Goal: Task Accomplishment & Management: Complete application form

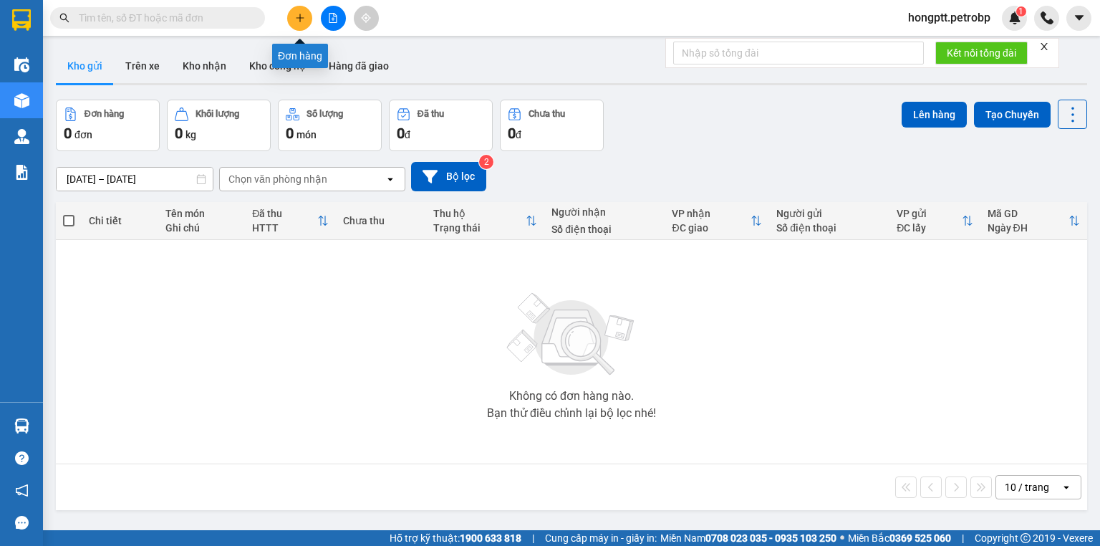
click at [304, 19] on icon "plus" at bounding box center [300, 18] width 10 height 10
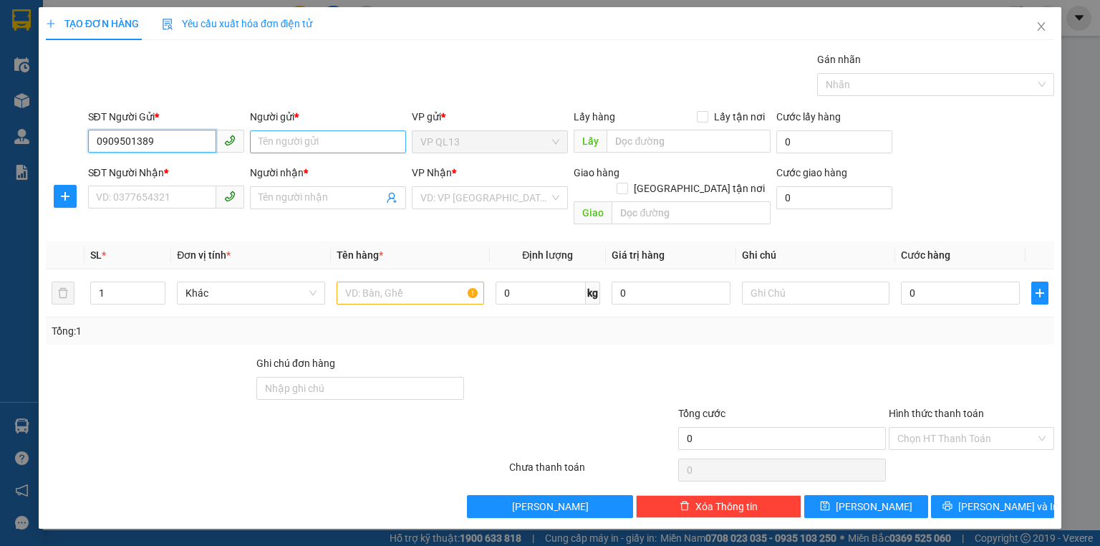
type input "0909501389"
click at [319, 143] on input "Người gửi *" at bounding box center [328, 141] width 156 height 23
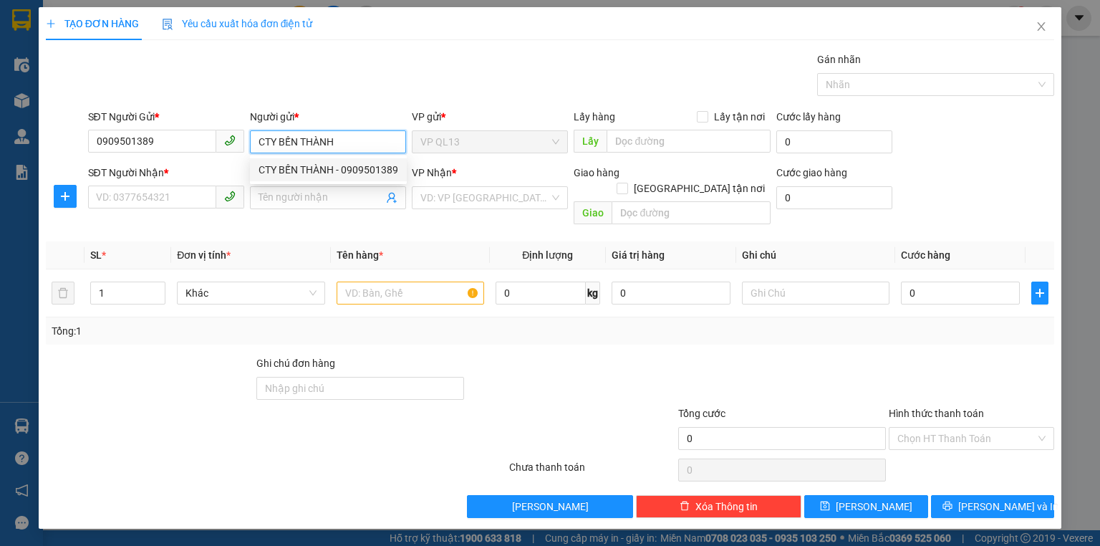
click at [359, 177] on div "CTY BẾN THÀNH - 0909501389" at bounding box center [329, 170] width 140 height 16
type input "CTY BẾN THÀNH"
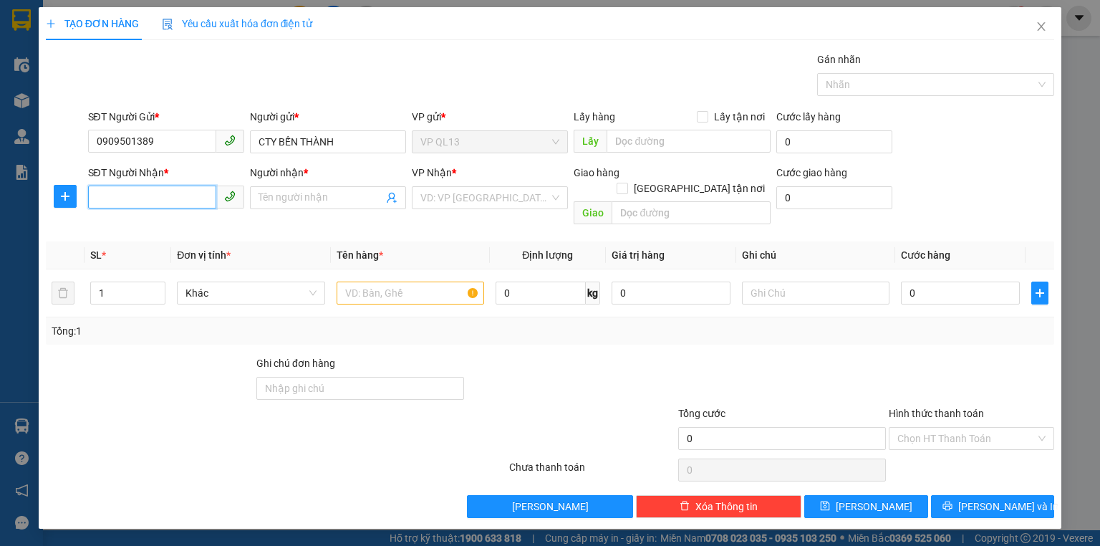
click at [148, 206] on input "SĐT Người Nhận *" at bounding box center [152, 196] width 128 height 23
type input "0913979838"
click at [111, 231] on div "0913979838 - ANH LONG" at bounding box center [166, 226] width 139 height 16
type input "ANH LONG"
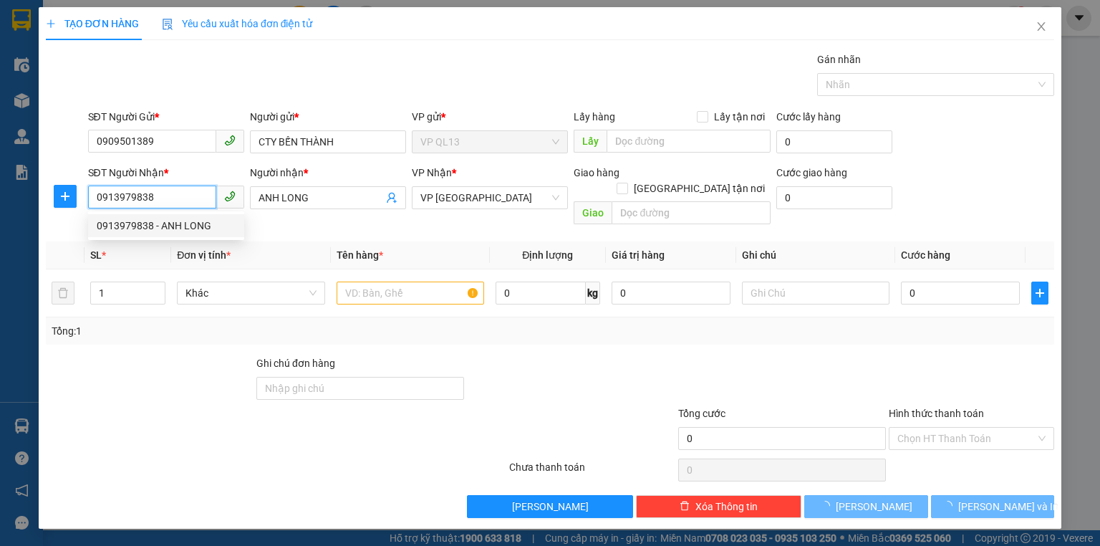
type input "40.000"
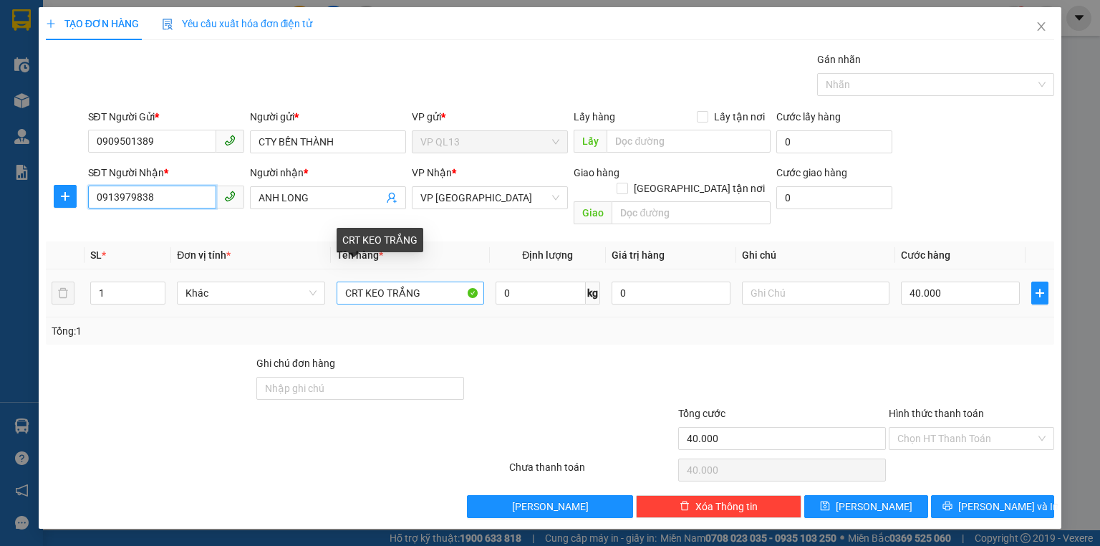
type input "0913979838"
click at [433, 281] on input "CRT KEO TRẮNG" at bounding box center [411, 292] width 148 height 23
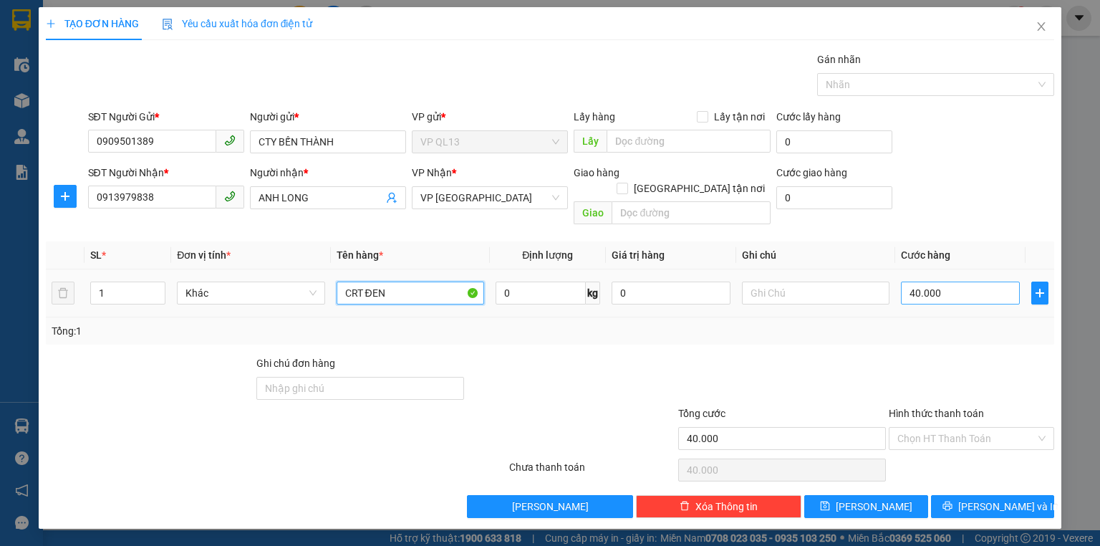
type input "CRT ĐEN"
click at [948, 281] on input "40.000" at bounding box center [960, 292] width 119 height 23
type input "0"
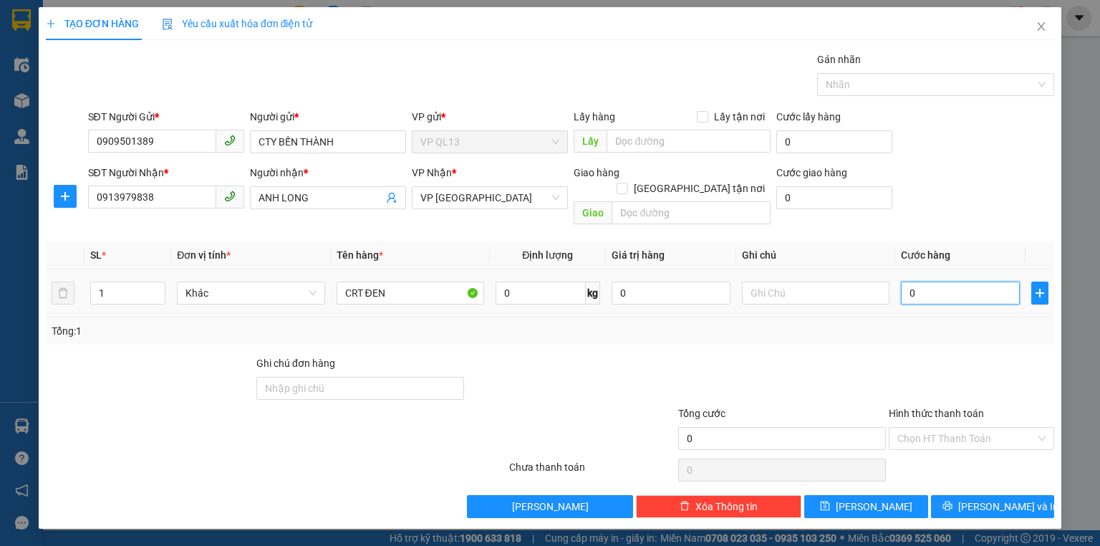
type input "3"
type input "03"
type input "30"
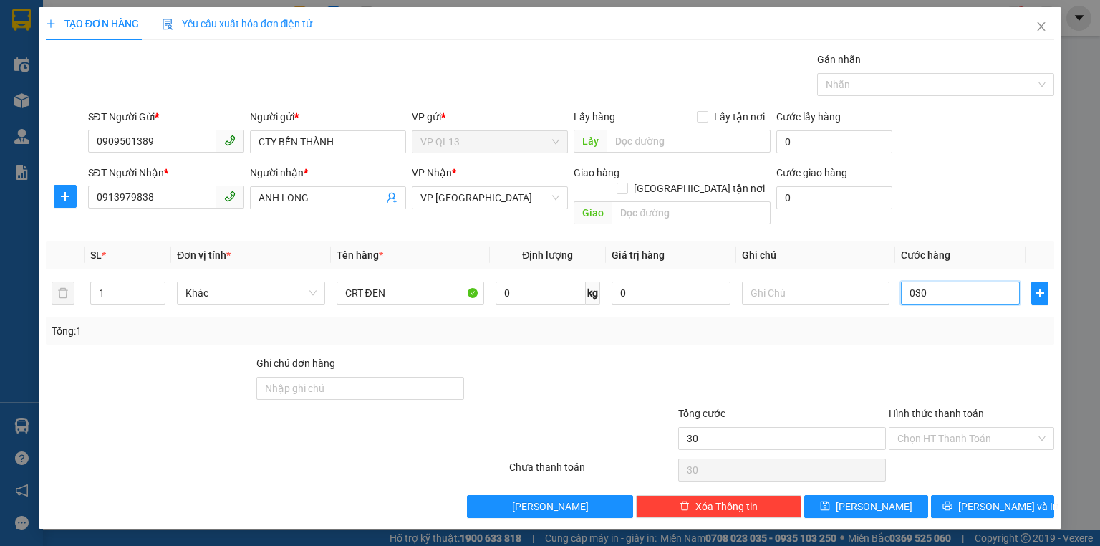
type input "030"
type input "30.000"
click at [975, 323] on div "Tổng: 1" at bounding box center [550, 331] width 997 height 16
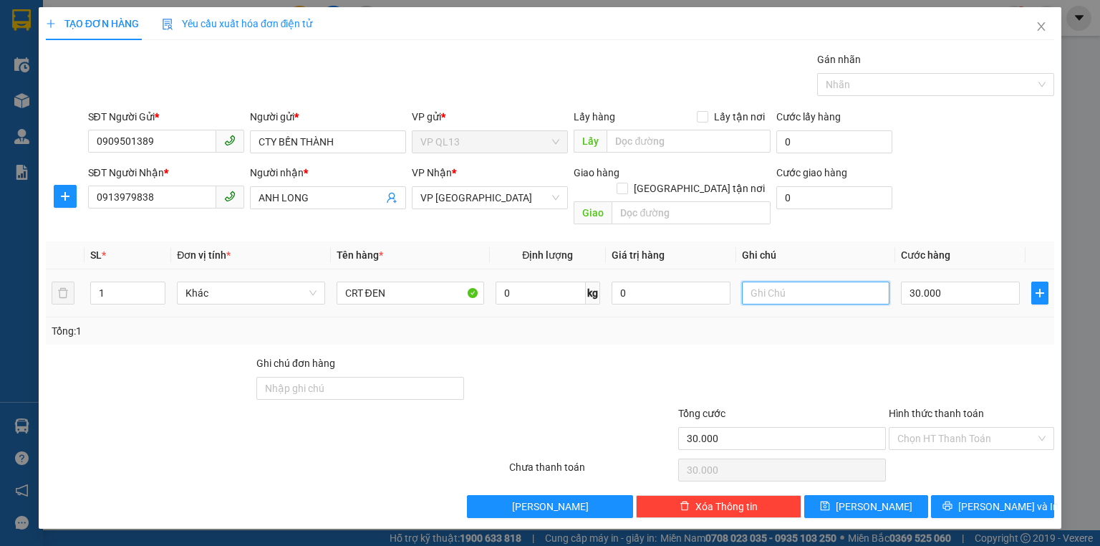
click at [754, 281] on input "text" at bounding box center [816, 292] width 148 height 23
type input "D"
type input "ĐI XE ĐÊM"
click at [986, 498] on span "[PERSON_NAME] và In" at bounding box center [1008, 506] width 100 height 16
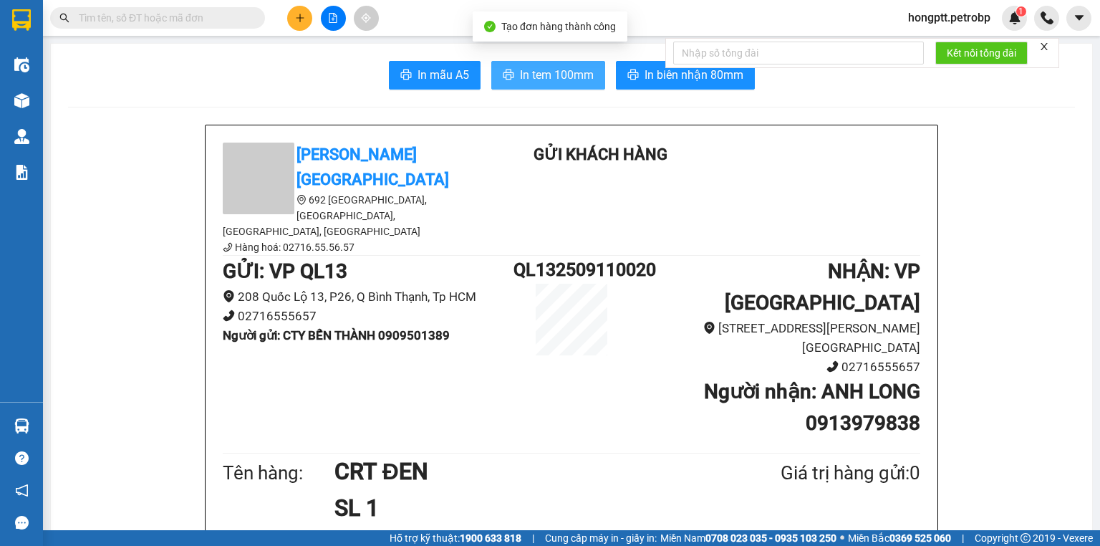
click at [530, 74] on span "In tem 100mm" at bounding box center [557, 75] width 74 height 18
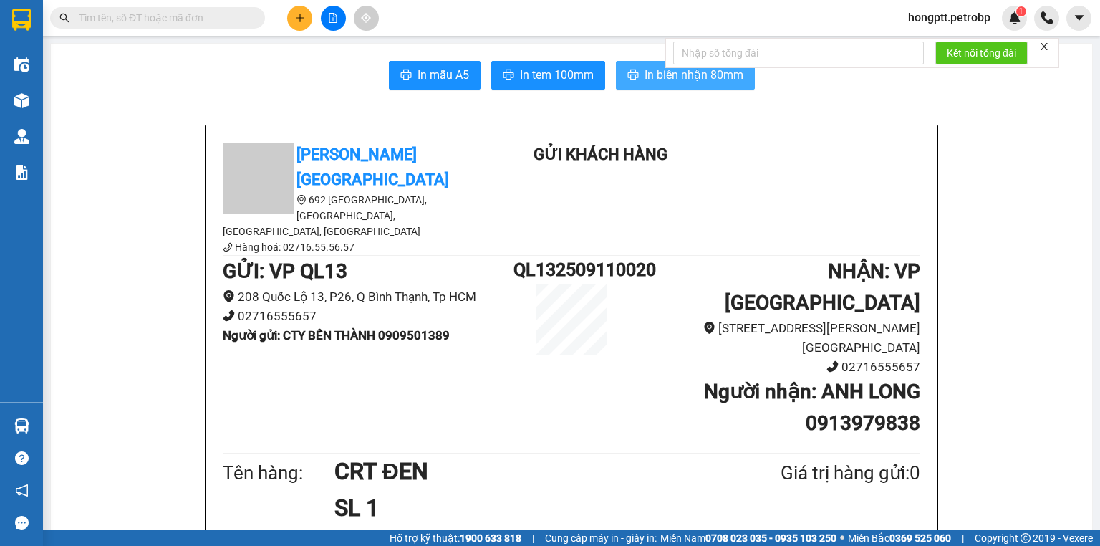
click at [644, 74] on span "In biên nhận 80mm" at bounding box center [693, 75] width 99 height 18
click at [175, 15] on input "text" at bounding box center [163, 18] width 169 height 16
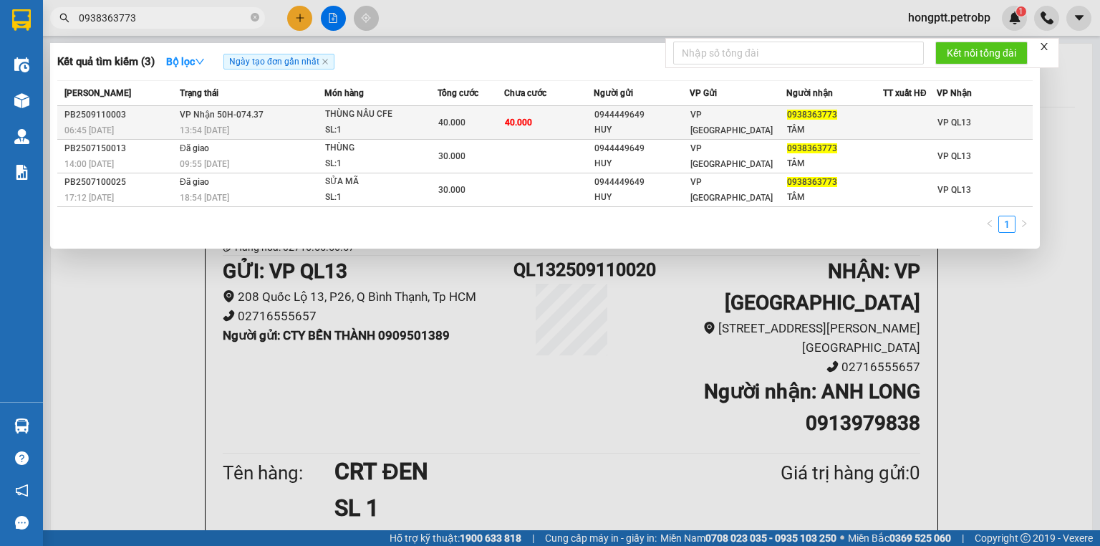
type input "0938363773"
click at [541, 130] on td "40.000" at bounding box center [548, 123] width 89 height 34
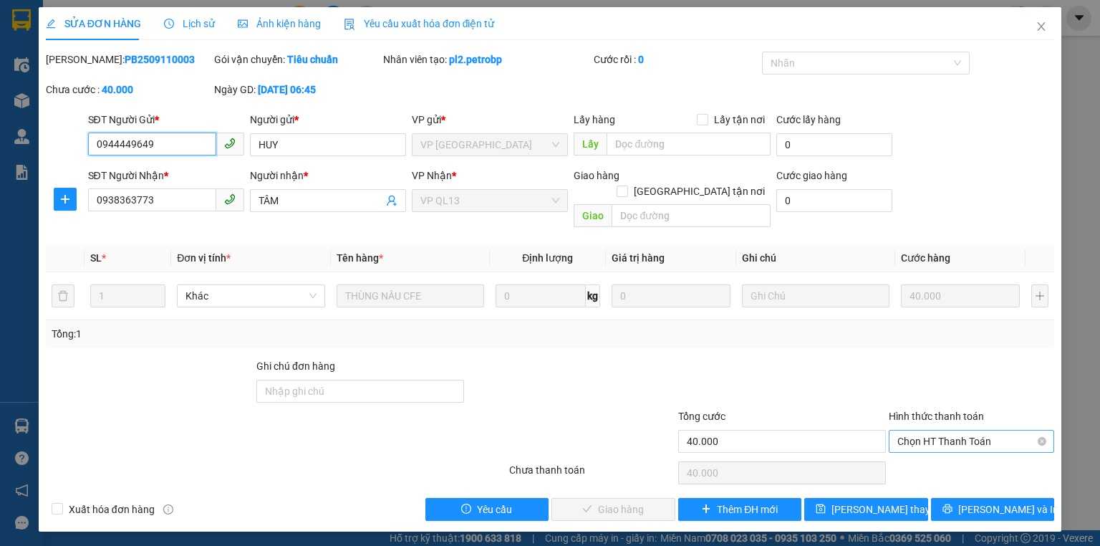
click at [992, 430] on span "Chọn HT Thanh Toán" at bounding box center [971, 440] width 148 height 21
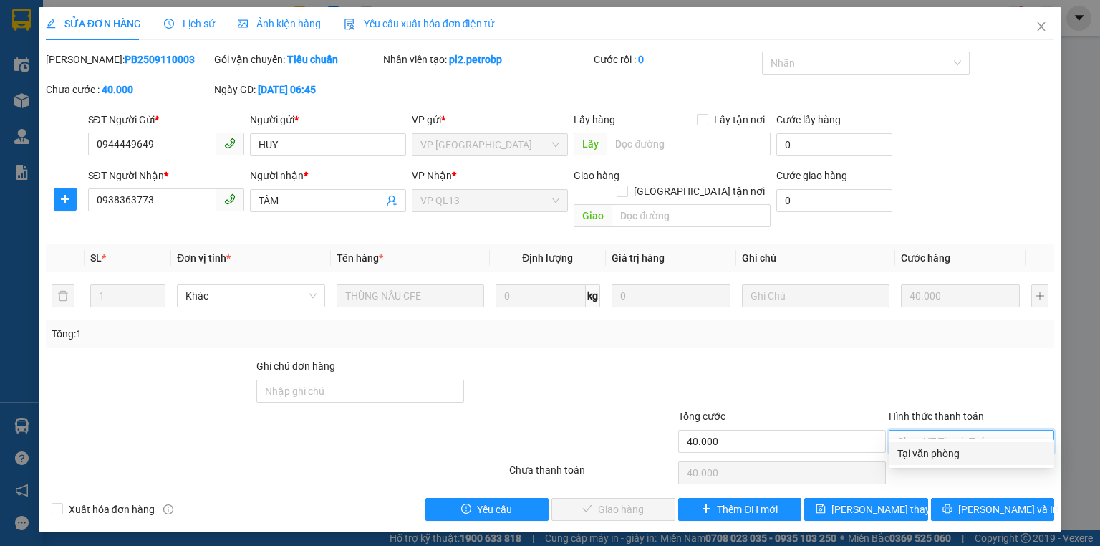
click at [980, 454] on div "Tại văn phòng" at bounding box center [971, 453] width 148 height 16
type input "0"
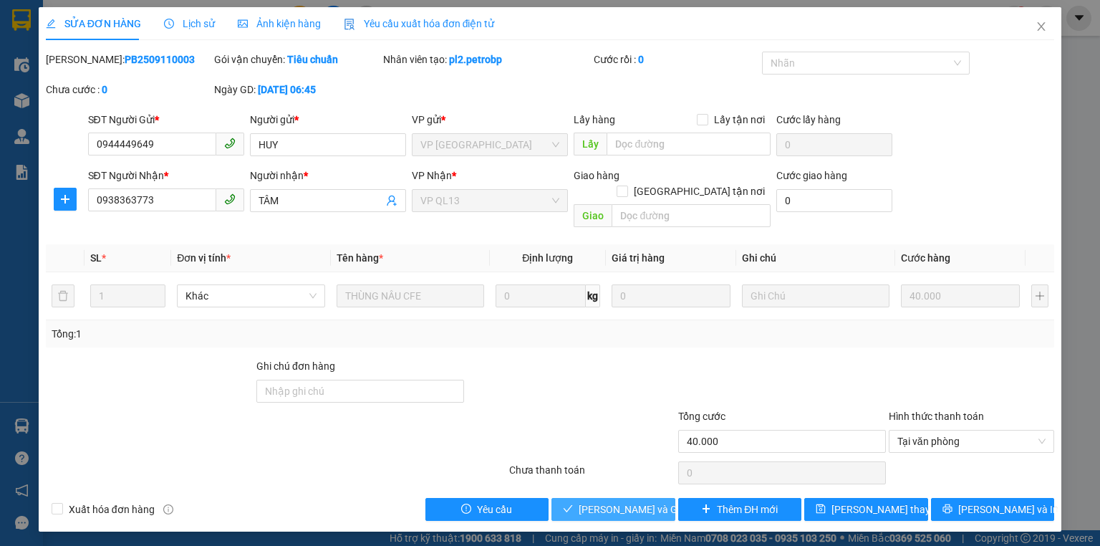
click at [616, 501] on span "[PERSON_NAME] và Giao hàng" at bounding box center [647, 509] width 137 height 16
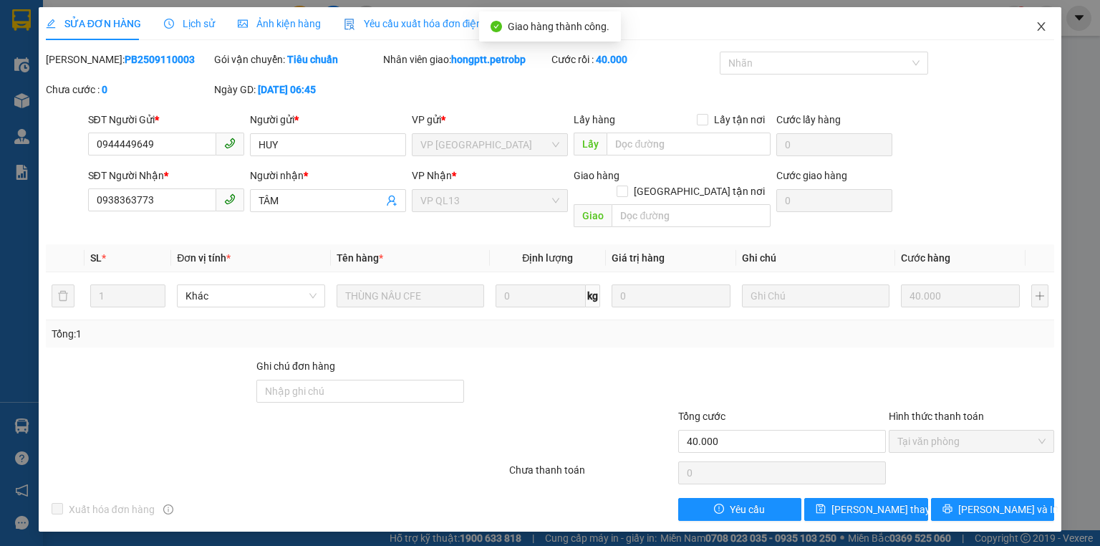
click at [1035, 24] on icon "close" at bounding box center [1040, 26] width 11 height 11
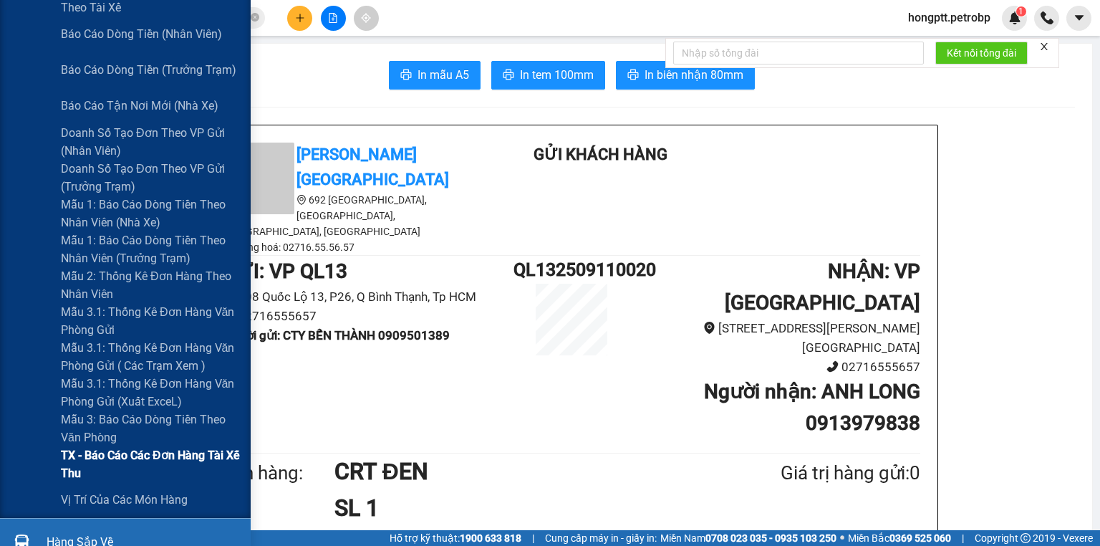
scroll to position [458, 0]
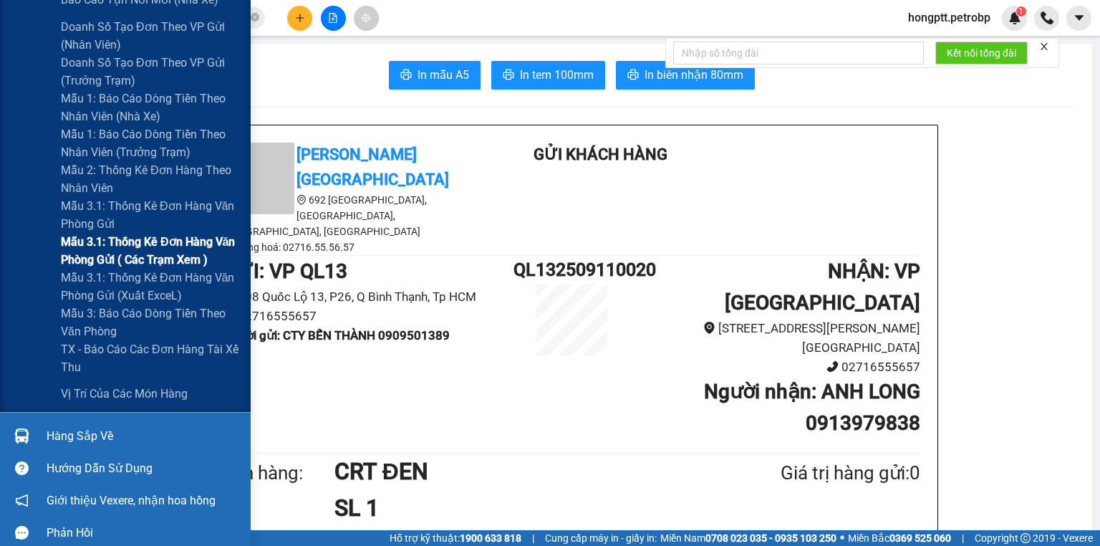
click at [157, 259] on span "Mẫu 3.1: Thống kê đơn hàng văn phòng gửi ( các trạm xem )" at bounding box center [150, 251] width 179 height 36
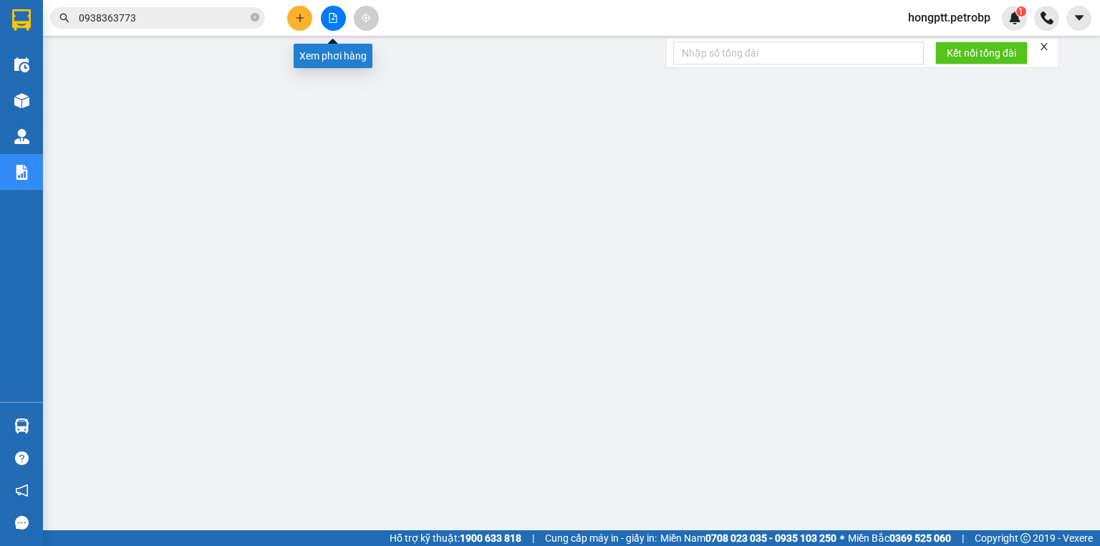
click at [338, 14] on button at bounding box center [333, 18] width 25 height 25
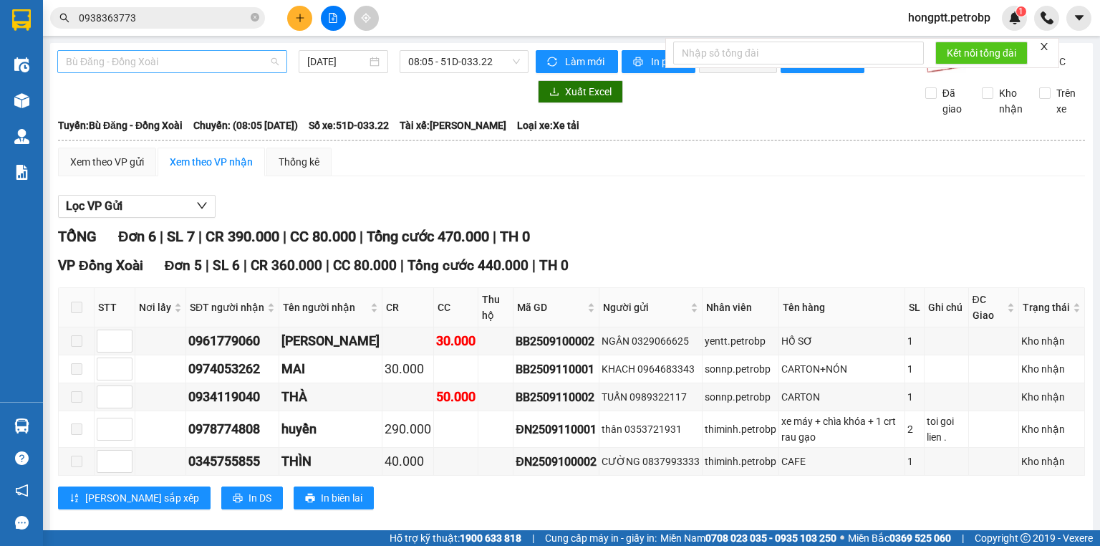
click at [209, 68] on span "Bù Đăng - Đồng Xoài" at bounding box center [172, 61] width 213 height 21
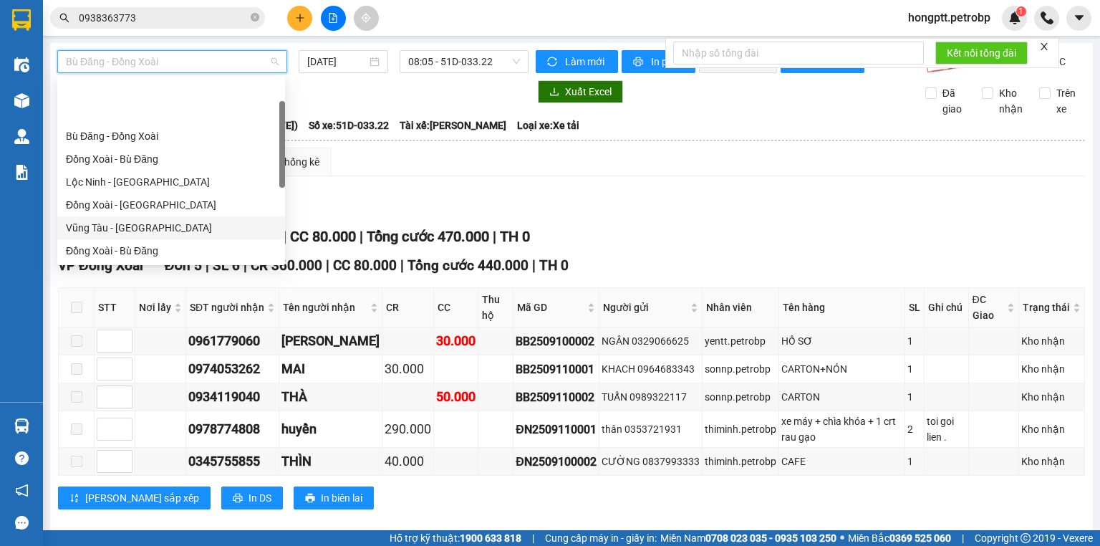
scroll to position [172, 0]
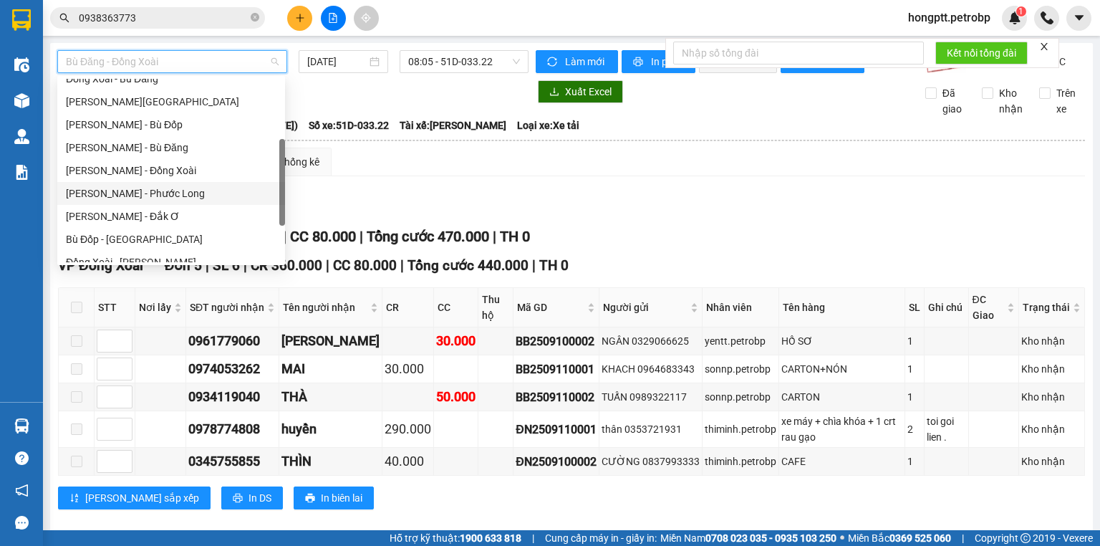
click at [142, 190] on div "[PERSON_NAME] - Phước Long" at bounding box center [171, 193] width 211 height 16
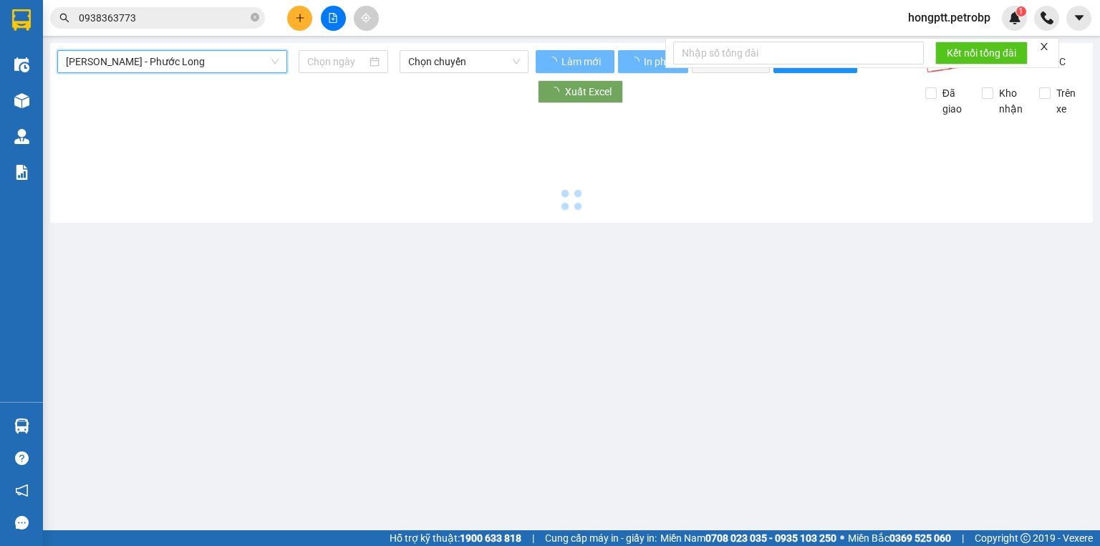
type input "[DATE]"
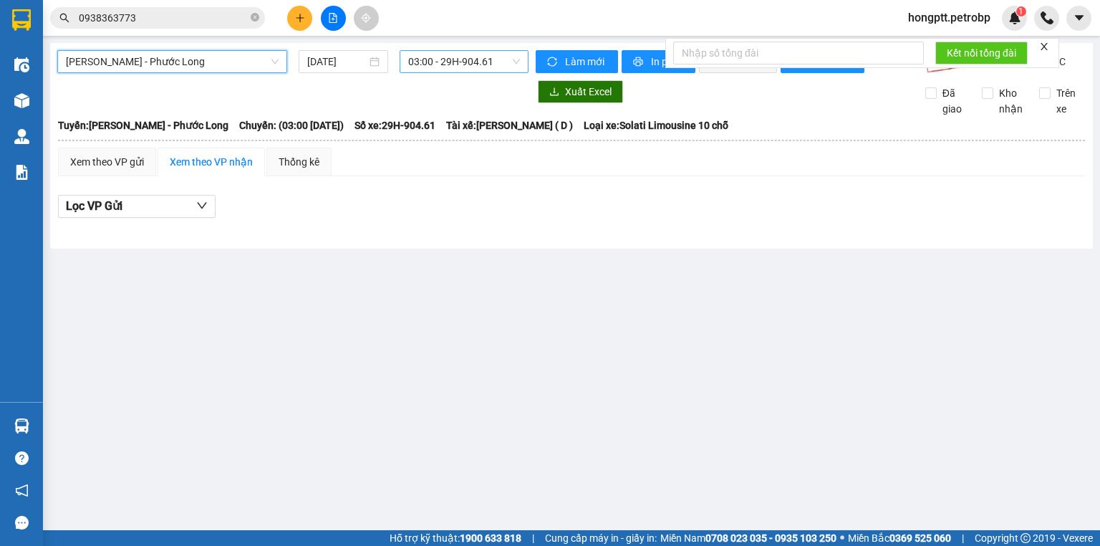
click at [418, 57] on span "03:00 - 29H-904.61" at bounding box center [464, 61] width 112 height 21
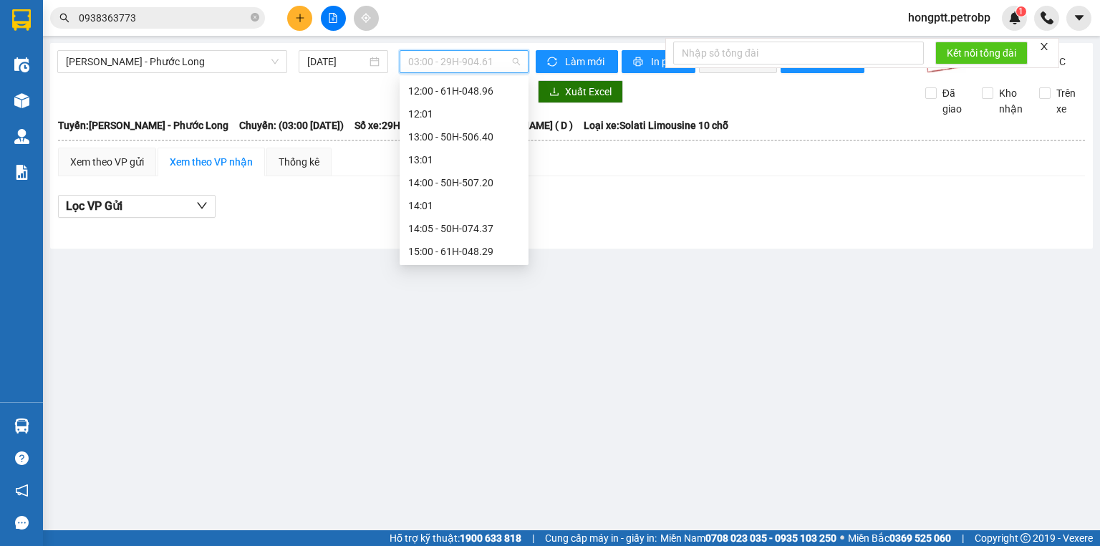
scroll to position [458, 0]
click at [467, 228] on div "14:05 - 50H-074.37" at bounding box center [464, 228] width 112 height 16
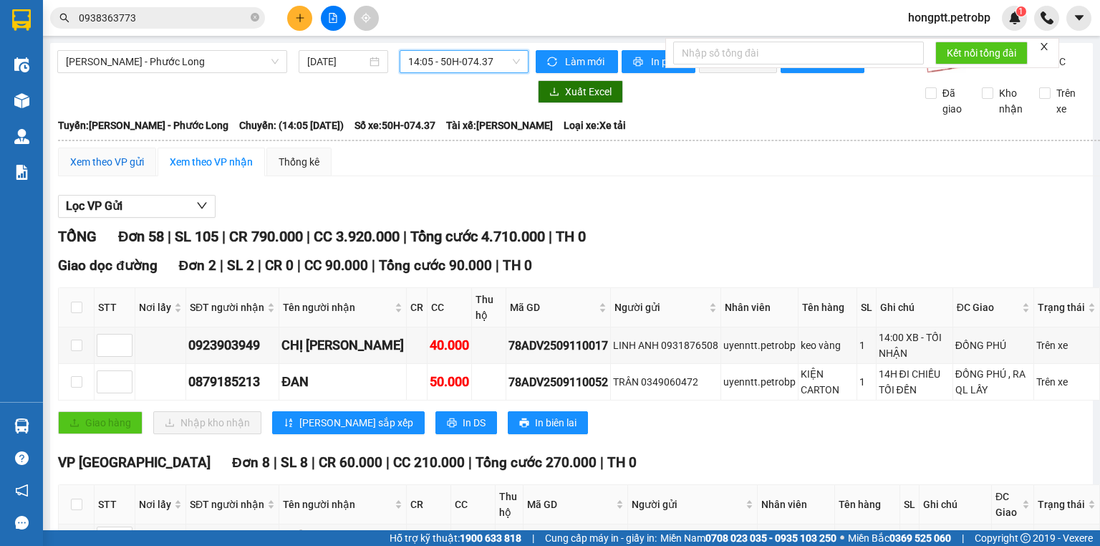
click at [112, 170] on div "Xem theo VP gửi" at bounding box center [107, 162] width 74 height 16
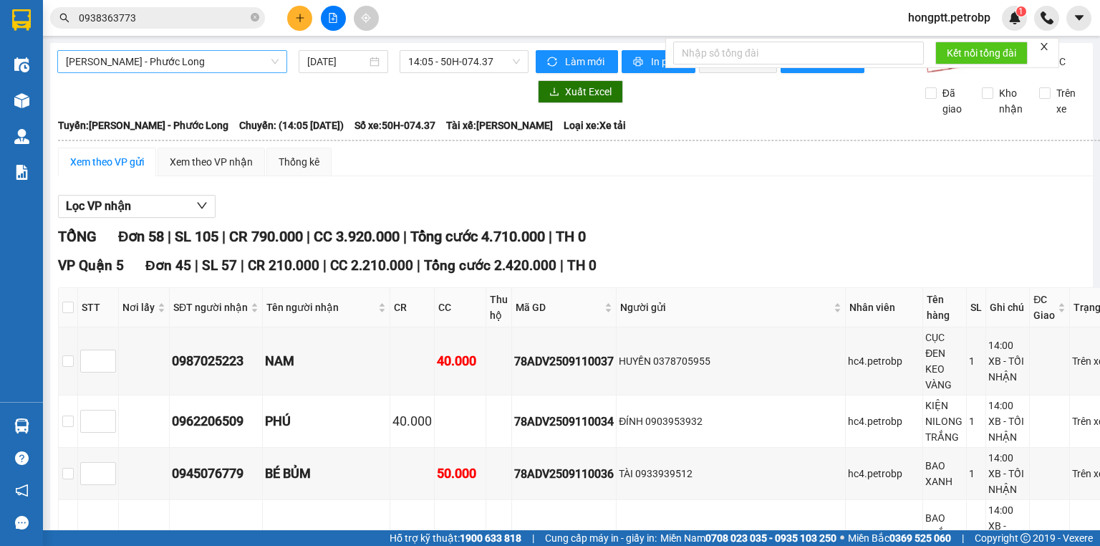
click at [212, 59] on span "[PERSON_NAME] - Phước Long" at bounding box center [172, 61] width 213 height 21
click at [251, 14] on icon "close-circle" at bounding box center [255, 17] width 9 height 9
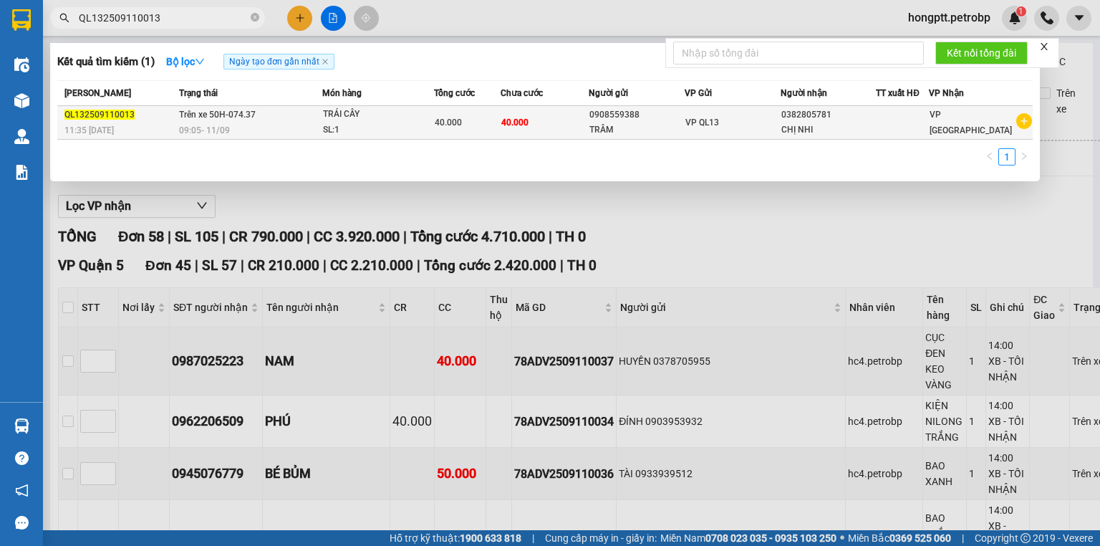
type input "QL132509110013"
click at [160, 120] on div "QL132509110013" at bounding box center [119, 114] width 110 height 15
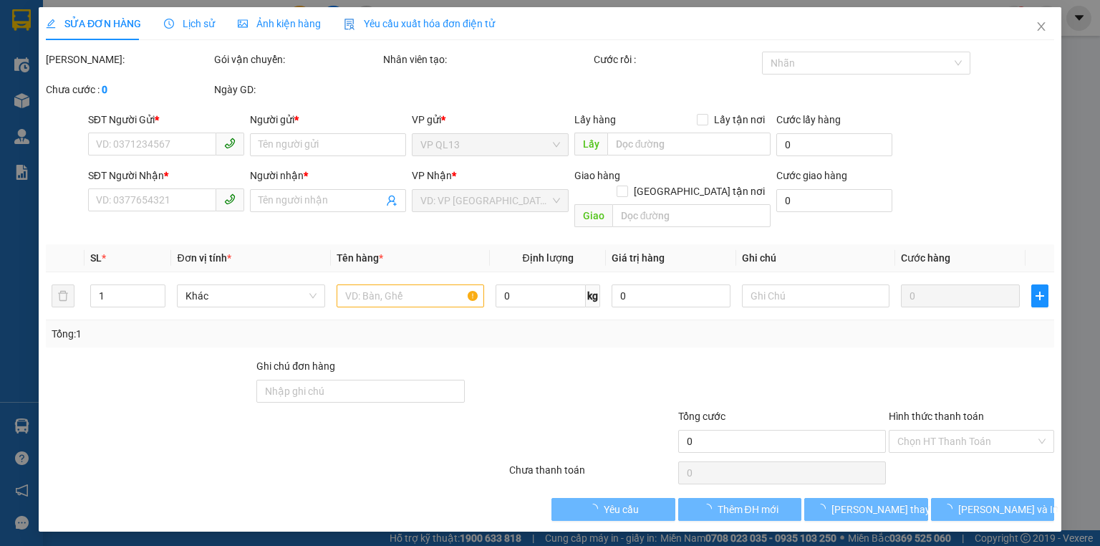
type input "0908559388"
type input "TRÂM"
type input "0382805781"
type input "CHỊ NHI"
type input "40.000"
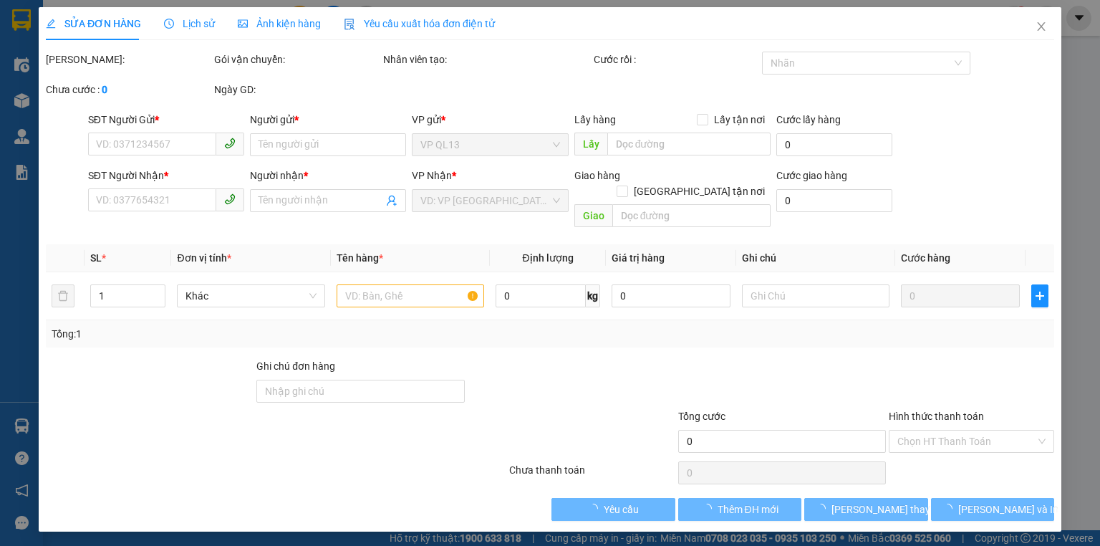
type input "40.000"
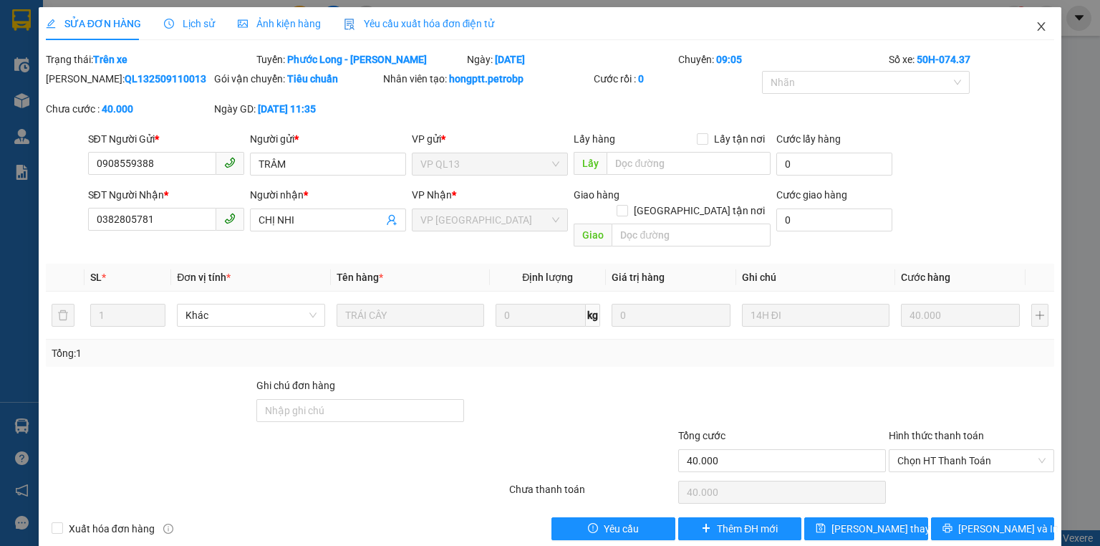
click at [1037, 28] on icon "close" at bounding box center [1040, 26] width 11 height 11
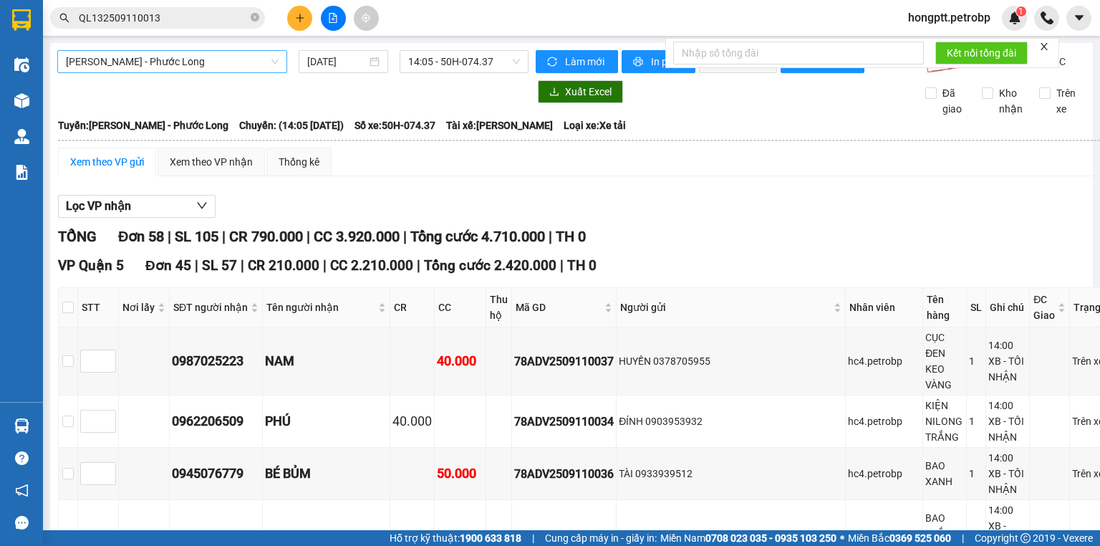
click at [210, 60] on span "[PERSON_NAME] - Phước Long" at bounding box center [172, 61] width 213 height 21
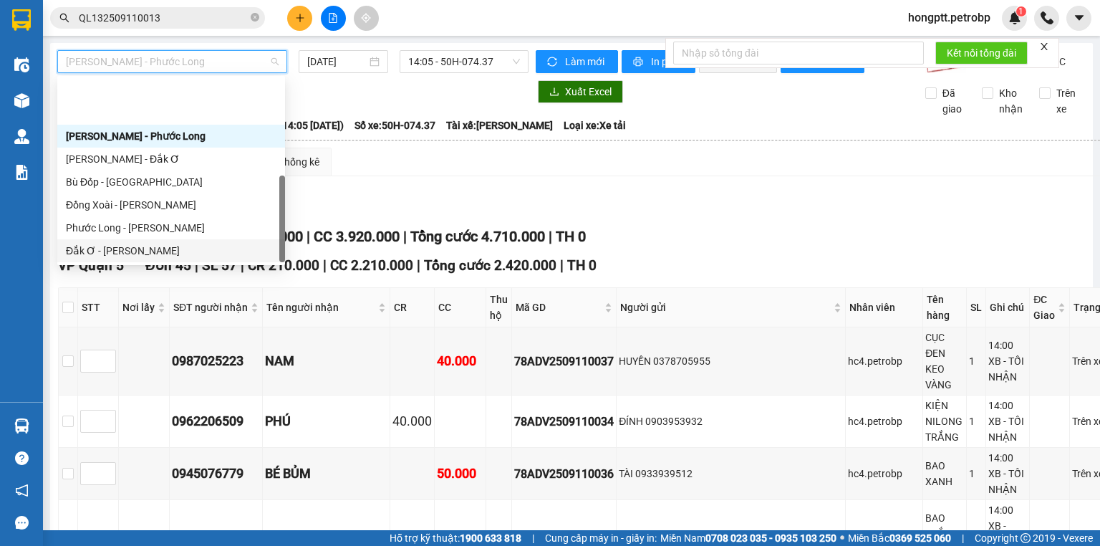
scroll to position [298, 0]
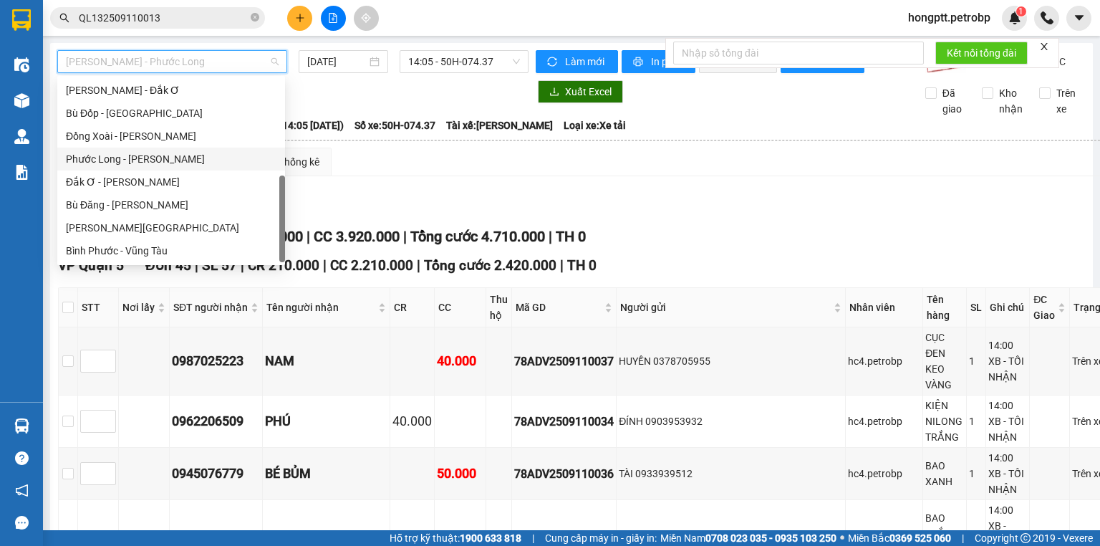
click at [139, 160] on div "Phước Long - [PERSON_NAME]" at bounding box center [171, 159] width 211 height 16
type input "[DATE]"
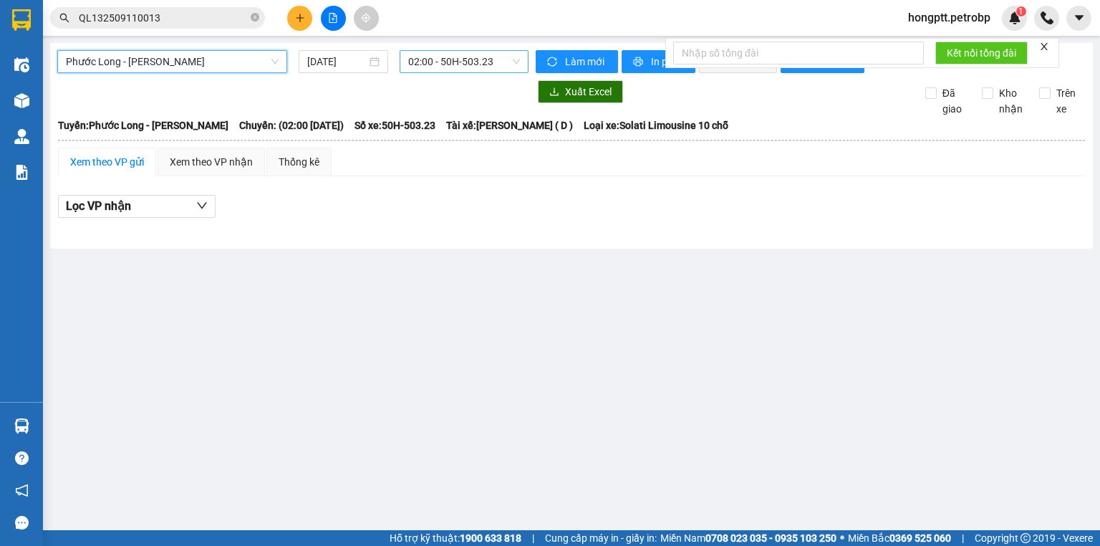
click at [480, 60] on span "02:00 - 50H-503.23" at bounding box center [464, 61] width 112 height 21
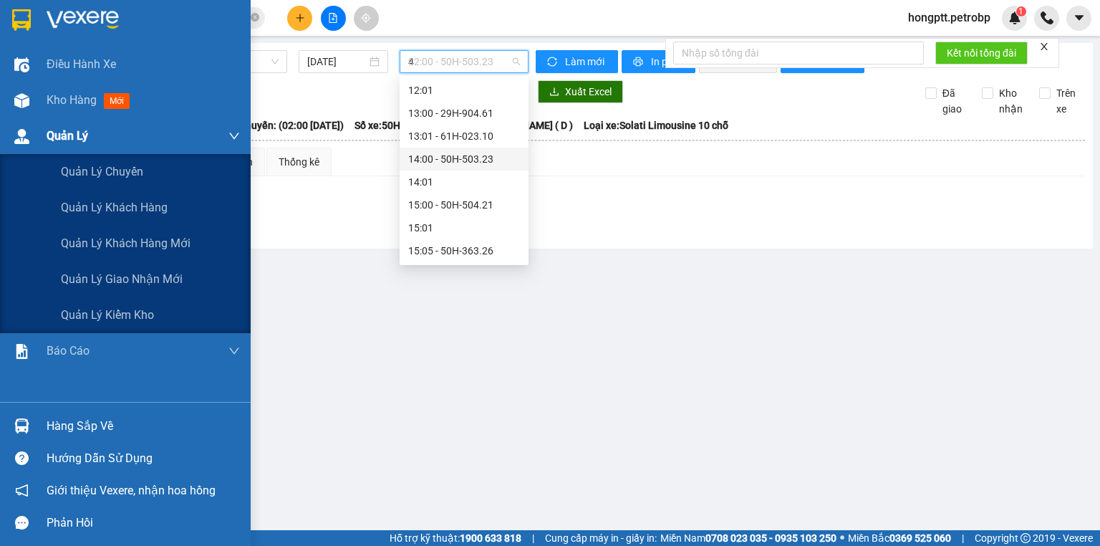
scroll to position [137, 0]
type input "43"
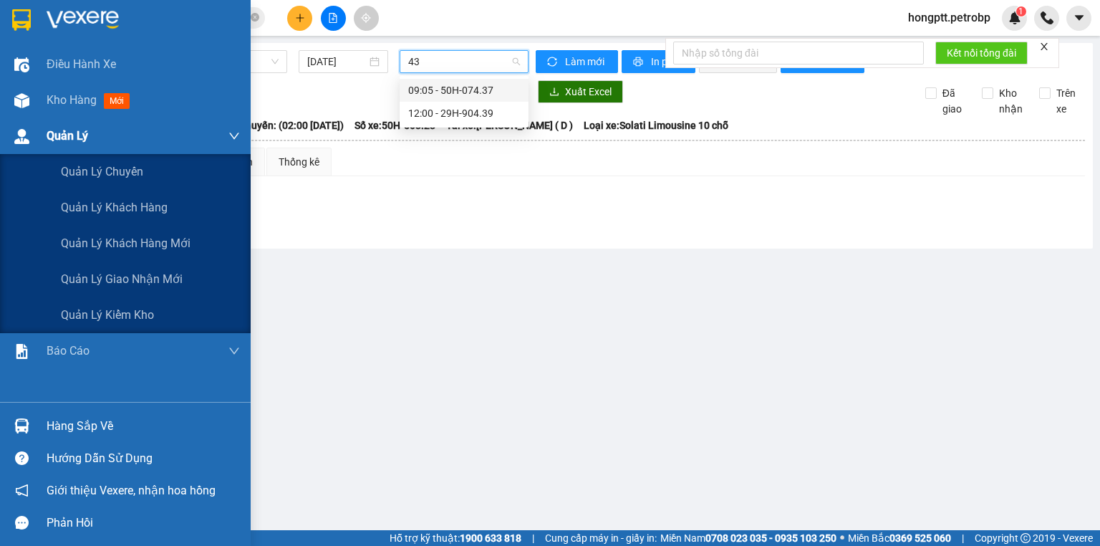
scroll to position [0, 0]
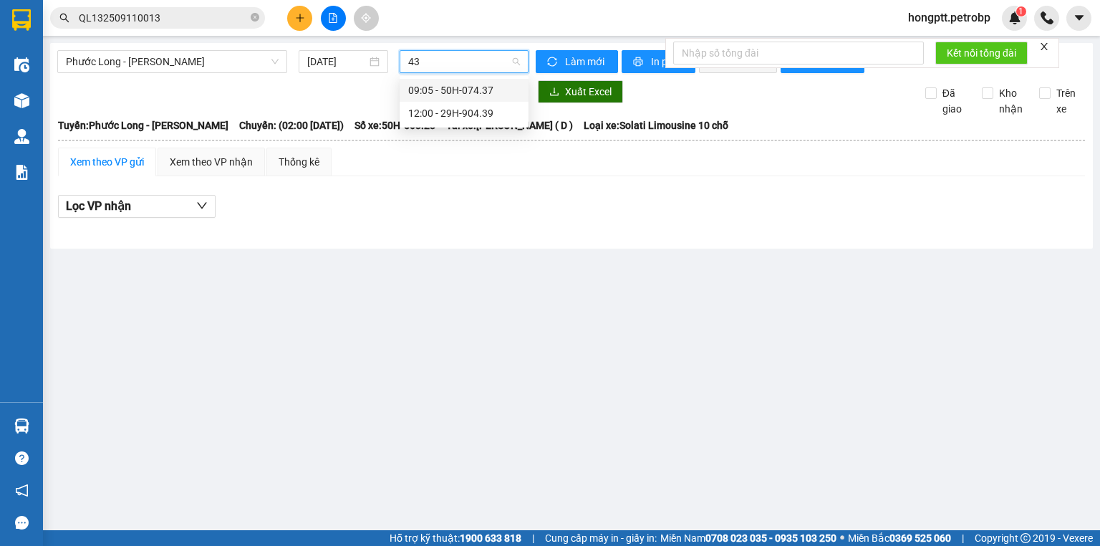
click at [500, 84] on div "09:05 - 50H-074.37" at bounding box center [464, 90] width 112 height 16
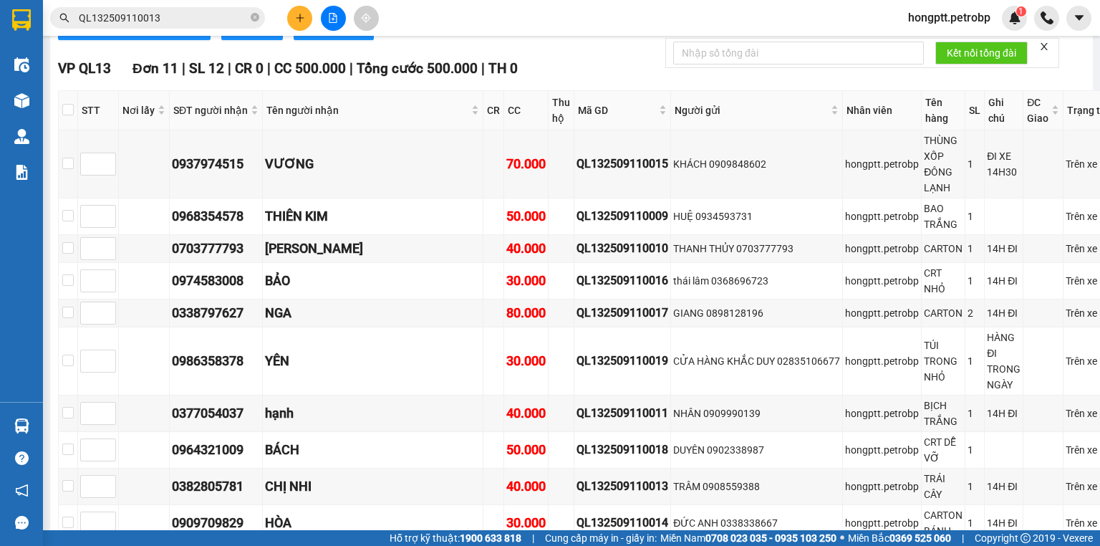
scroll to position [1203, 0]
click at [67, 115] on input "checkbox" at bounding box center [67, 108] width 11 height 11
checkbox input "true"
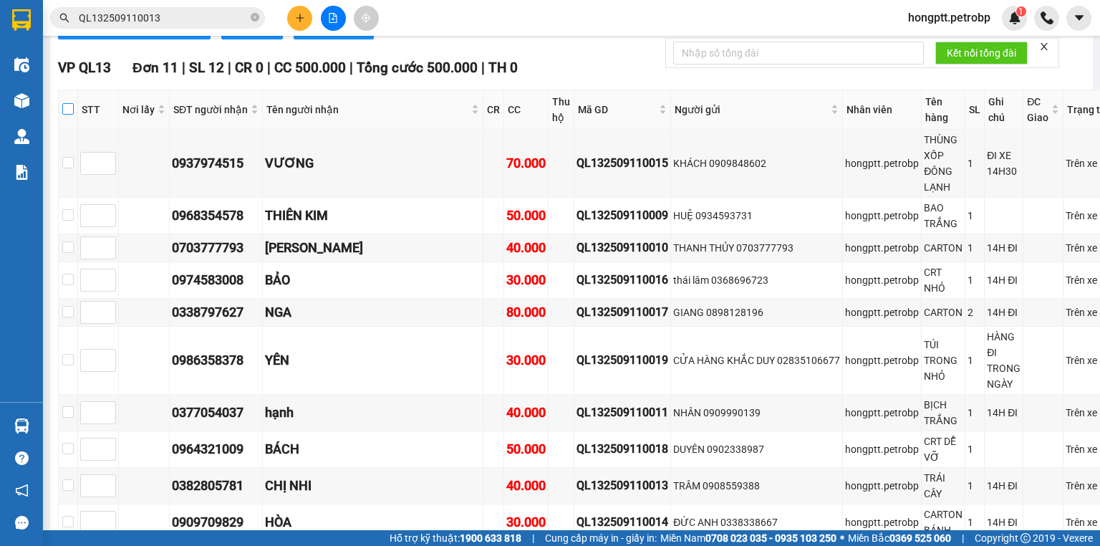
checkbox input "true"
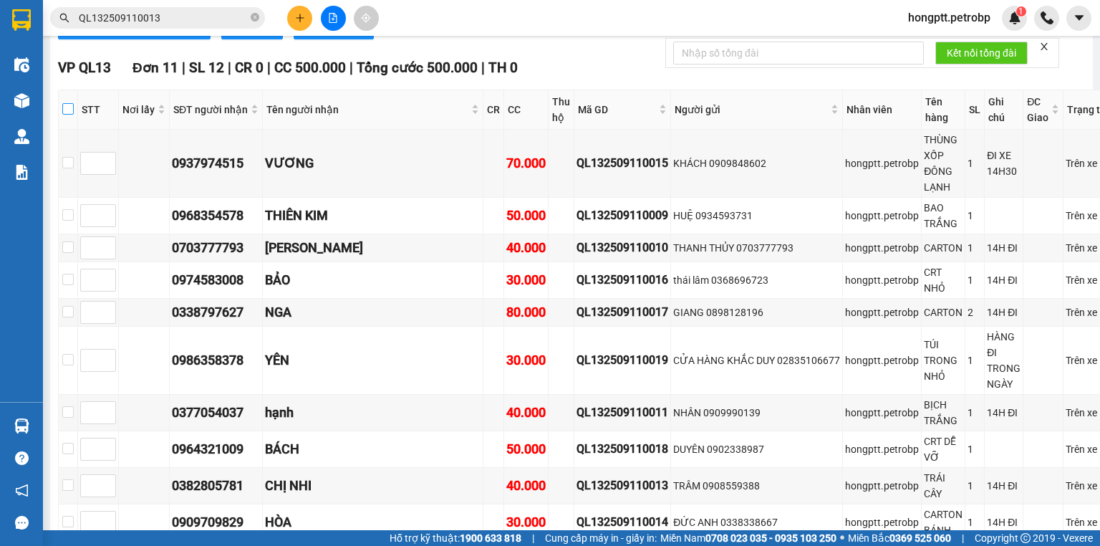
checkbox input "true"
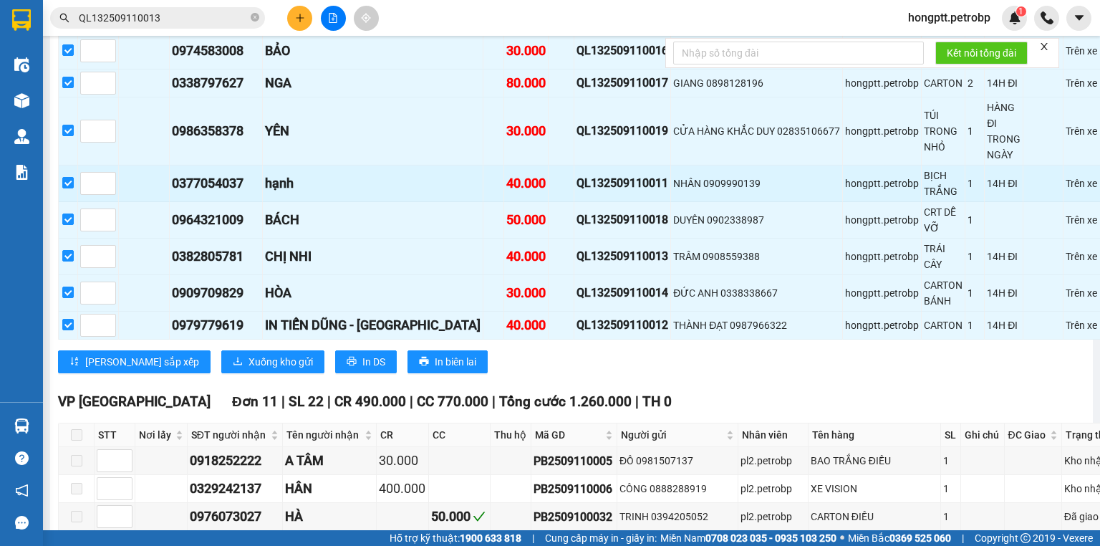
scroll to position [1489, 0]
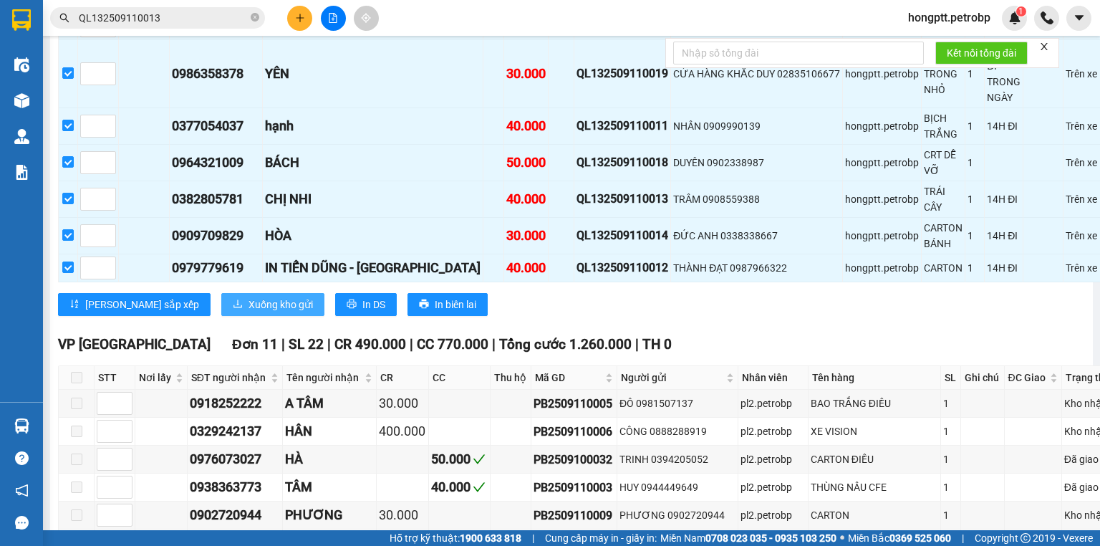
click at [248, 312] on span "Xuống kho gửi" at bounding box center [280, 304] width 64 height 16
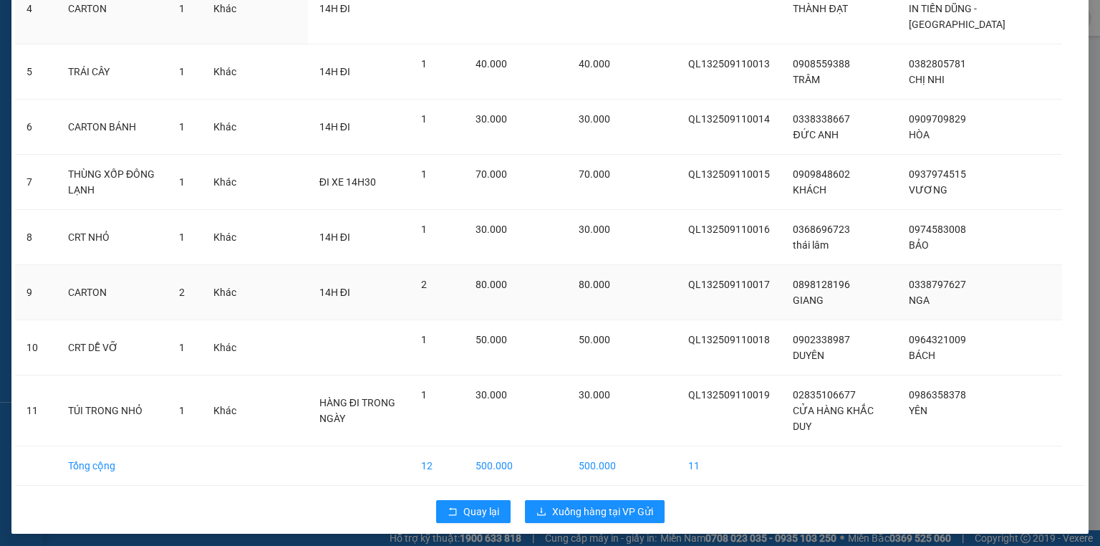
scroll to position [315, 0]
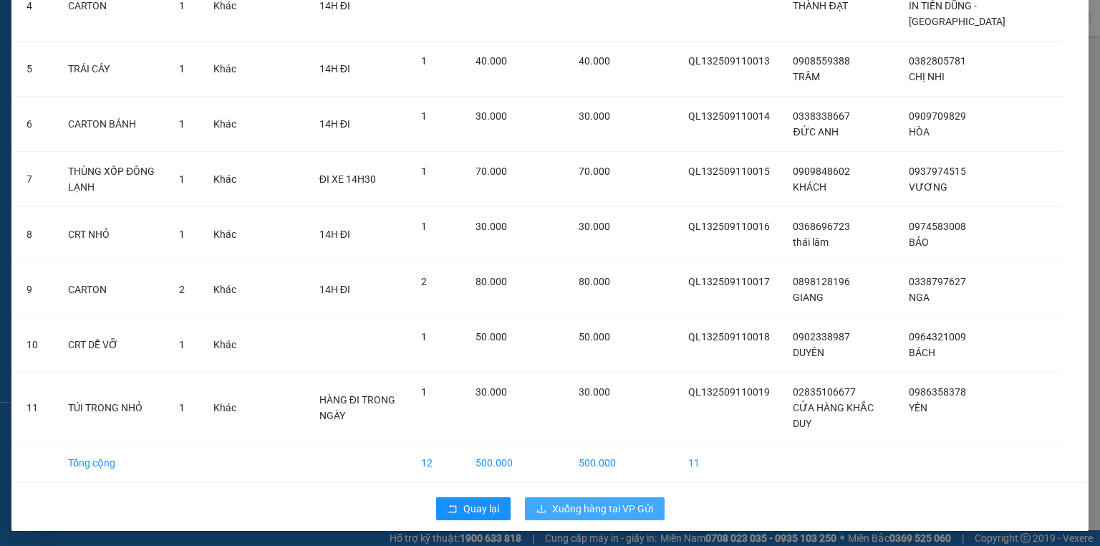
click at [563, 504] on span "Xuống hàng tại VP Gửi" at bounding box center [602, 509] width 101 height 16
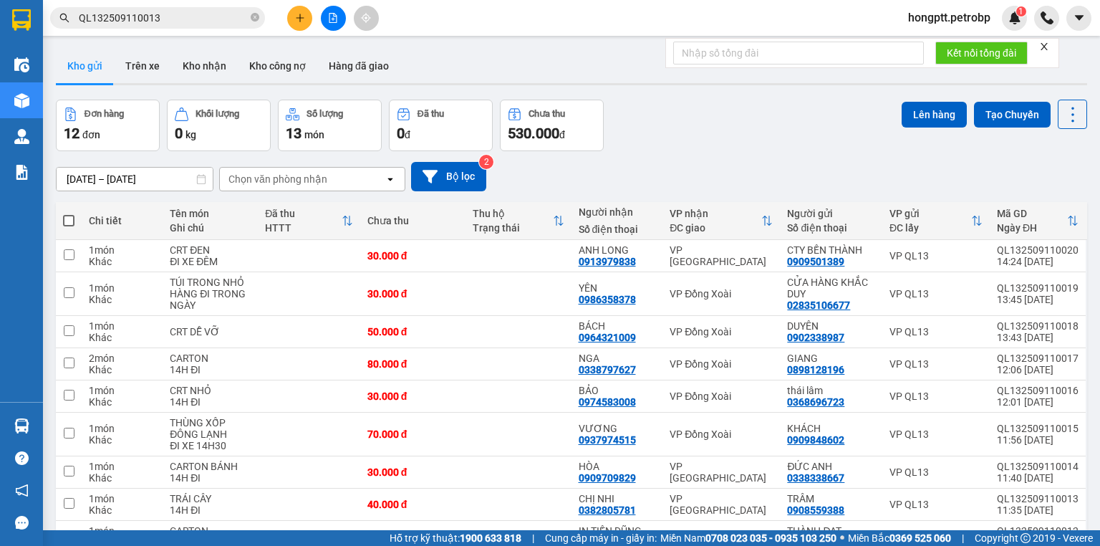
click at [70, 220] on span at bounding box center [68, 220] width 11 height 11
click at [69, 213] on input "checkbox" at bounding box center [69, 213] width 0 height 0
checkbox input "true"
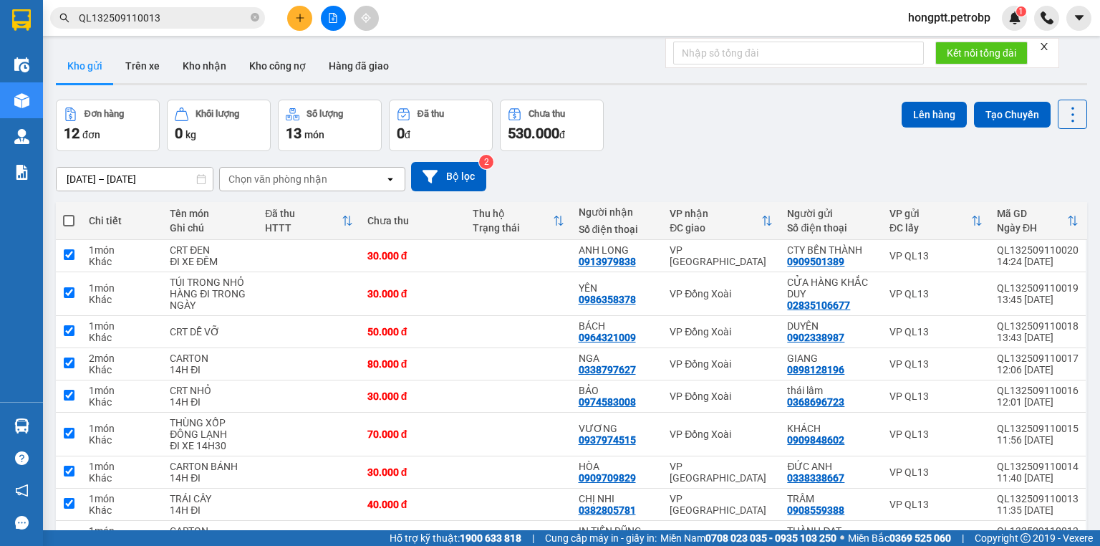
checkbox input "true"
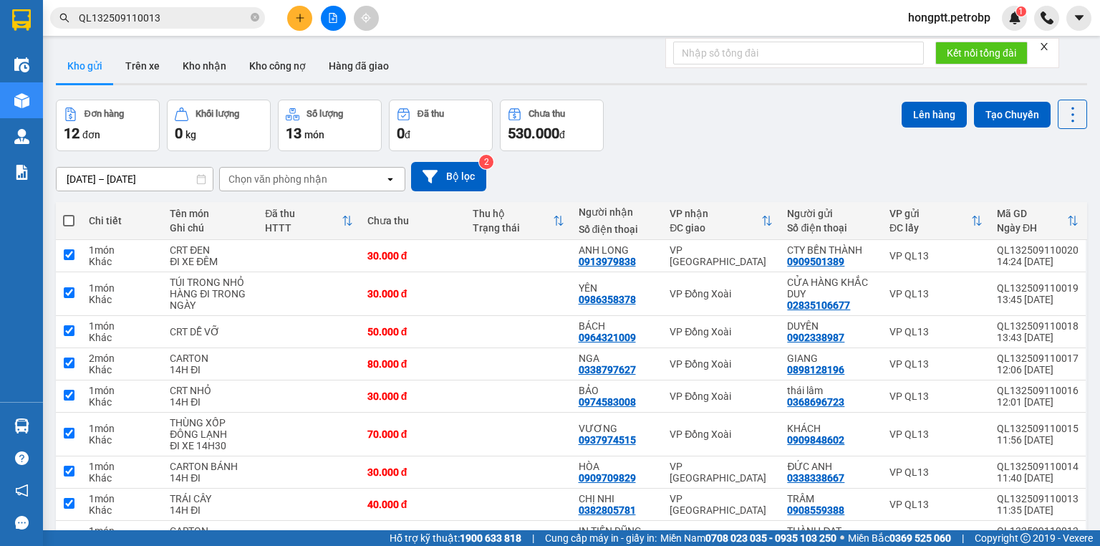
checkbox input "true"
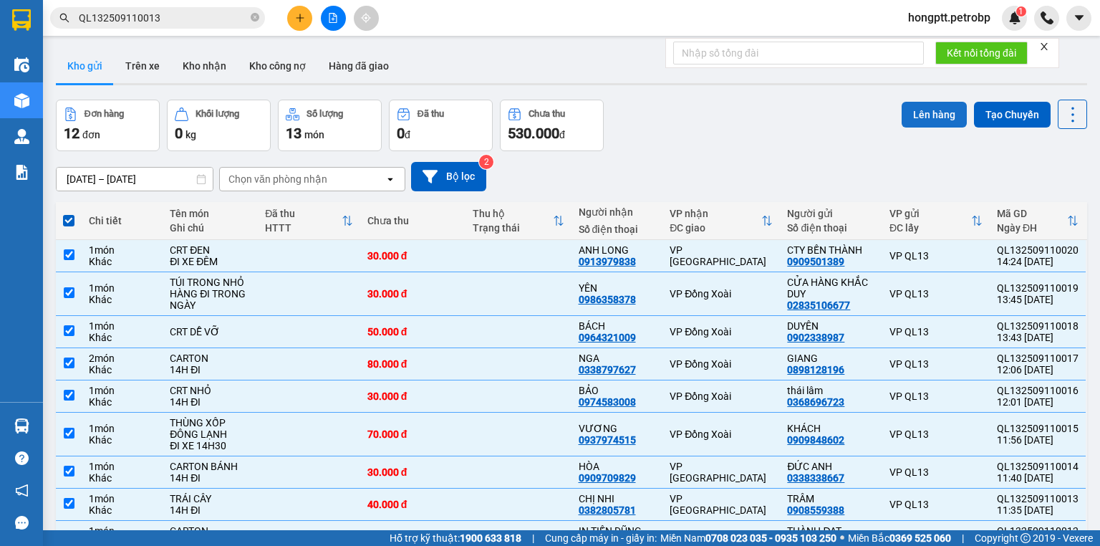
click at [911, 113] on button "Lên hàng" at bounding box center [934, 115] width 65 height 26
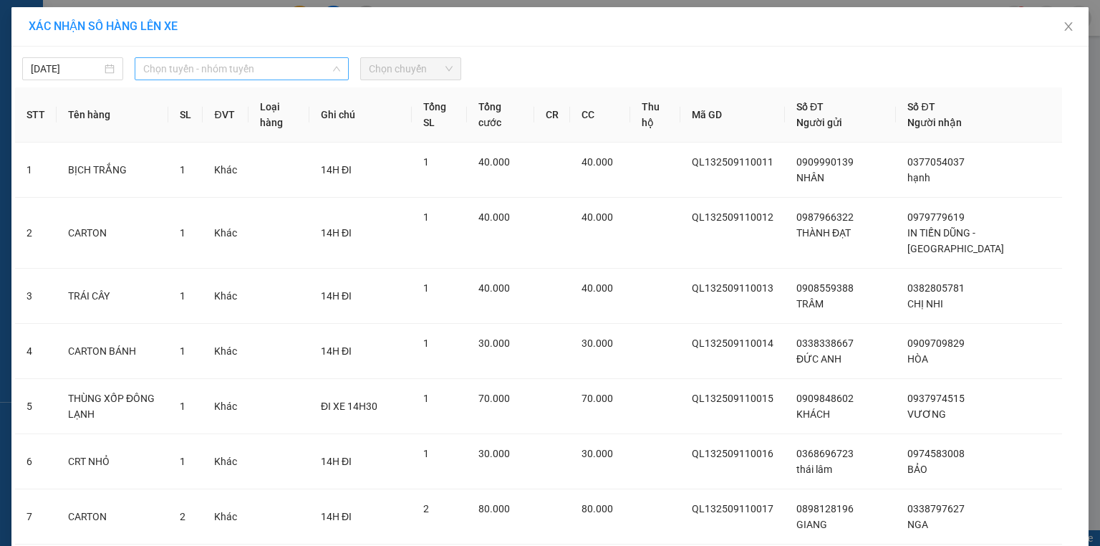
click at [246, 69] on span "Chọn tuyến - nhóm tuyến" at bounding box center [241, 68] width 197 height 21
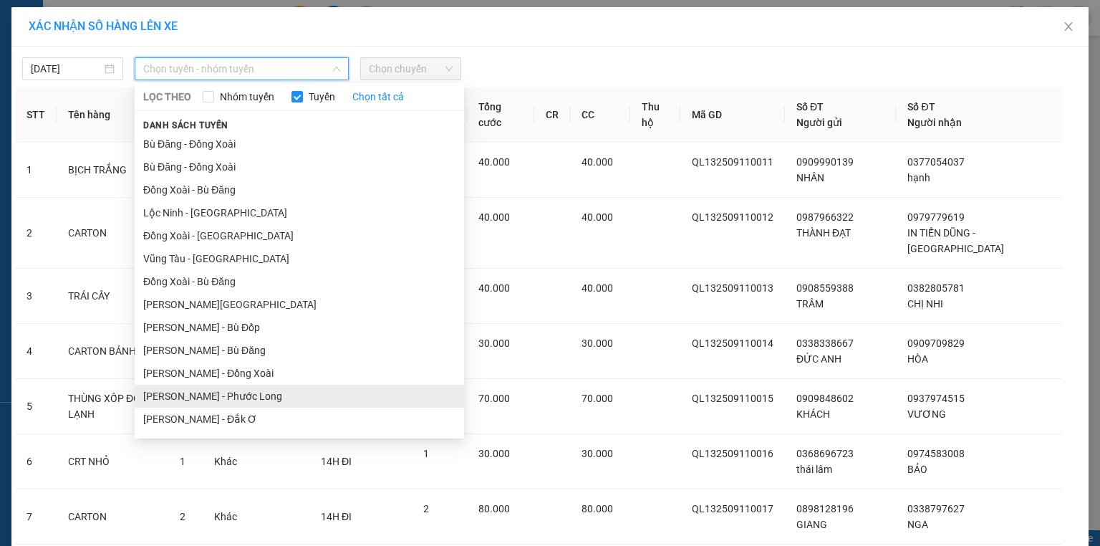
click at [292, 401] on li "[PERSON_NAME] - Phước Long" at bounding box center [299, 396] width 329 height 23
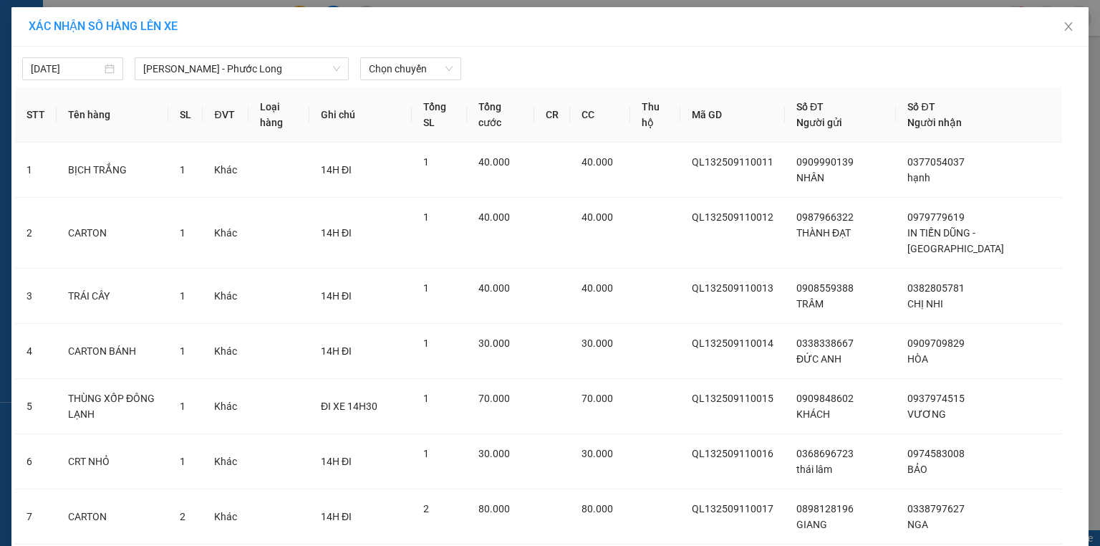
click at [393, 87] on th "Ghi chú" at bounding box center [360, 114] width 103 height 55
click at [396, 67] on span "Chọn chuyến" at bounding box center [411, 68] width 84 height 21
click at [433, 66] on span "Chọn chuyến" at bounding box center [411, 68] width 84 height 21
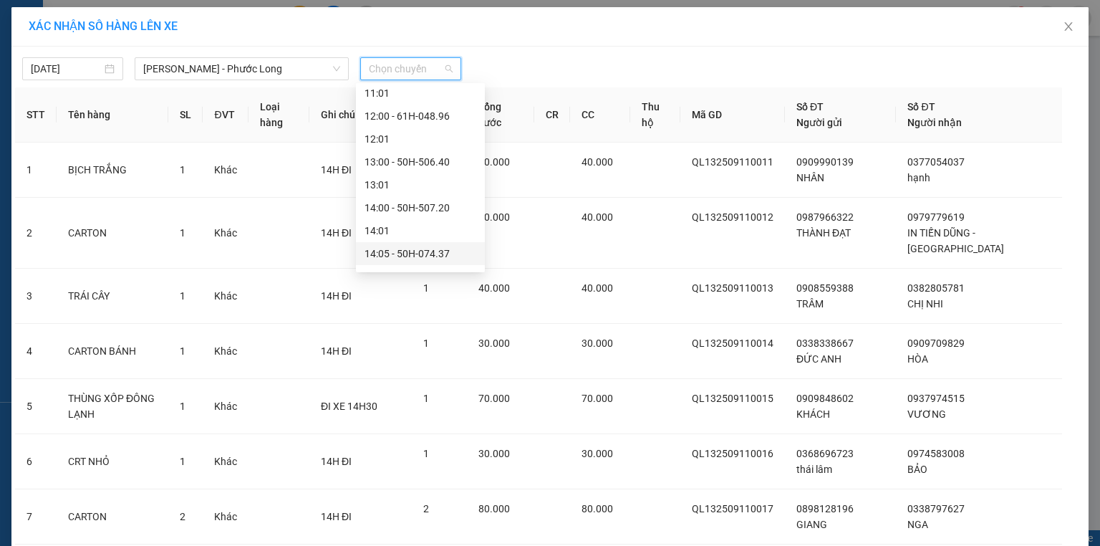
scroll to position [458, 0]
click at [450, 238] on div "14:05 - 50H-074.37" at bounding box center [420, 235] width 112 height 16
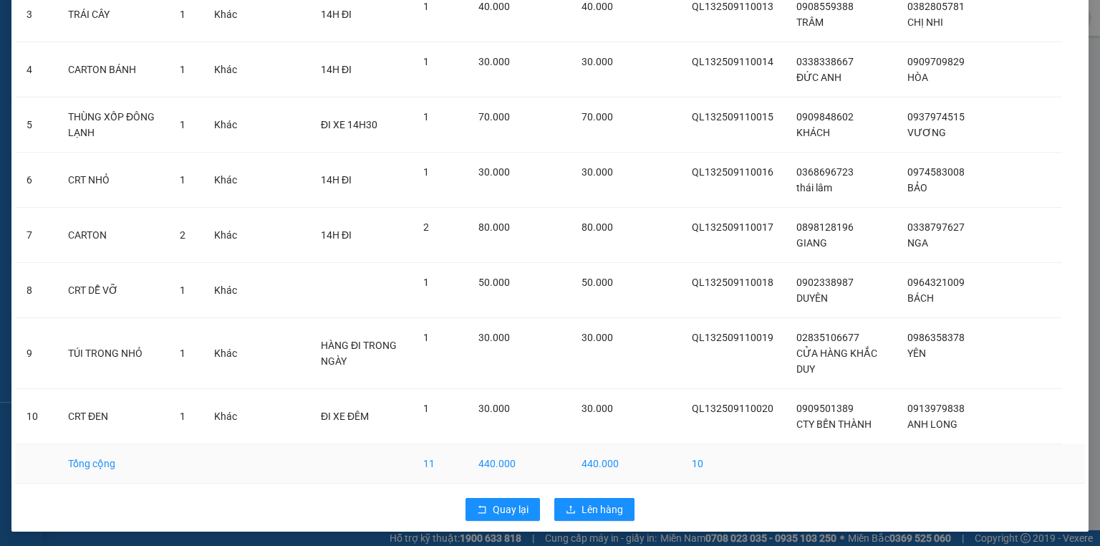
scroll to position [291, 0]
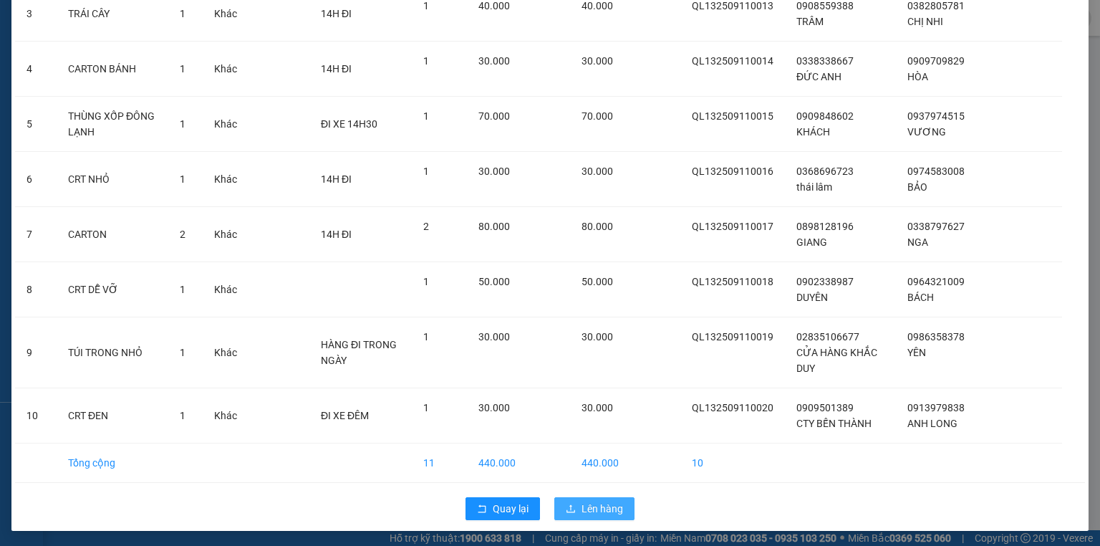
click at [586, 503] on span "Lên hàng" at bounding box center [602, 509] width 42 height 16
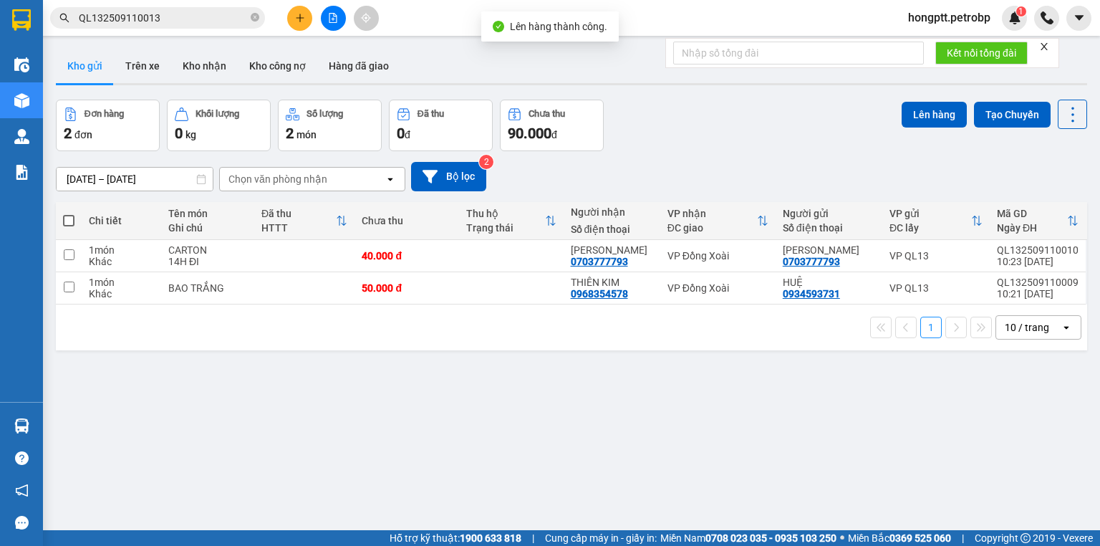
click at [69, 220] on span at bounding box center [68, 220] width 11 height 11
click at [69, 213] on input "checkbox" at bounding box center [69, 213] width 0 height 0
checkbox input "true"
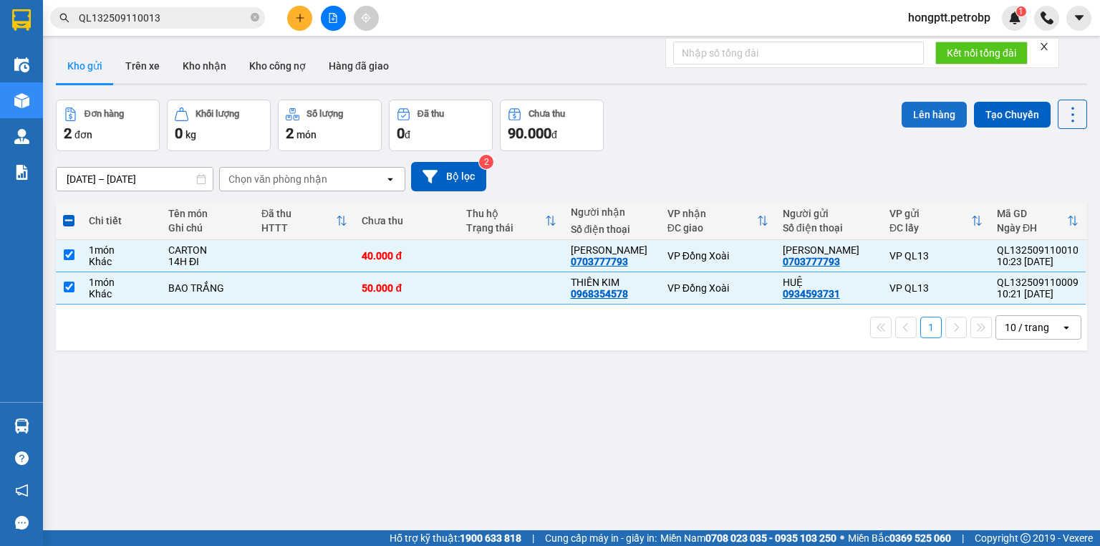
click at [904, 113] on button "Lên hàng" at bounding box center [934, 115] width 65 height 26
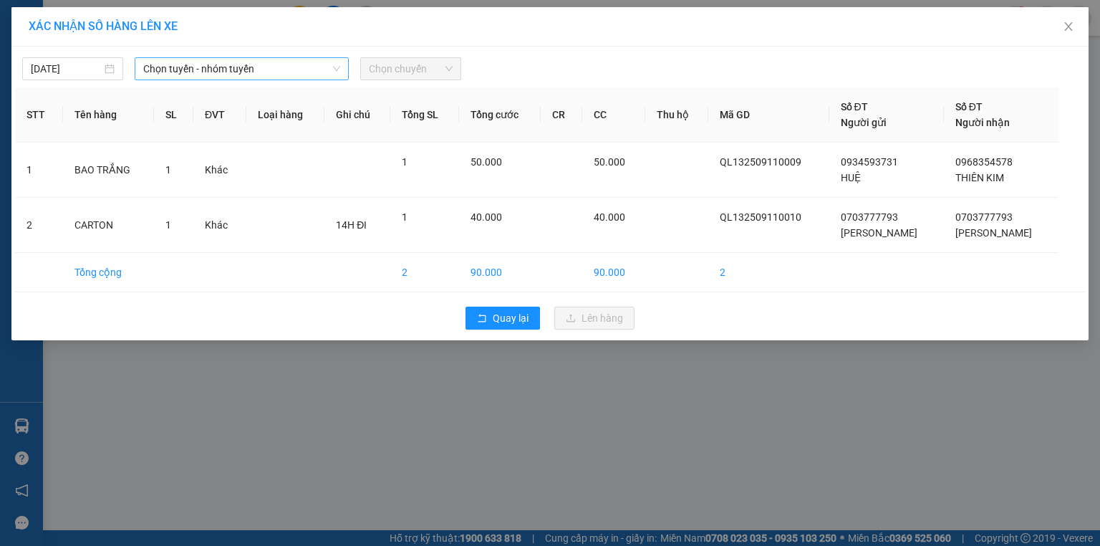
click at [172, 72] on span "Chọn tuyến - nhóm tuyến" at bounding box center [241, 68] width 197 height 21
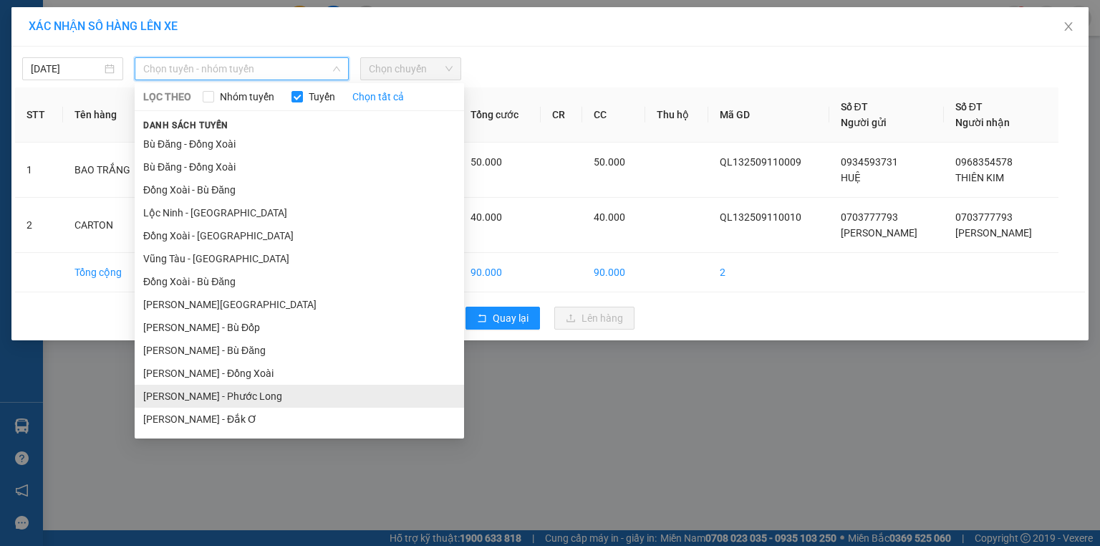
click at [230, 395] on li "[PERSON_NAME] - Phước Long" at bounding box center [299, 396] width 329 height 23
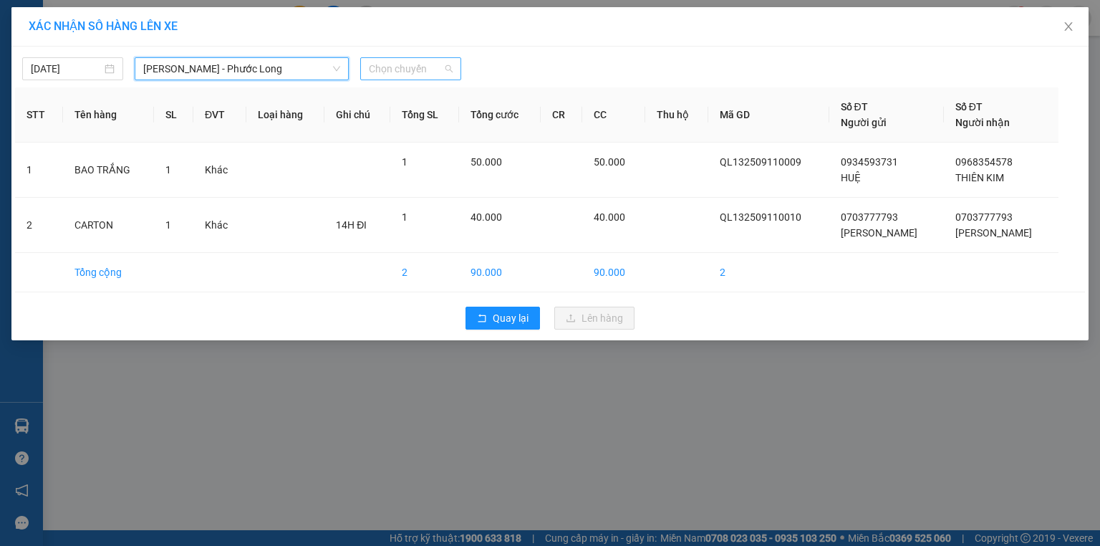
click at [401, 63] on span "Chọn chuyến" at bounding box center [411, 68] width 84 height 21
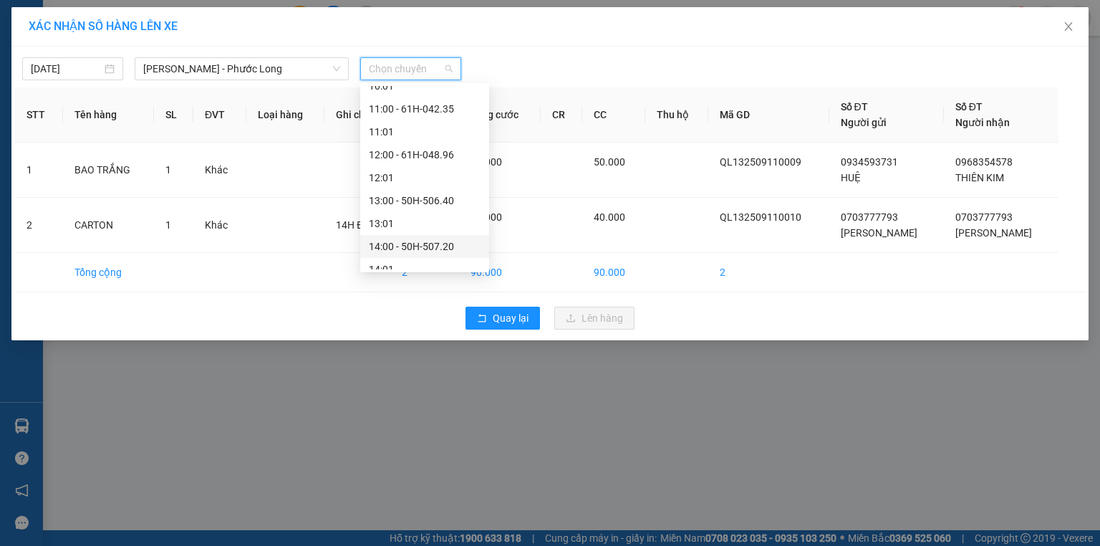
scroll to position [458, 0]
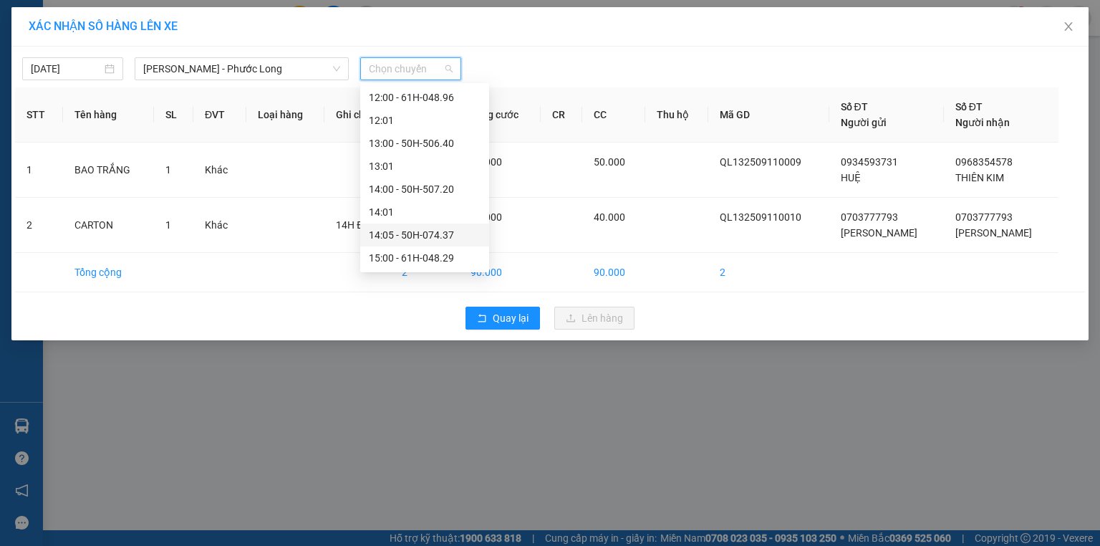
click at [420, 241] on div "14:05 - 50H-074.37" at bounding box center [425, 235] width 112 height 16
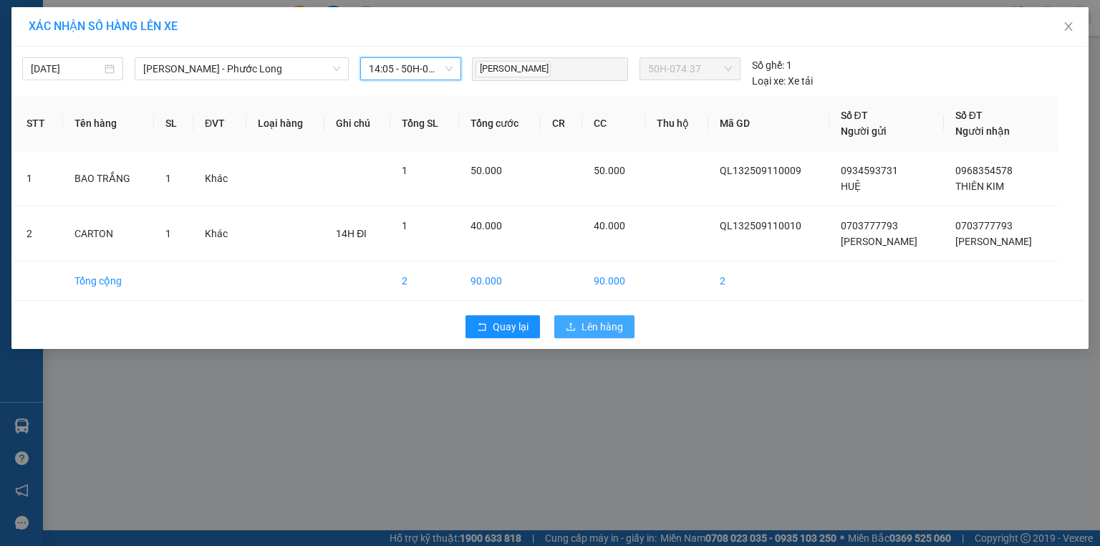
click at [573, 319] on button "Lên hàng" at bounding box center [594, 326] width 80 height 23
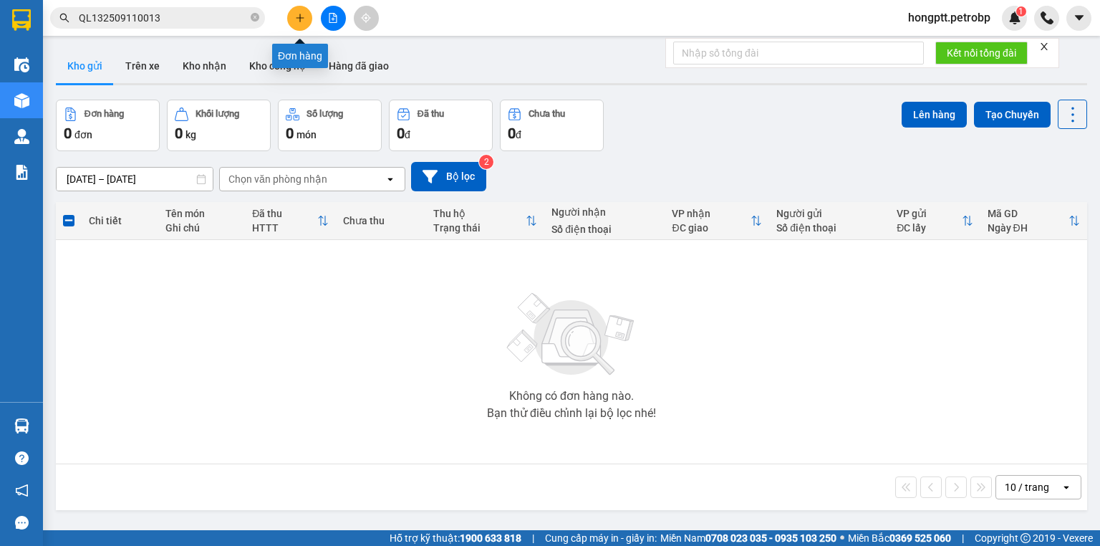
click at [304, 13] on icon "plus" at bounding box center [300, 18] width 10 height 10
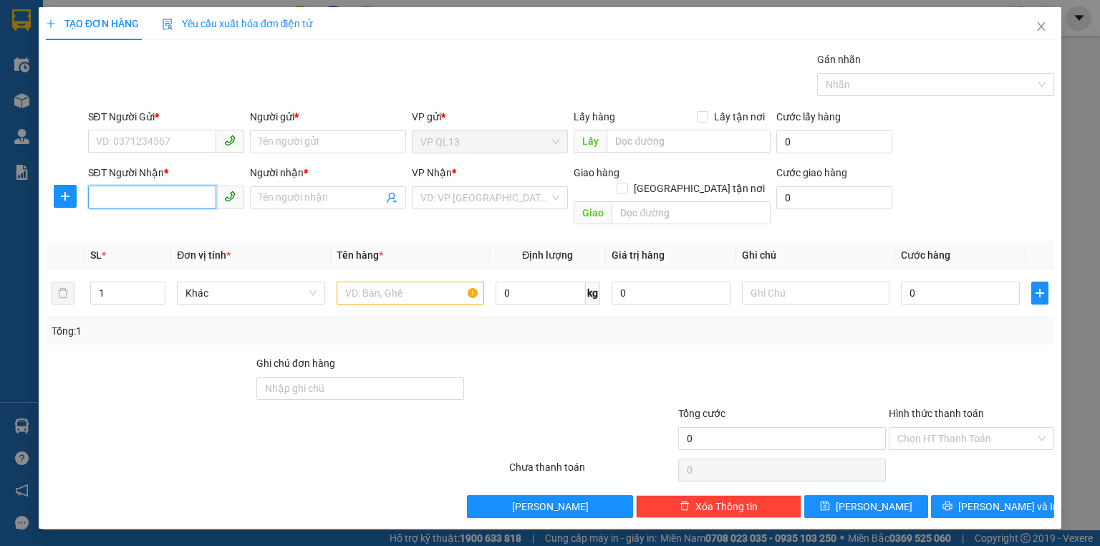
click at [89, 198] on input "SĐT Người Nhận *" at bounding box center [152, 196] width 128 height 23
type input "0982953119"
click at [158, 223] on div "0982953119 - T SPORT" at bounding box center [166, 226] width 139 height 16
type input "T SPORT"
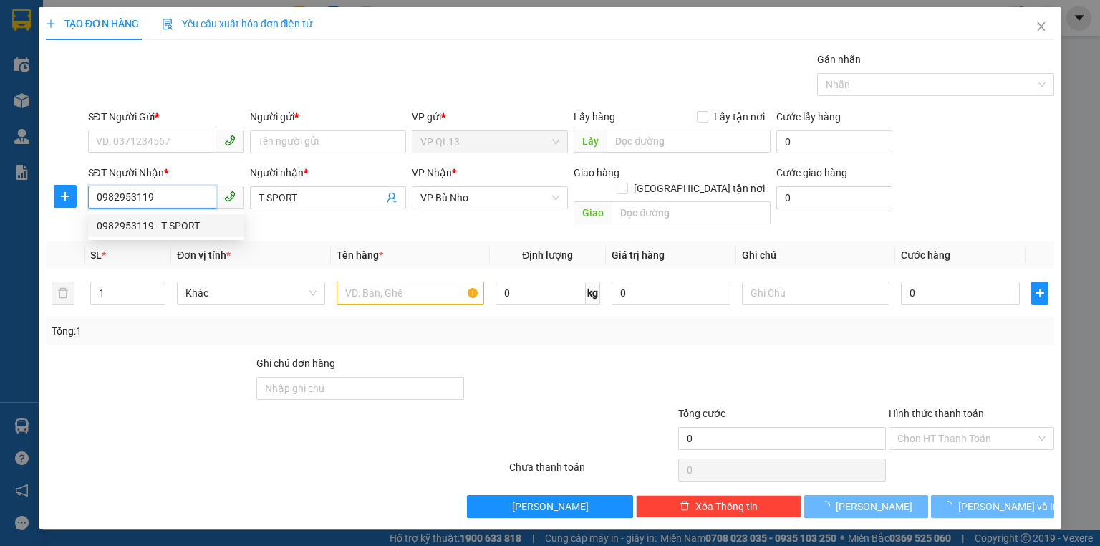
type input "60.000"
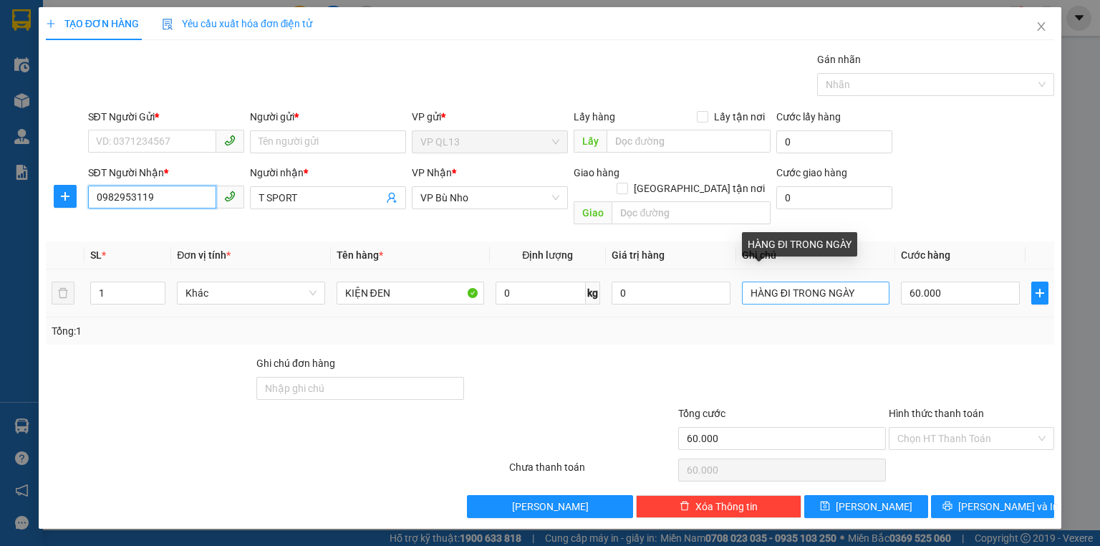
type input "0982953119"
click at [879, 281] on input "HÀNG ĐI TRONG NGÀY" at bounding box center [816, 292] width 148 height 23
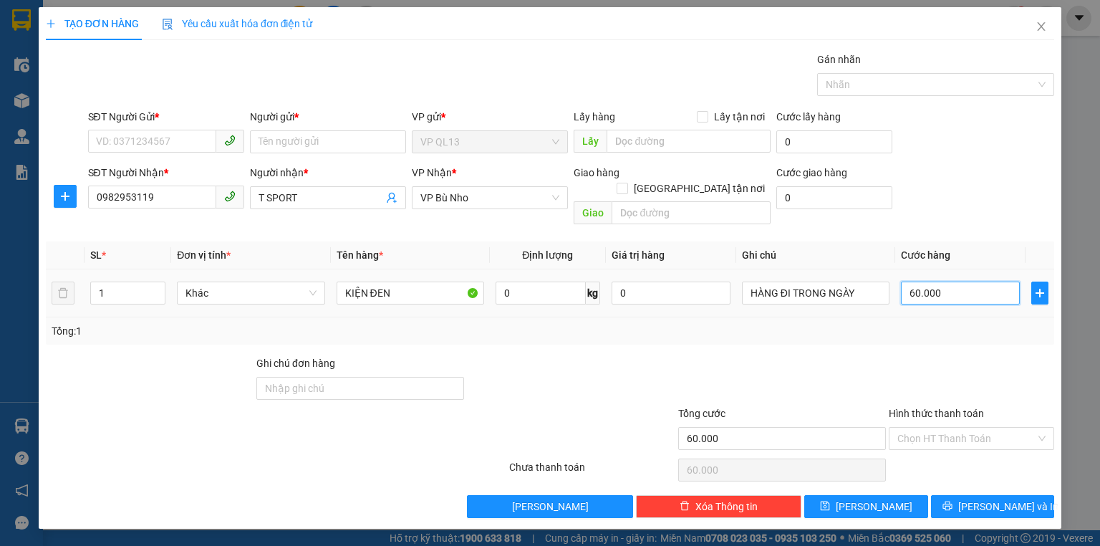
click at [965, 281] on input "60.000" at bounding box center [960, 292] width 119 height 23
type input "0"
type input "3"
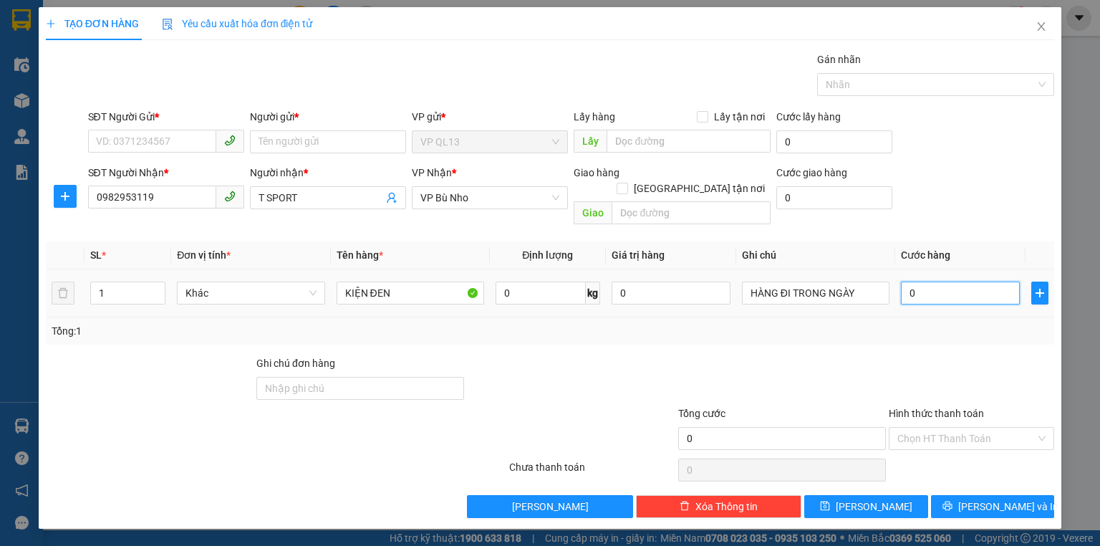
type input "3"
type input "03"
type input "30"
type input "030"
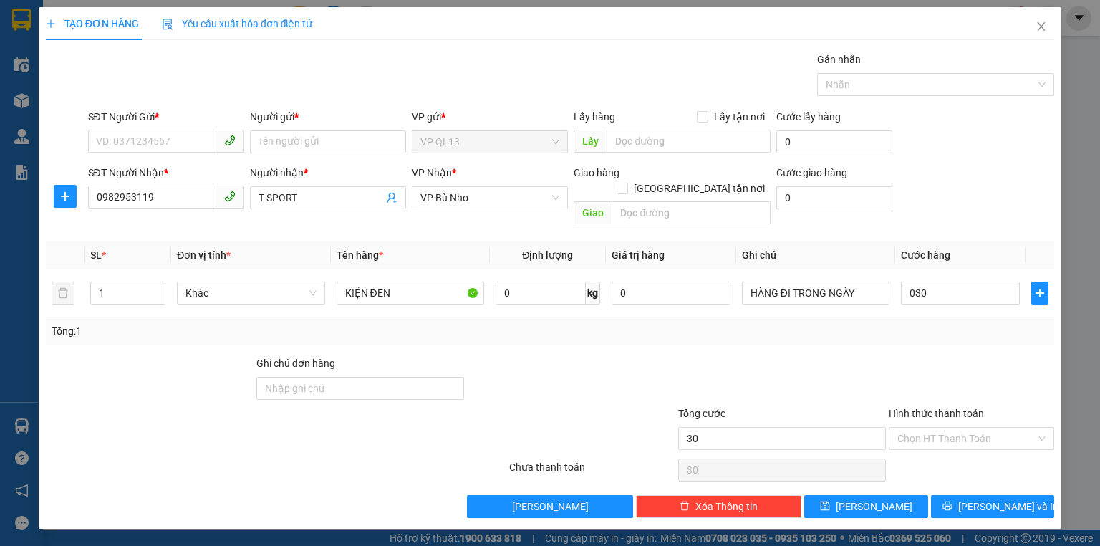
type input "30.000"
click at [947, 355] on div at bounding box center [971, 380] width 168 height 50
click at [146, 141] on input "SĐT Người Gửi *" at bounding box center [152, 141] width 128 height 23
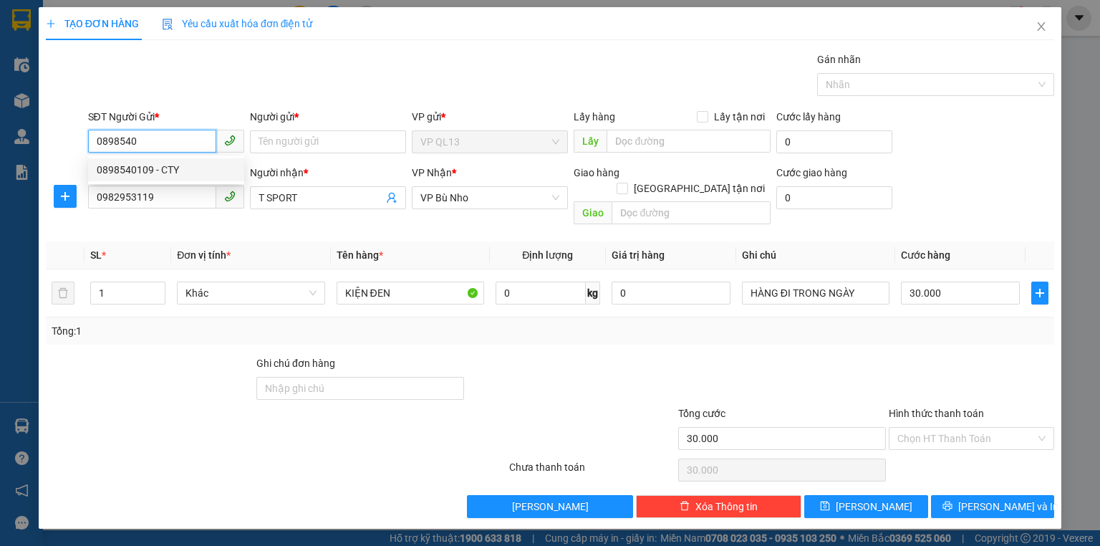
click at [135, 164] on div "0898540109 - CTY" at bounding box center [166, 170] width 139 height 16
type input "0898540109"
type input "CTY"
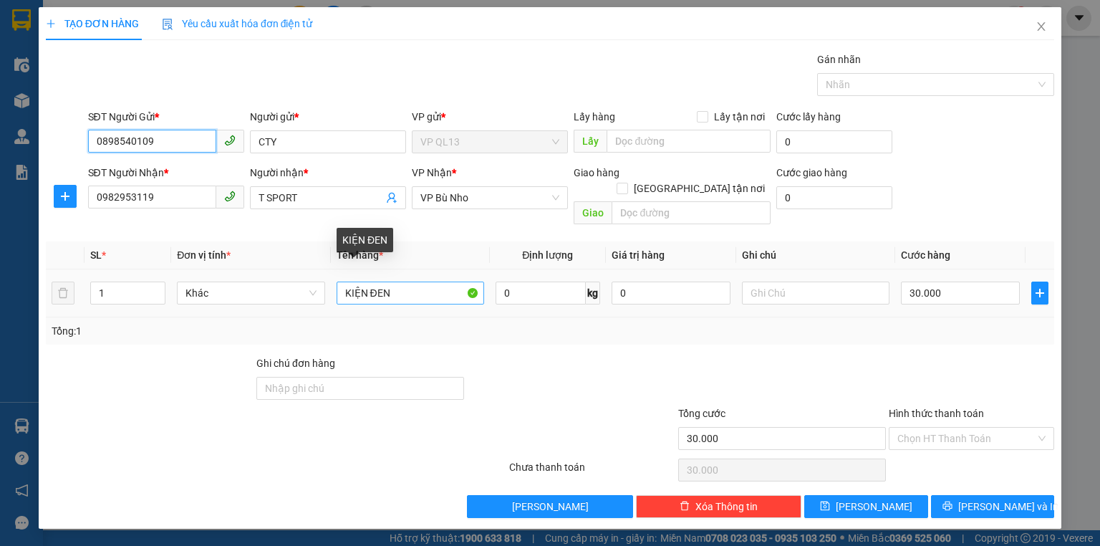
type input "0898540109"
click at [410, 281] on input "KIỆN ĐEN" at bounding box center [411, 292] width 148 height 23
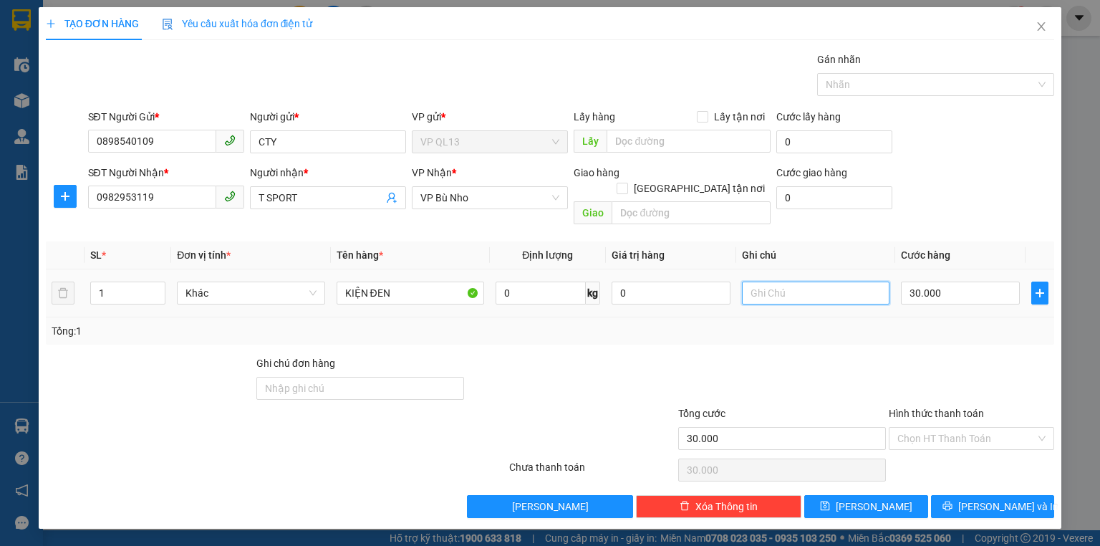
drag, startPoint x: 799, startPoint y: 281, endPoint x: 812, endPoint y: 277, distance: 13.4
click at [802, 281] on input "text" at bounding box center [816, 292] width 148 height 23
type input "HÀNG ĐI TRONG NGÀY"
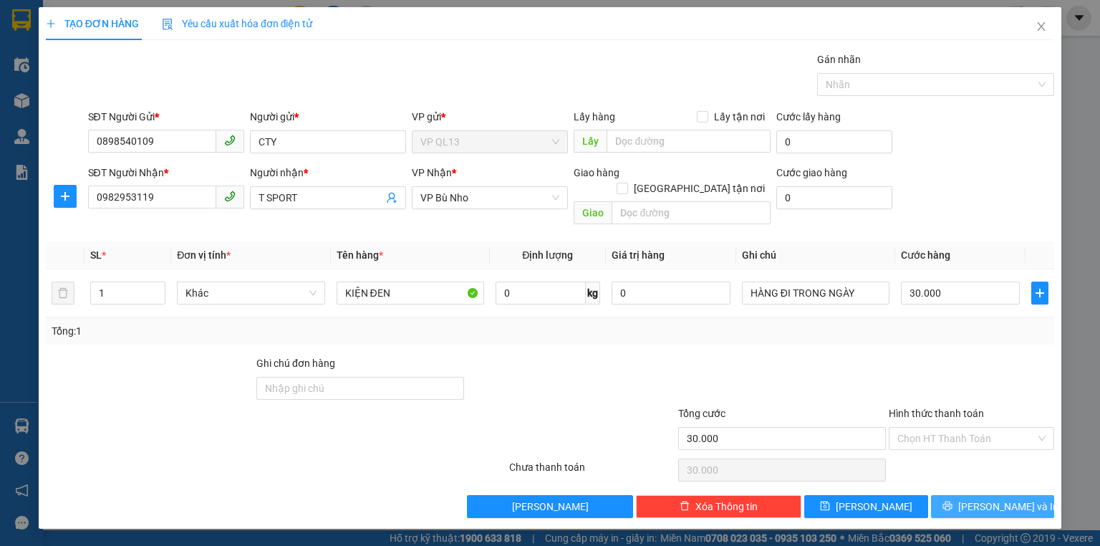
click at [948, 495] on button "[PERSON_NAME] và In" at bounding box center [993, 506] width 124 height 23
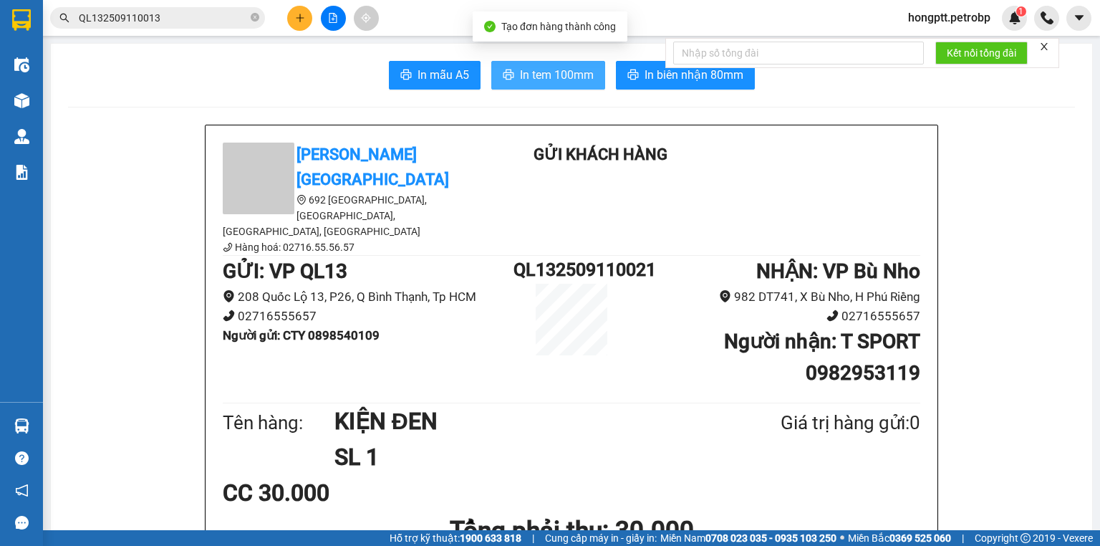
click at [559, 80] on span "In tem 100mm" at bounding box center [557, 75] width 74 height 18
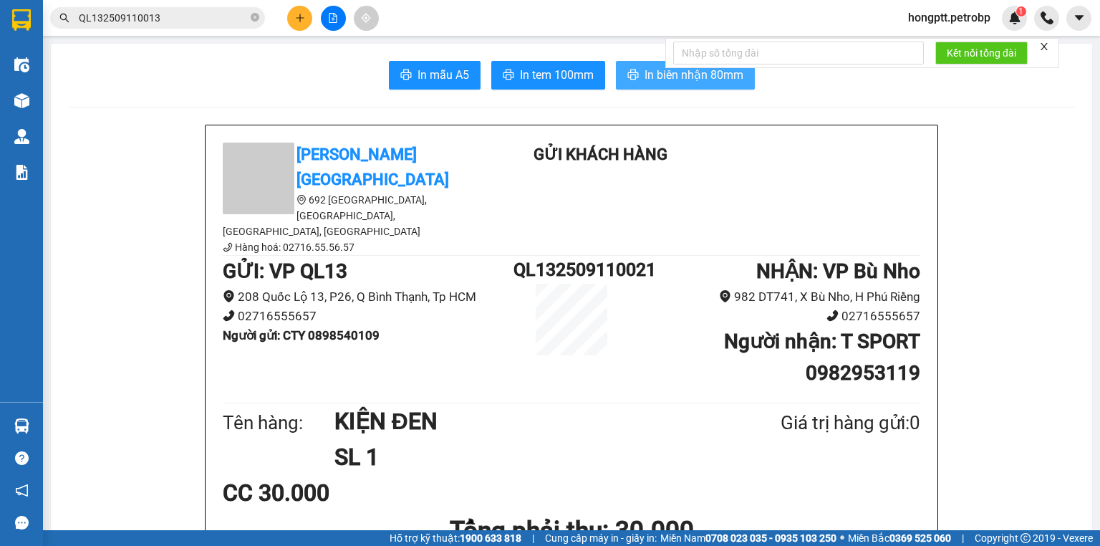
click at [632, 72] on icon "printer" at bounding box center [632, 74] width 11 height 11
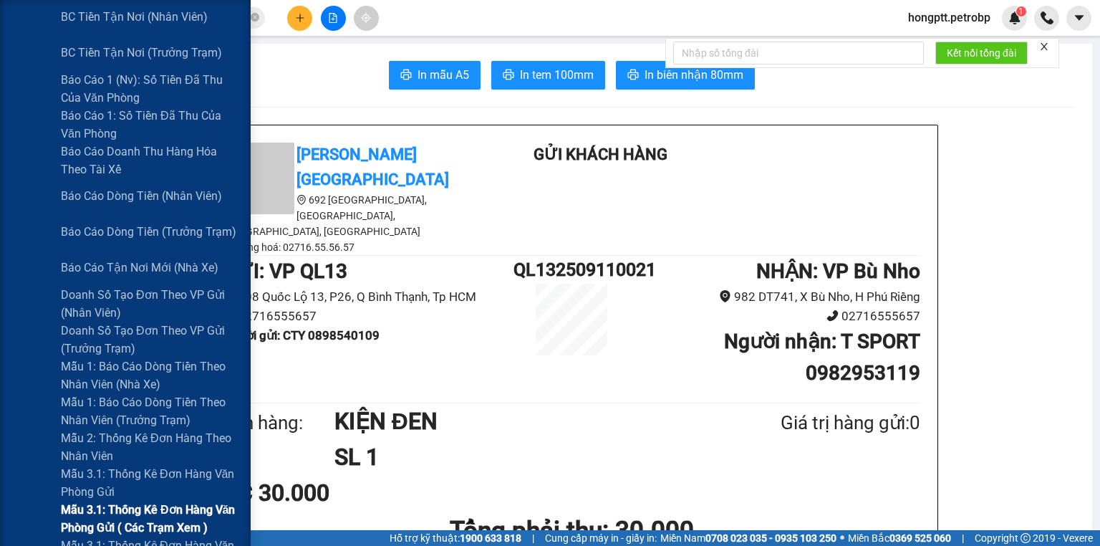
scroll to position [344, 0]
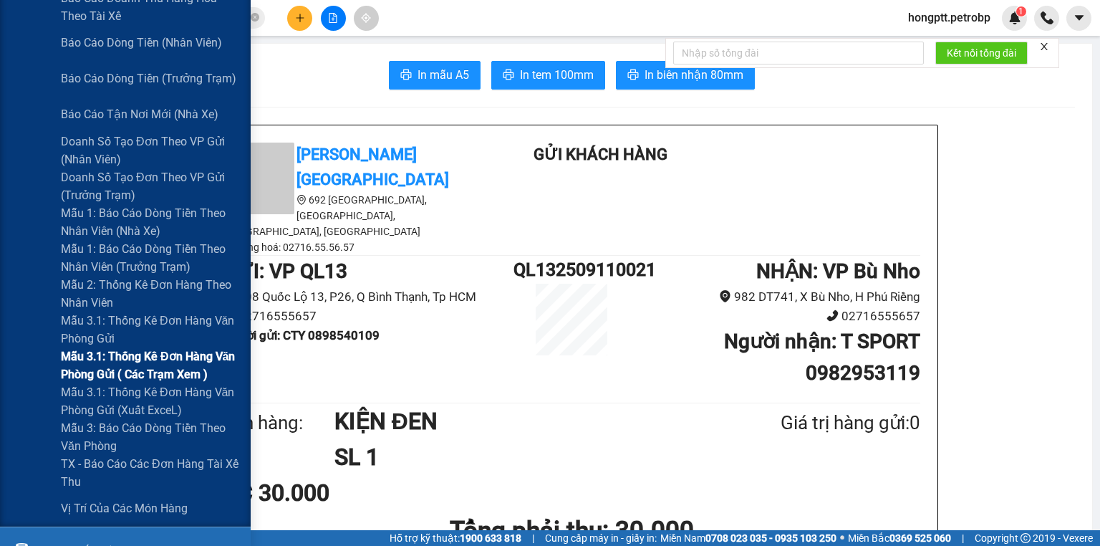
click at [137, 367] on span "Mẫu 3.1: Thống kê đơn hàng văn phòng gửi ( các trạm xem )" at bounding box center [150, 365] width 179 height 36
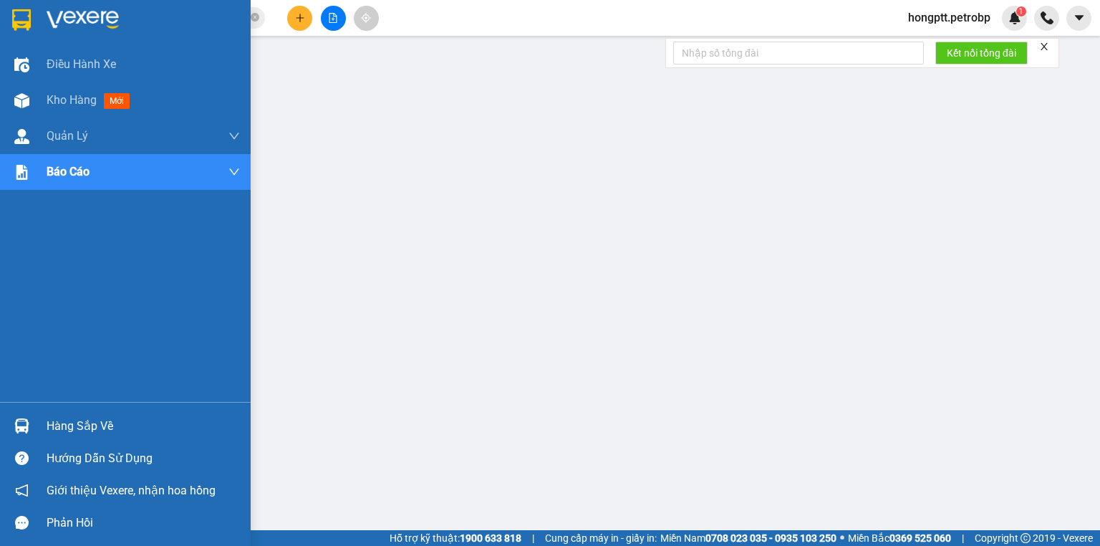
click at [53, 437] on div "Hàng sắp về" at bounding box center [125, 426] width 251 height 32
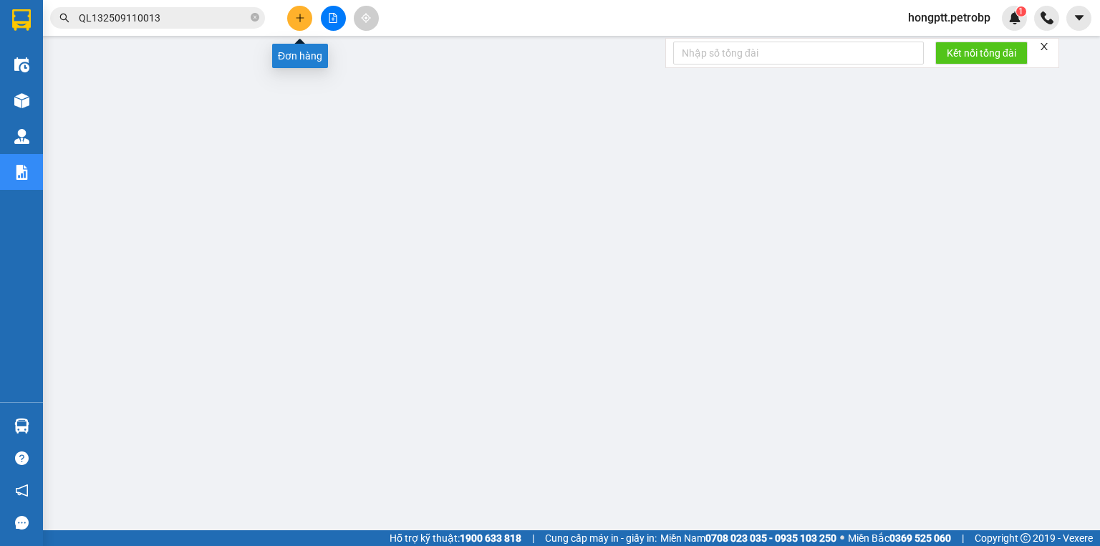
click at [298, 17] on icon "plus" at bounding box center [300, 17] width 8 height 1
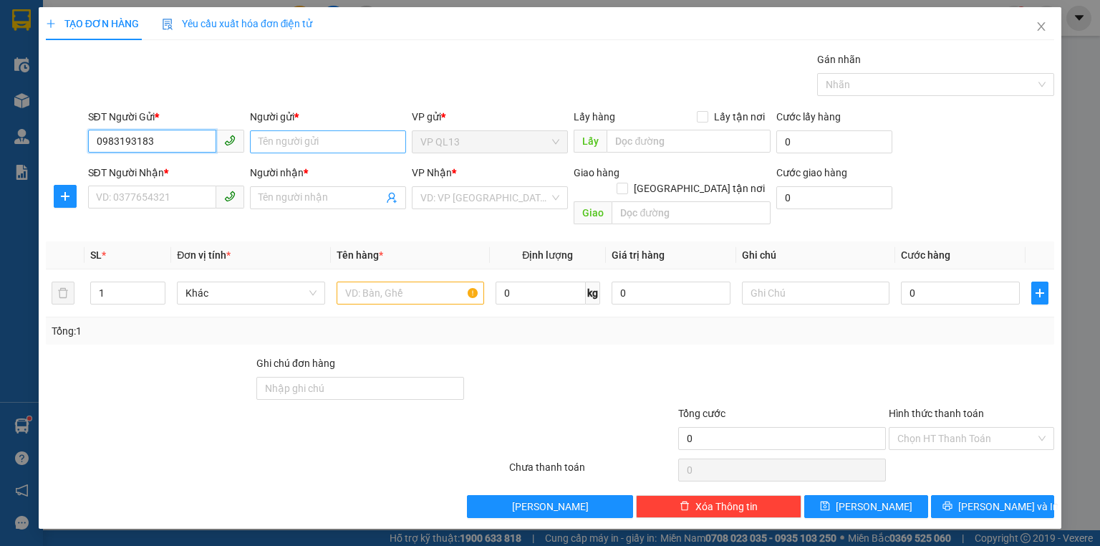
type input "0983193183"
click at [255, 143] on input "Người gửi *" at bounding box center [328, 141] width 156 height 23
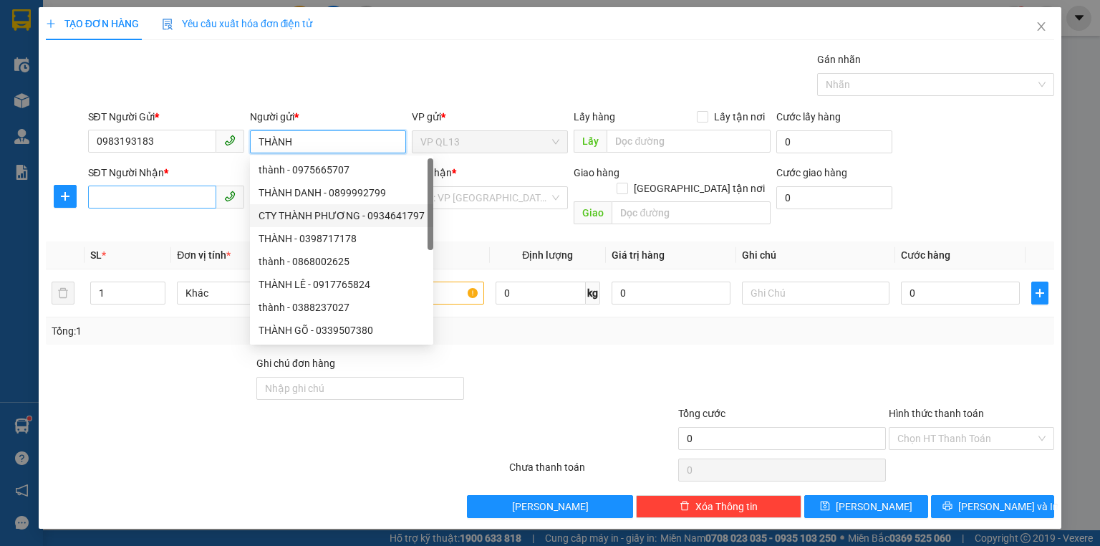
type input "THÀNH"
click at [166, 198] on input "SĐT Người Nhận *" at bounding box center [152, 196] width 128 height 23
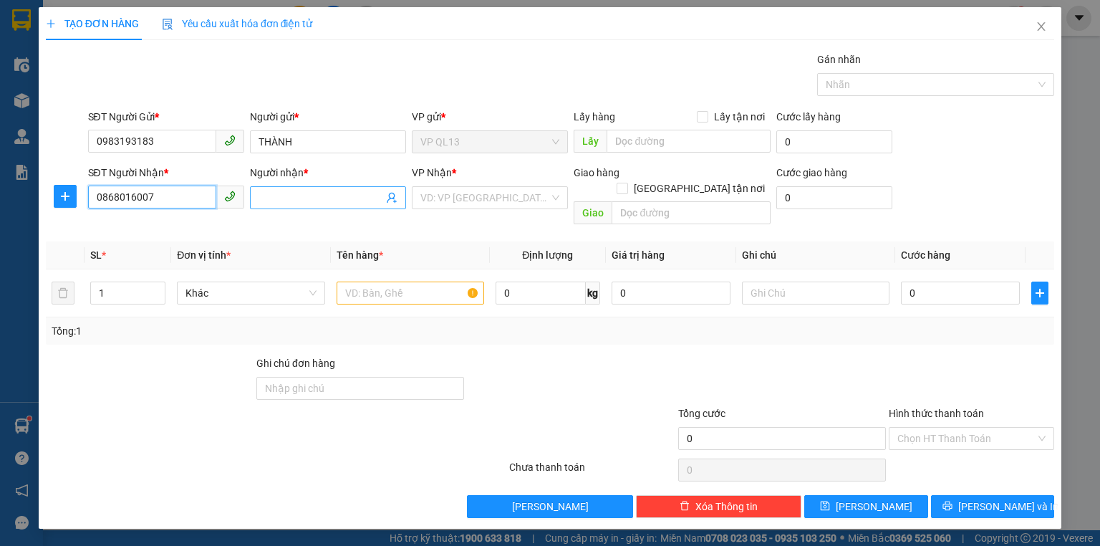
type input "0868016007"
click at [344, 195] on input "Người nhận *" at bounding box center [321, 198] width 125 height 16
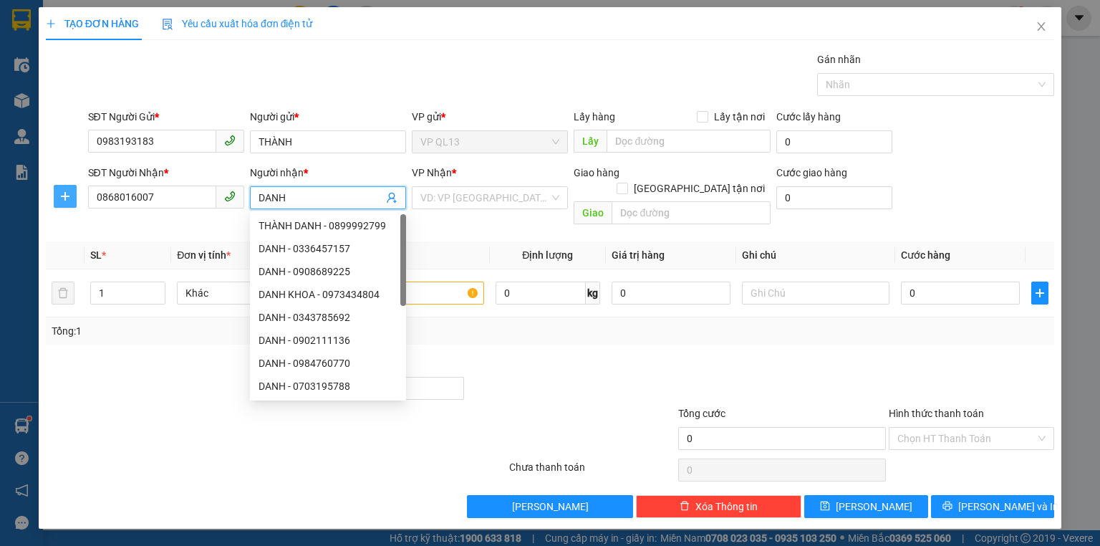
type input "DANH"
click at [64, 193] on icon "plus" at bounding box center [64, 195] width 11 height 11
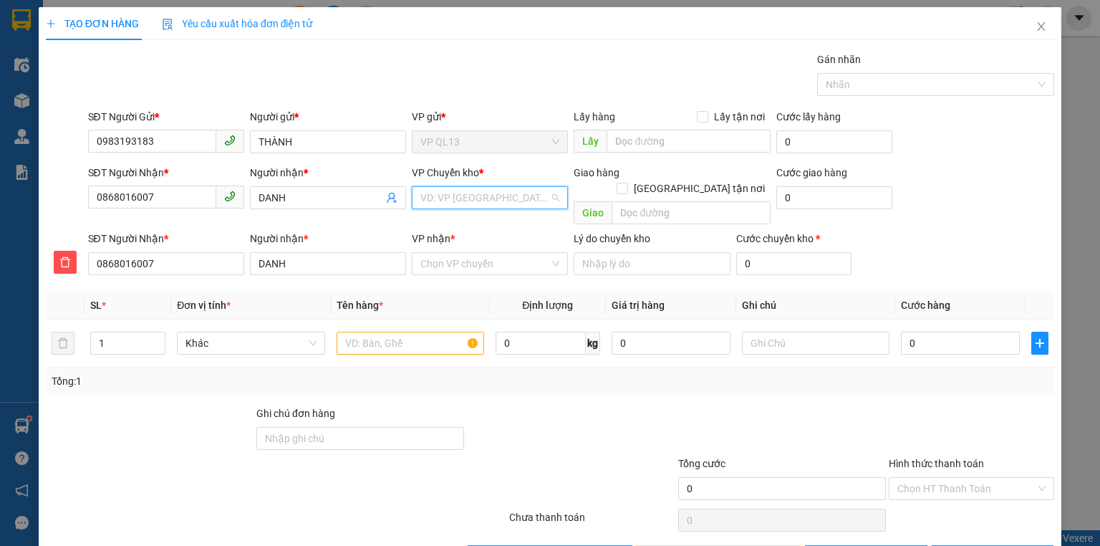
click at [457, 199] on input "search" at bounding box center [484, 197] width 129 height 21
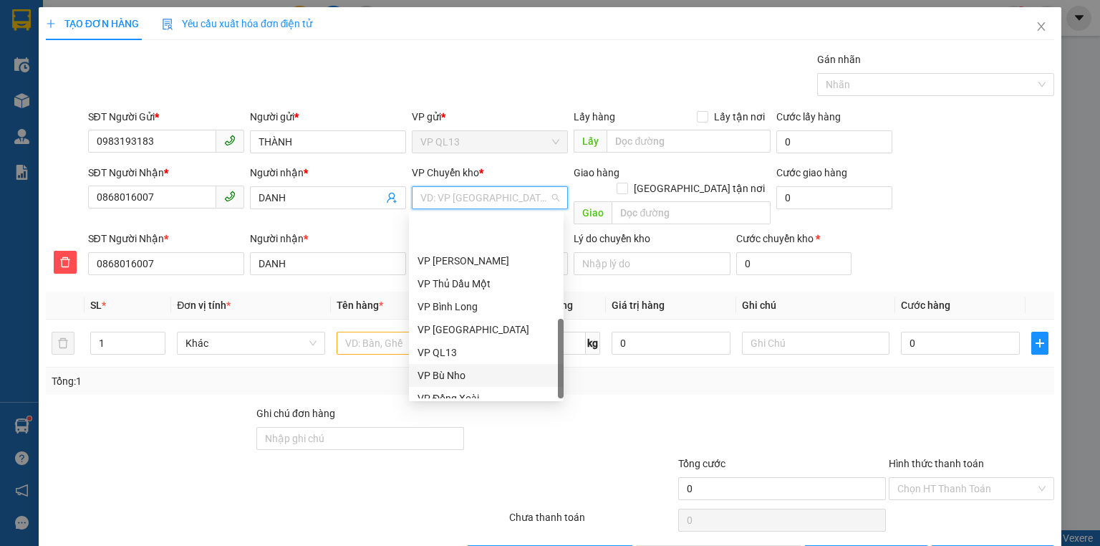
scroll to position [344, 0]
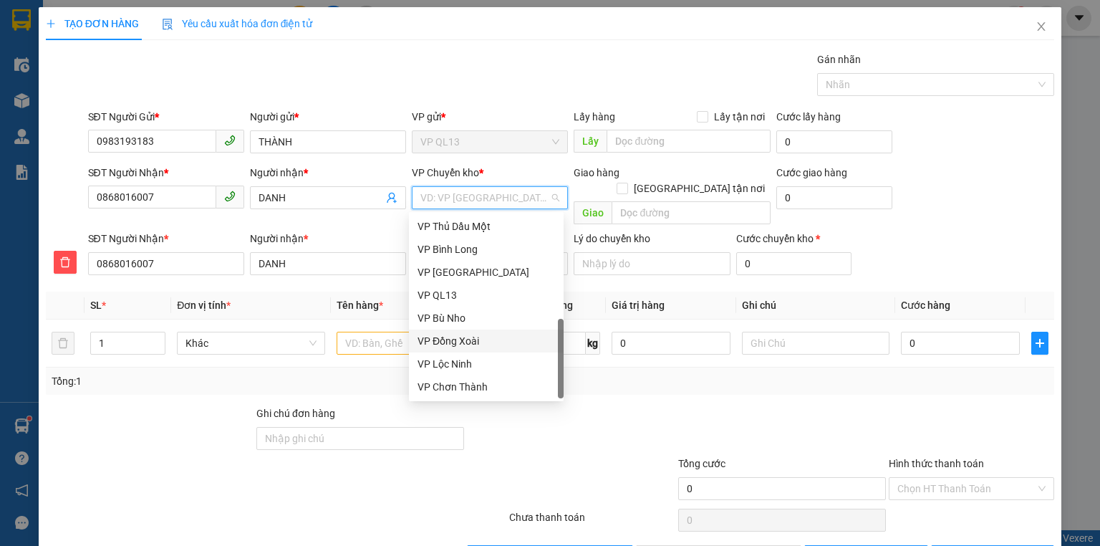
click at [470, 341] on div "VP Đồng Xoài" at bounding box center [485, 341] width 137 height 16
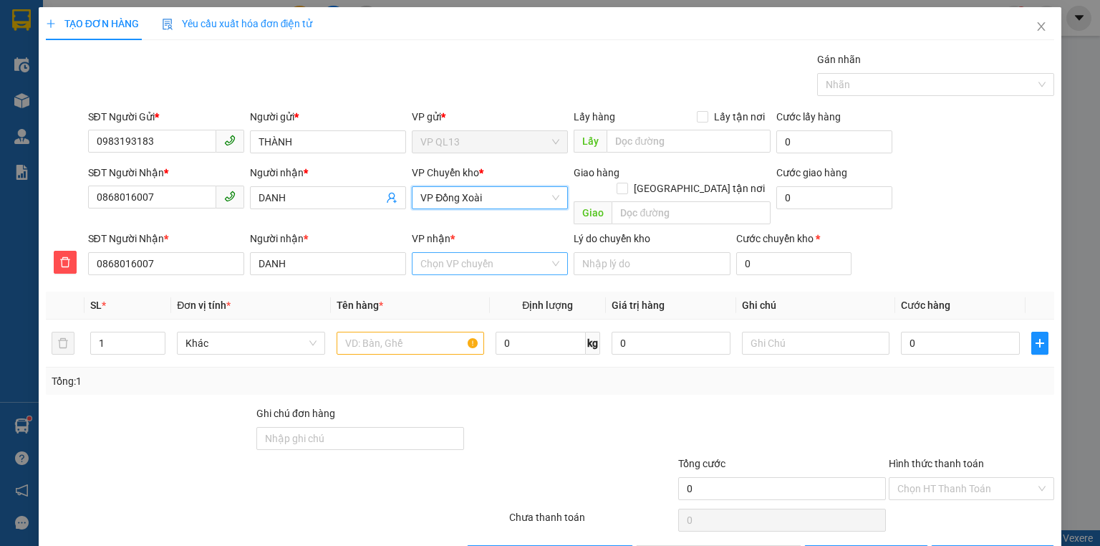
click at [456, 253] on input "VP nhận *" at bounding box center [484, 263] width 129 height 21
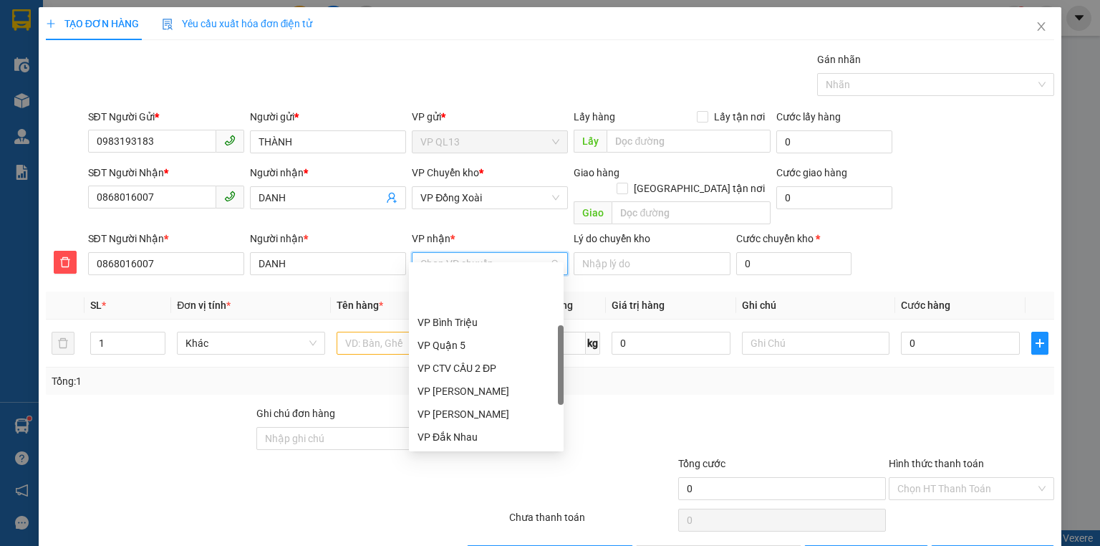
scroll to position [172, 0]
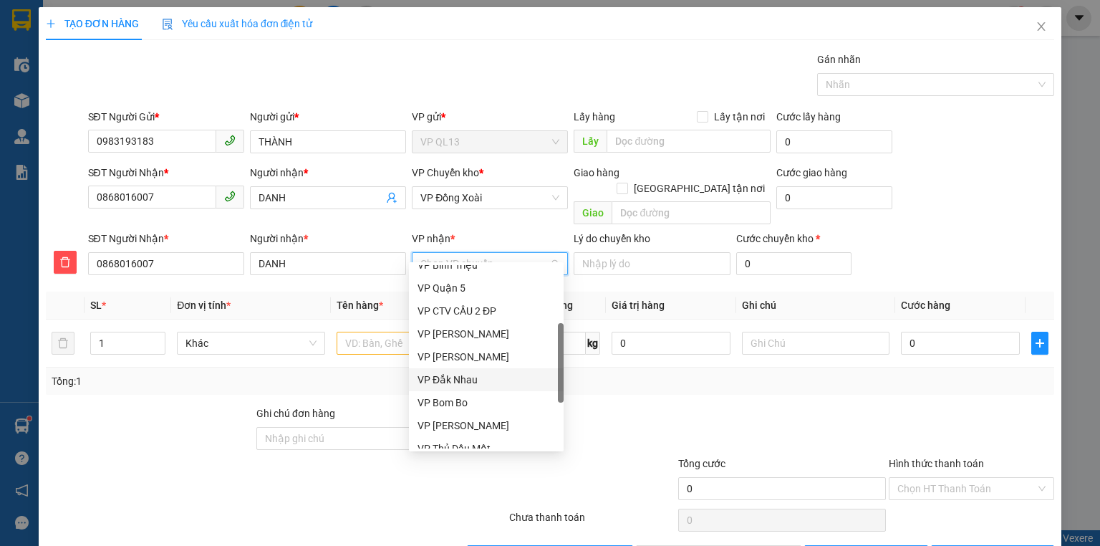
click at [455, 378] on div "VP Đắk Nhau" at bounding box center [485, 380] width 137 height 16
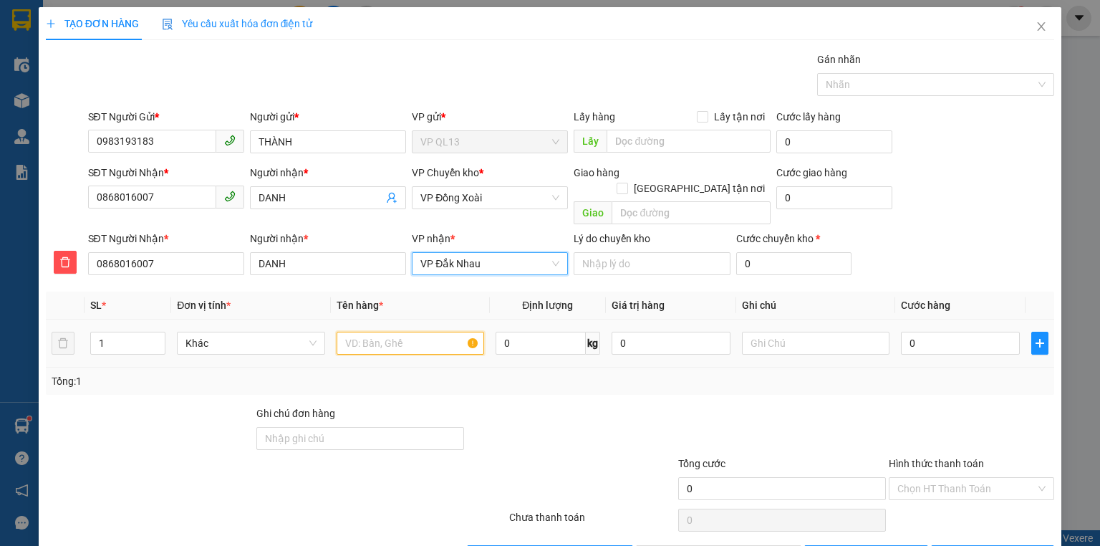
click at [425, 332] on input "text" at bounding box center [411, 343] width 148 height 23
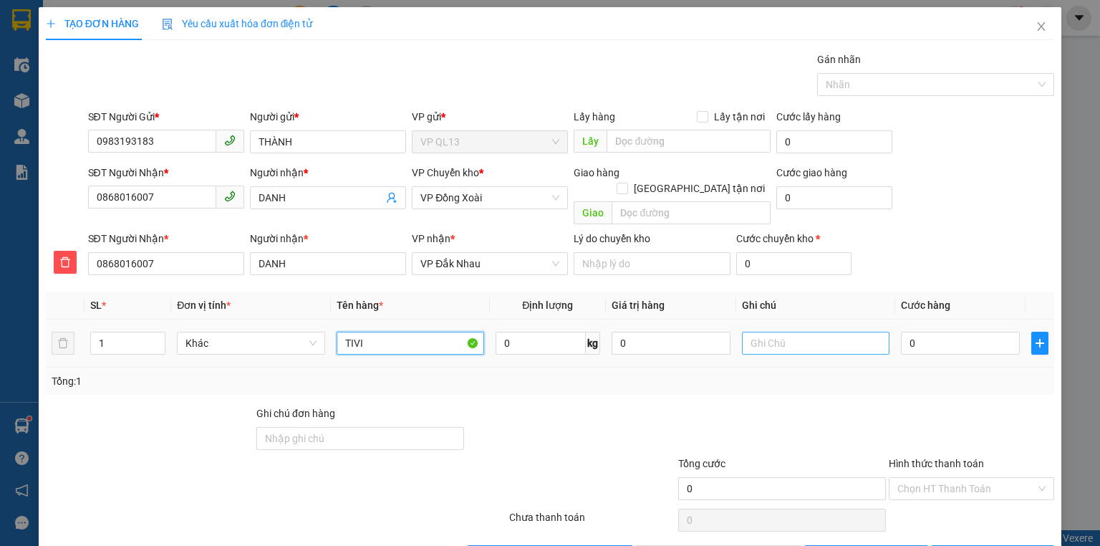
type input "TIVI"
click at [783, 332] on input "text" at bounding box center [816, 343] width 148 height 23
type input "HÀNG DỄ VỠ"
click at [931, 332] on input "0" at bounding box center [960, 343] width 119 height 23
type input "01"
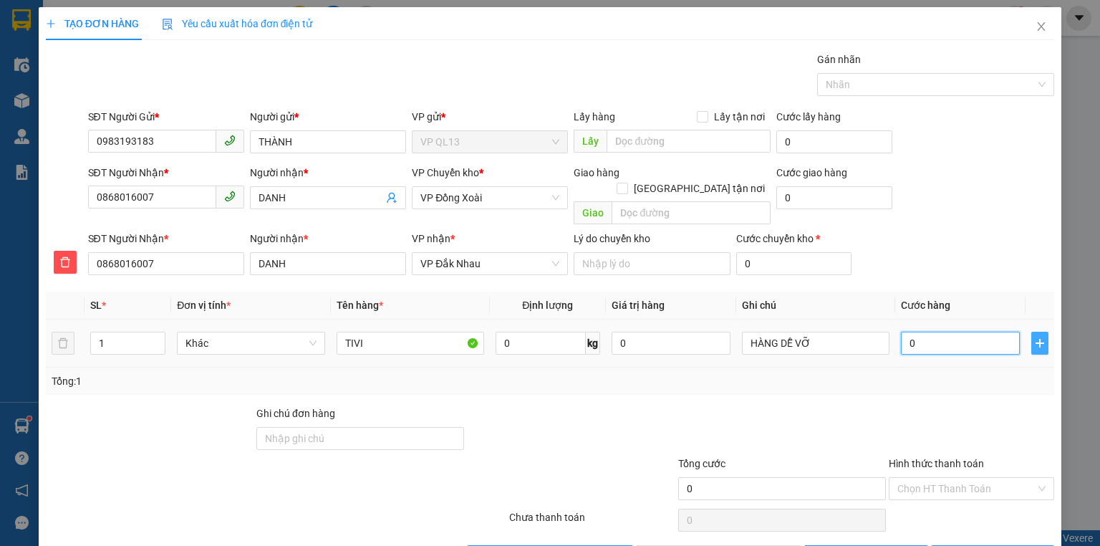
type input "1"
type input "012"
type input "12"
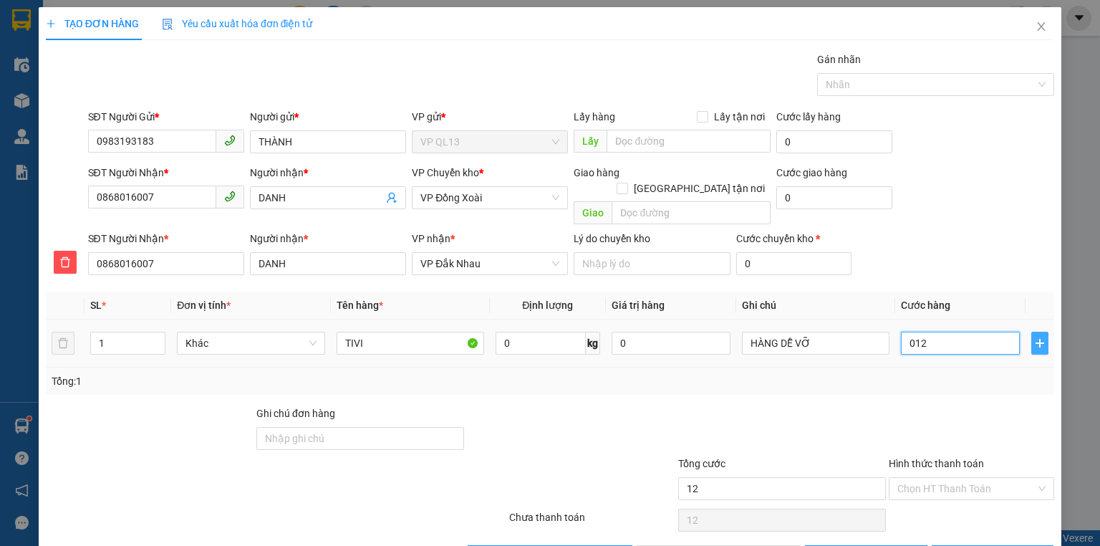
type input "0.120"
type input "120"
type input "120.000"
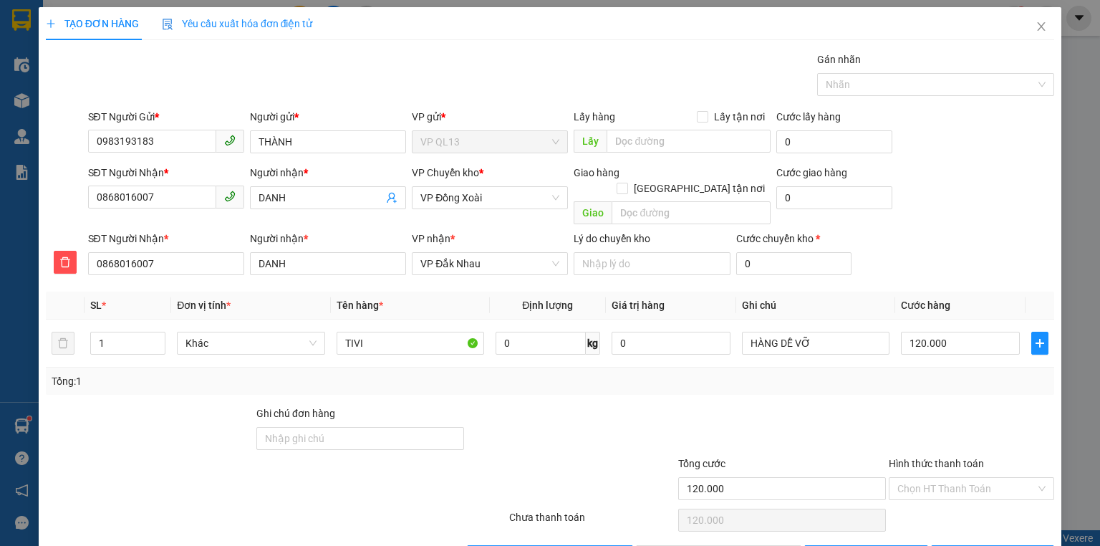
drag, startPoint x: 957, startPoint y: 371, endPoint x: 949, endPoint y: 375, distance: 9.0
click at [956, 373] on div "Tổng: 1" at bounding box center [550, 381] width 997 height 16
click at [950, 478] on input "Hình thức thanh toán" at bounding box center [966, 488] width 138 height 21
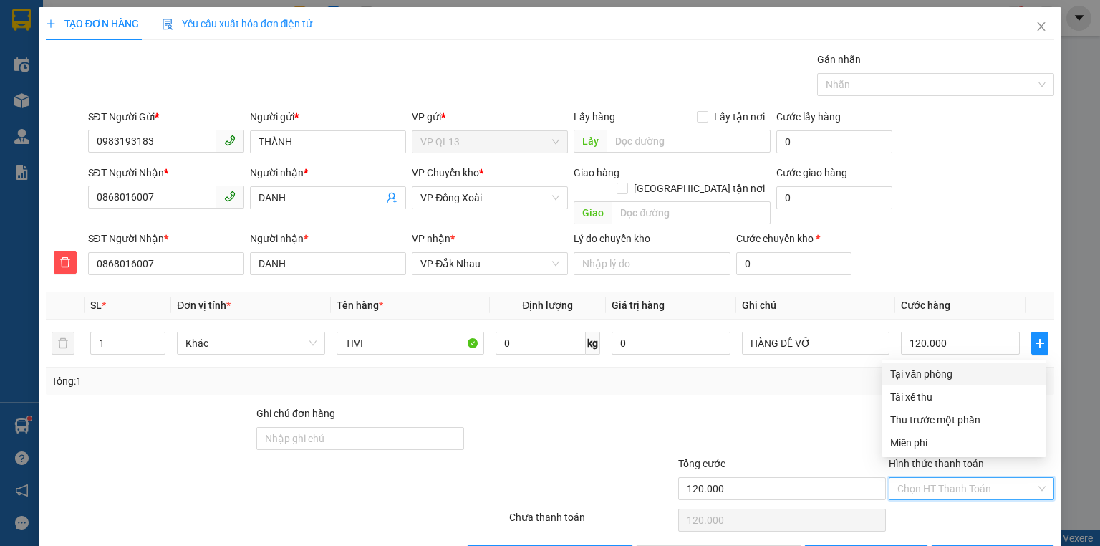
click at [922, 381] on div "Tại văn phòng" at bounding box center [963, 373] width 165 height 23
type input "0"
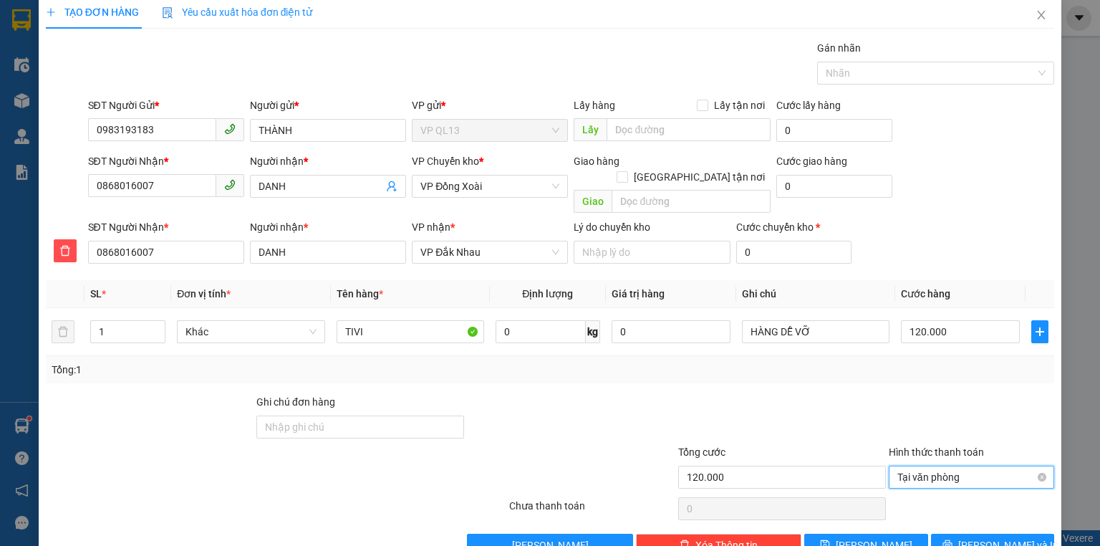
scroll to position [32, 0]
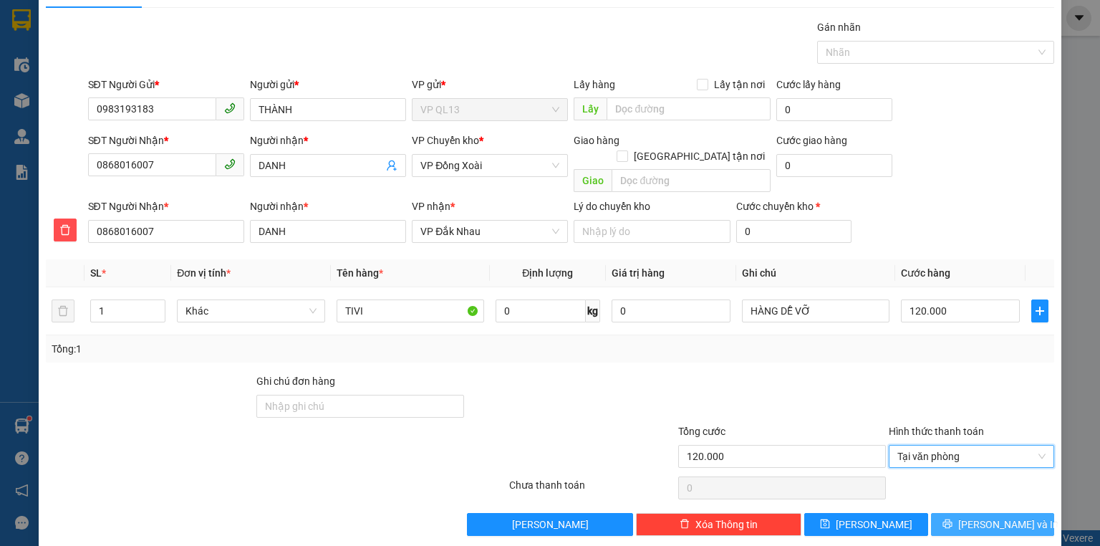
click at [1005, 516] on span "[PERSON_NAME] và In" at bounding box center [1008, 524] width 100 height 16
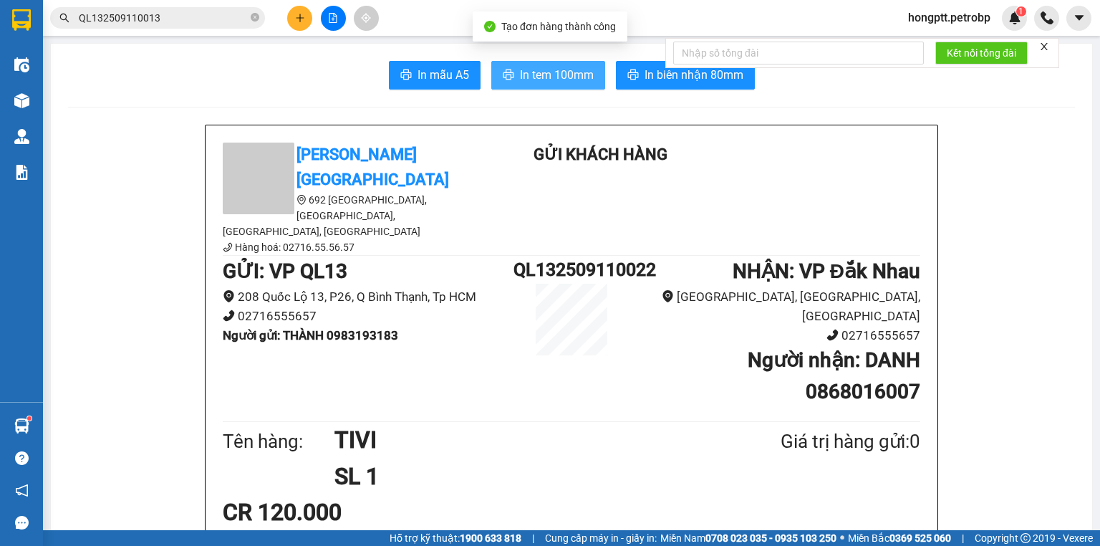
click at [574, 69] on span "In tem 100mm" at bounding box center [557, 75] width 74 height 18
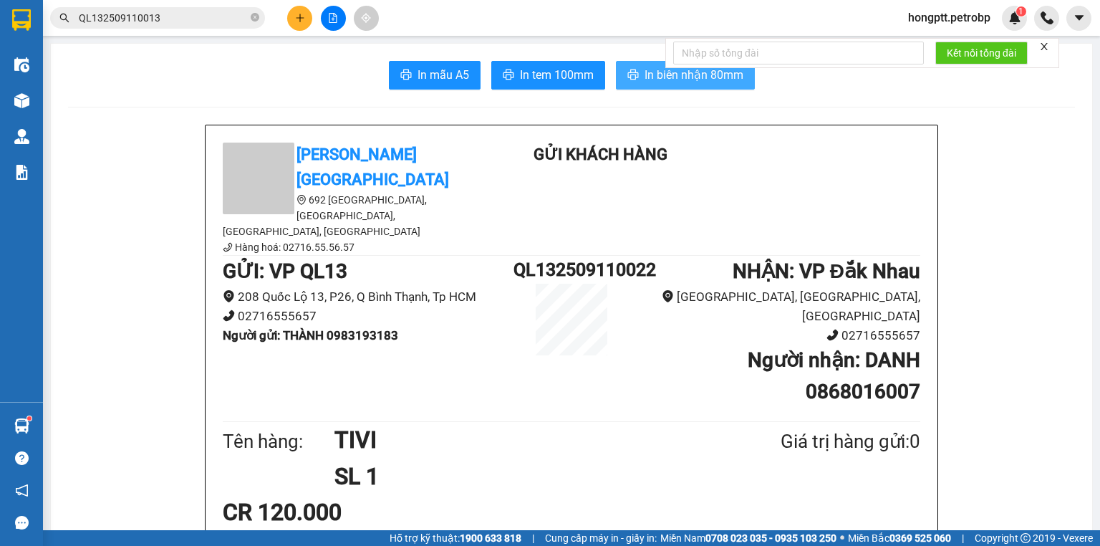
click at [702, 79] on span "In biên nhận 80mm" at bounding box center [693, 75] width 99 height 18
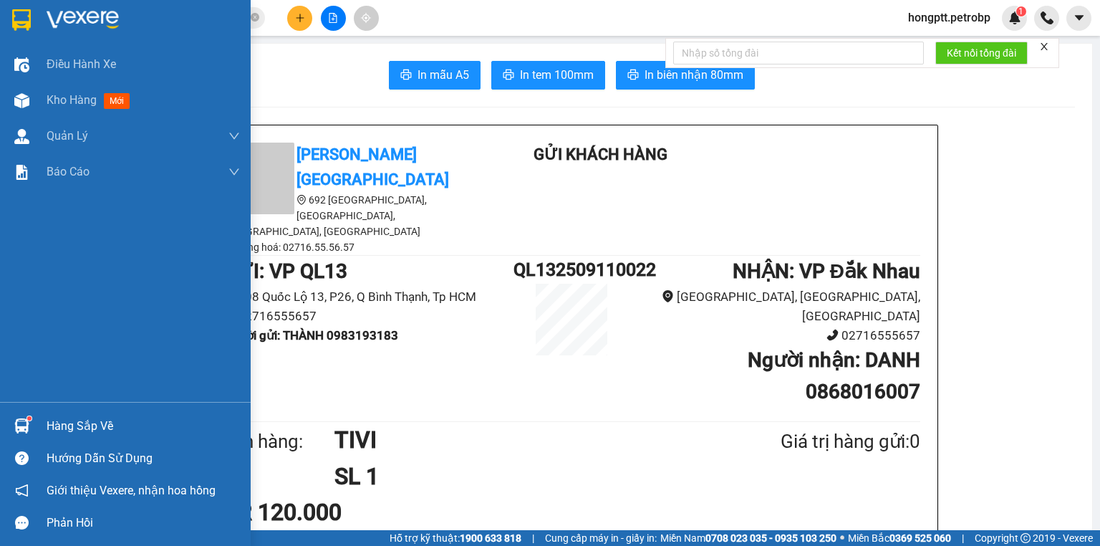
click at [60, 415] on div "Hàng sắp về" at bounding box center [143, 425] width 193 height 21
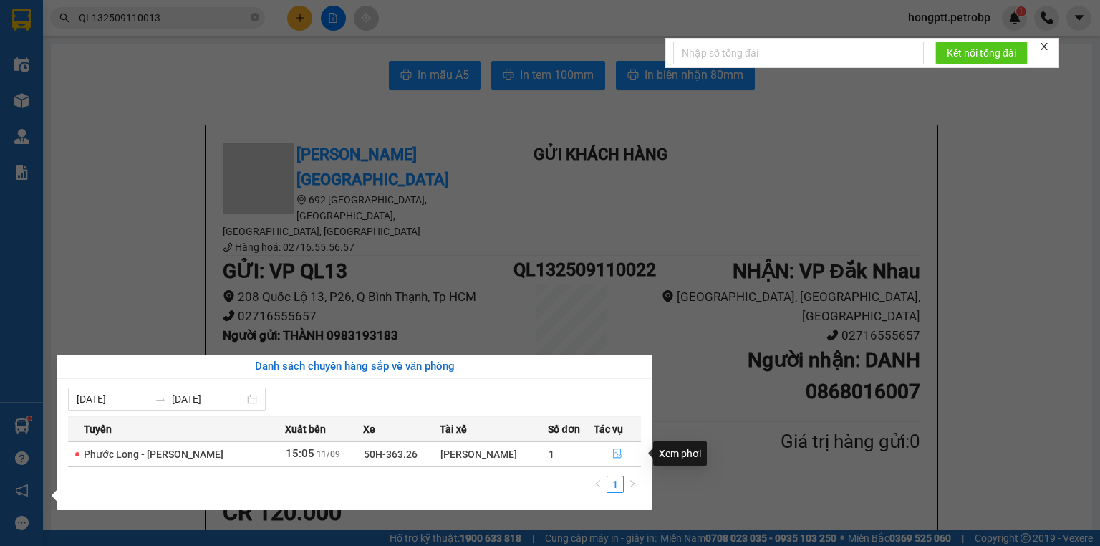
click at [614, 445] on button "button" at bounding box center [617, 454] width 47 height 23
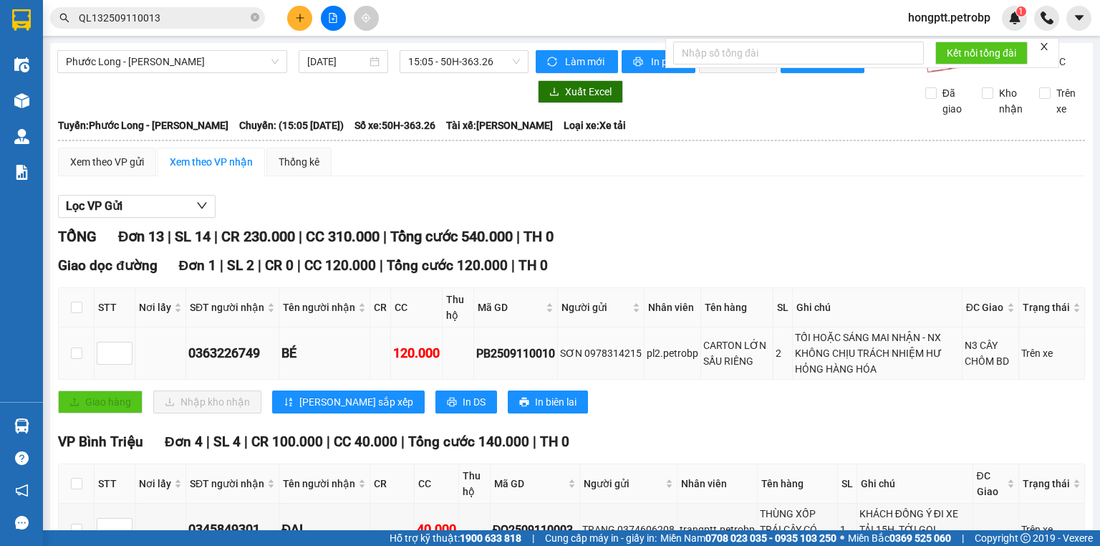
click at [552, 362] on div "PB2509110010" at bounding box center [515, 353] width 79 height 18
drag, startPoint x: 552, startPoint y: 364, endPoint x: 473, endPoint y: 372, distance: 79.1
click at [476, 362] on div "PB2509110010" at bounding box center [515, 353] width 79 height 18
drag, startPoint x: 473, startPoint y: 372, endPoint x: 617, endPoint y: 432, distance: 156.0
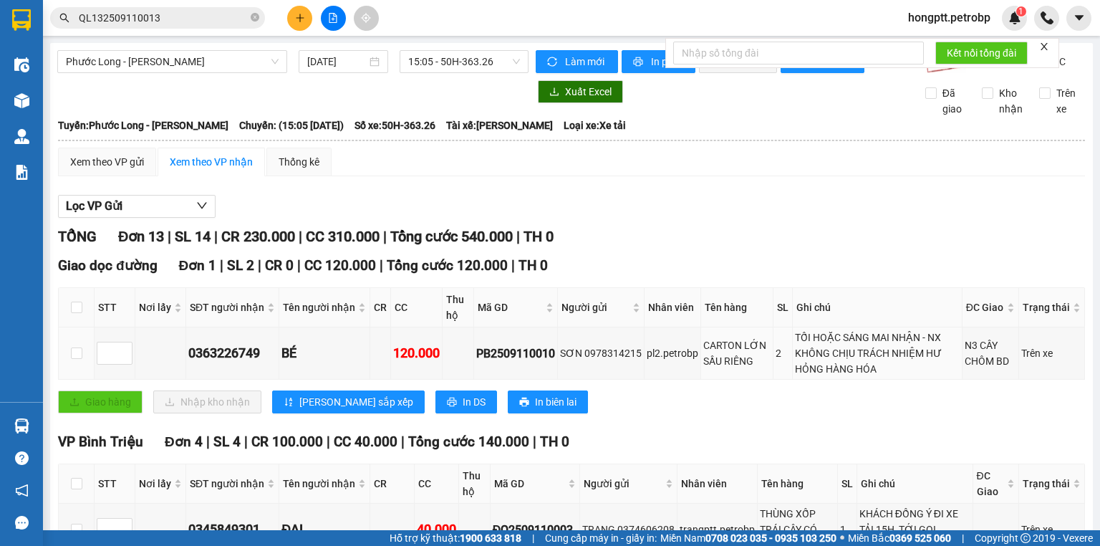
click at [617, 424] on div "Giao dọc đường Đơn 1 | SL 2 | CR 0 | CC 120.000 | Tổng cước 120.000 | TH 0 STT …" at bounding box center [571, 339] width 1027 height 169
drag, startPoint x: 553, startPoint y: 364, endPoint x: 473, endPoint y: 370, distance: 80.5
click at [479, 362] on div "PB2509110010" at bounding box center [515, 353] width 79 height 18
click at [476, 362] on div "PB2509110010" at bounding box center [515, 353] width 79 height 18
click at [474, 367] on td "PB2509110010" at bounding box center [516, 353] width 84 height 52
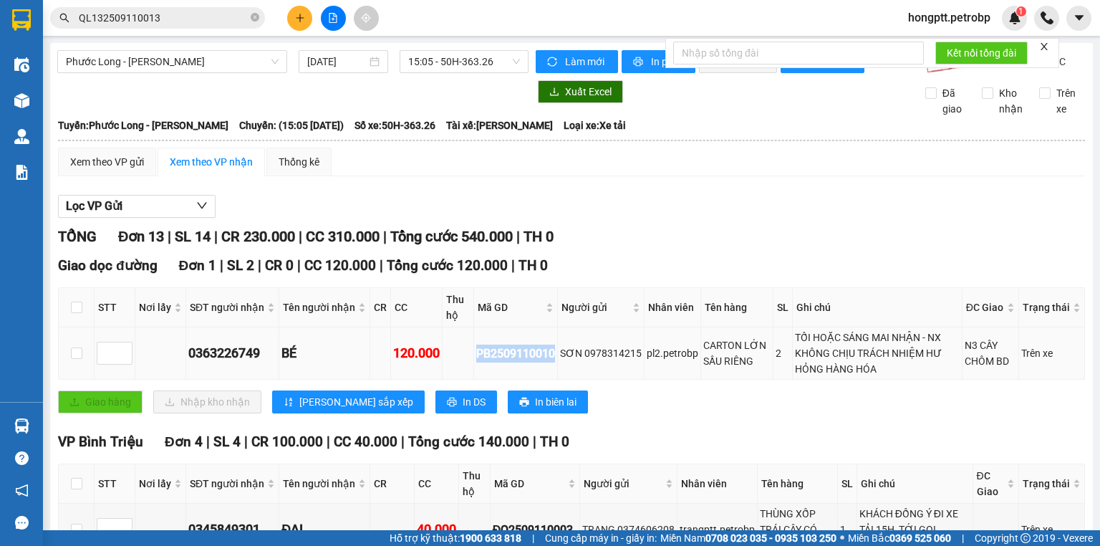
drag, startPoint x: 475, startPoint y: 365, endPoint x: 523, endPoint y: 364, distance: 47.3
click at [523, 362] on div "PB2509110010" at bounding box center [515, 353] width 79 height 18
copy div "PB2509110010"
click at [257, 17] on icon "close-circle" at bounding box center [255, 17] width 9 height 9
click at [215, 21] on input "text" at bounding box center [163, 18] width 169 height 16
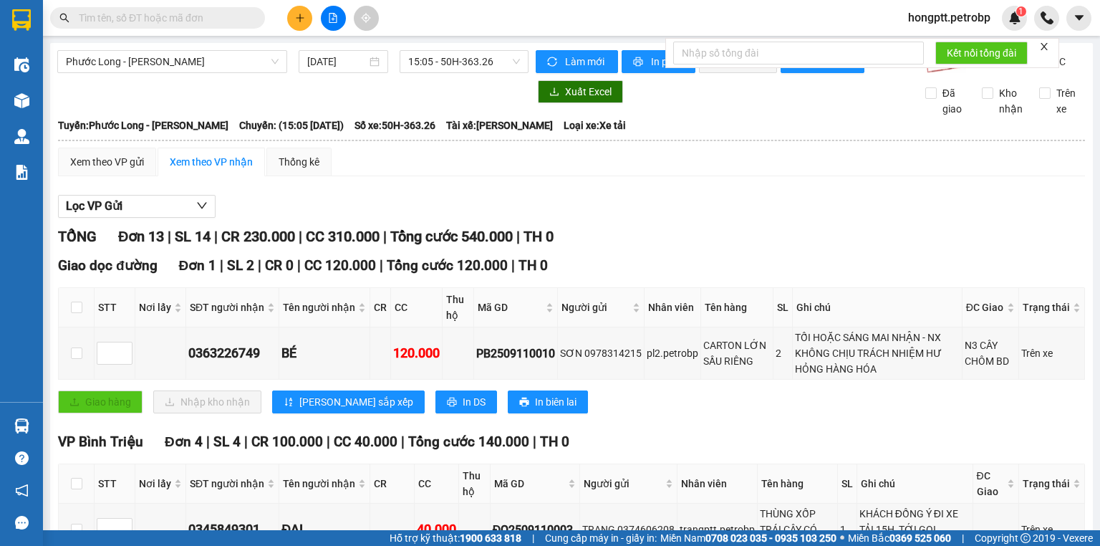
paste input "PB2509110010"
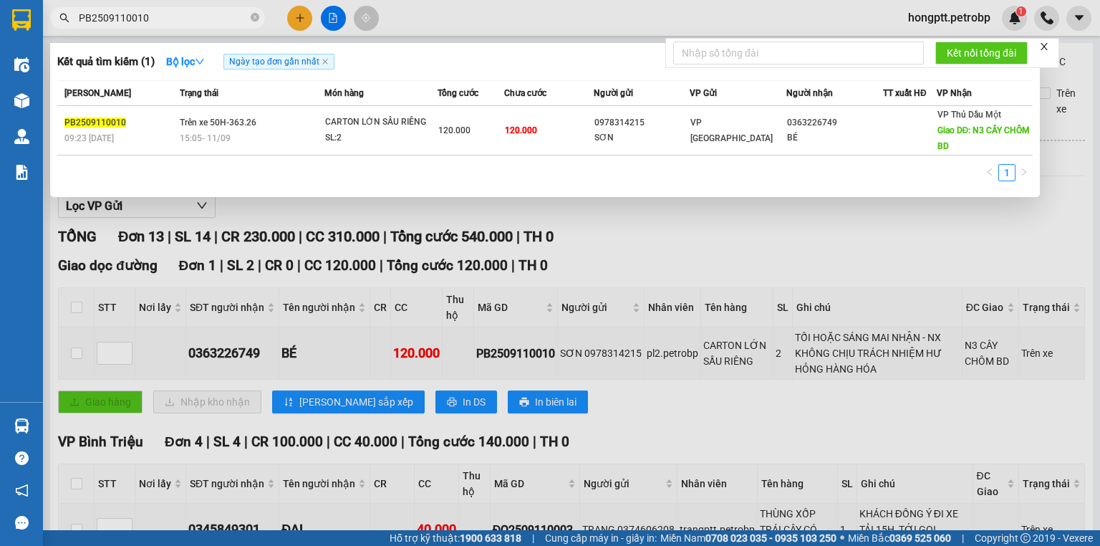
type input "PB2509110010"
click at [722, 296] on div at bounding box center [550, 273] width 1100 height 546
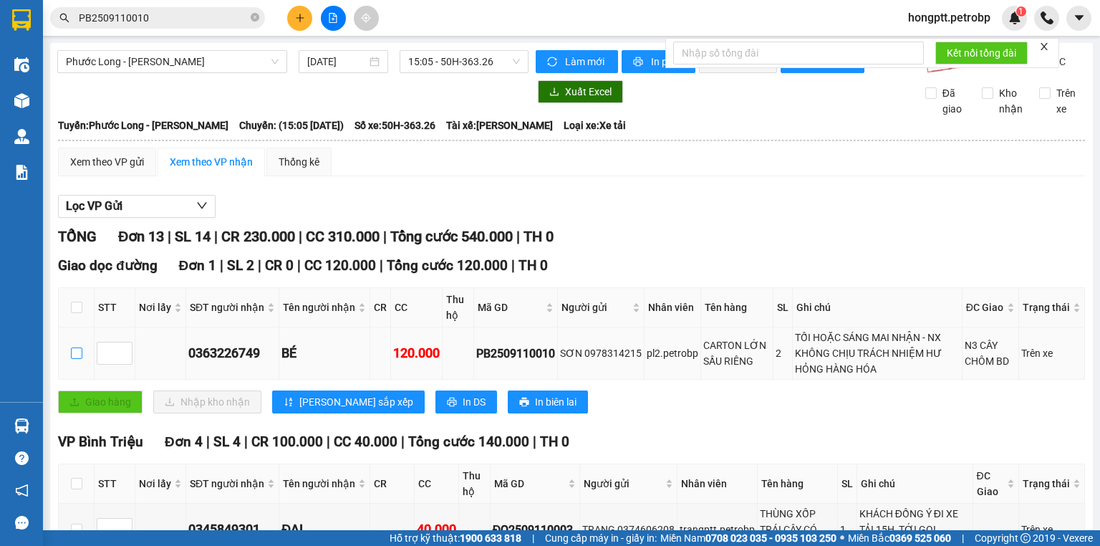
click at [76, 359] on input "checkbox" at bounding box center [76, 352] width 11 height 11
checkbox input "true"
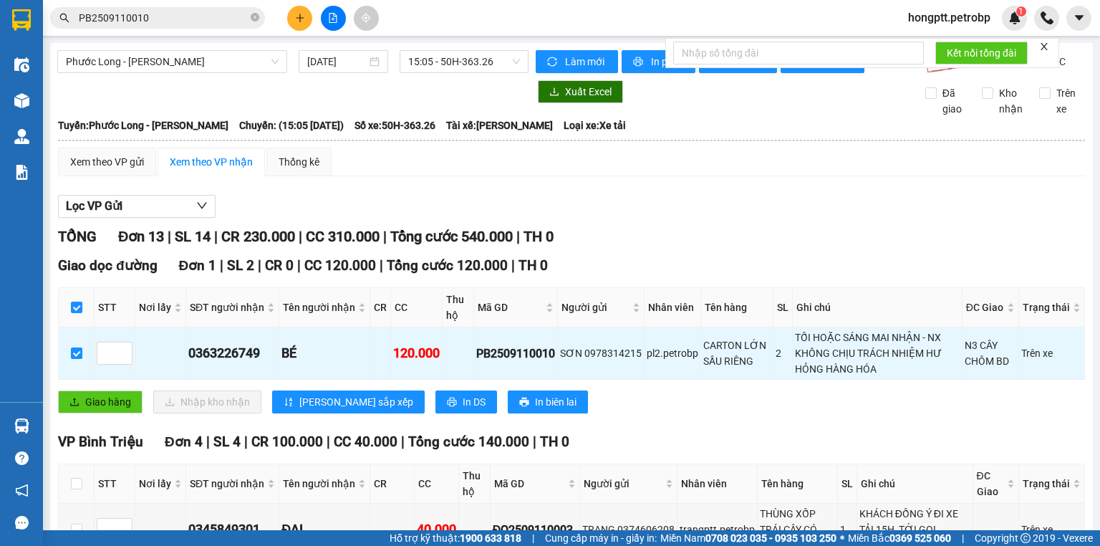
click at [696, 407] on div "Giao hàng Nhập kho nhận Lưu sắp xếp In DS In biên lai" at bounding box center [571, 401] width 1027 height 23
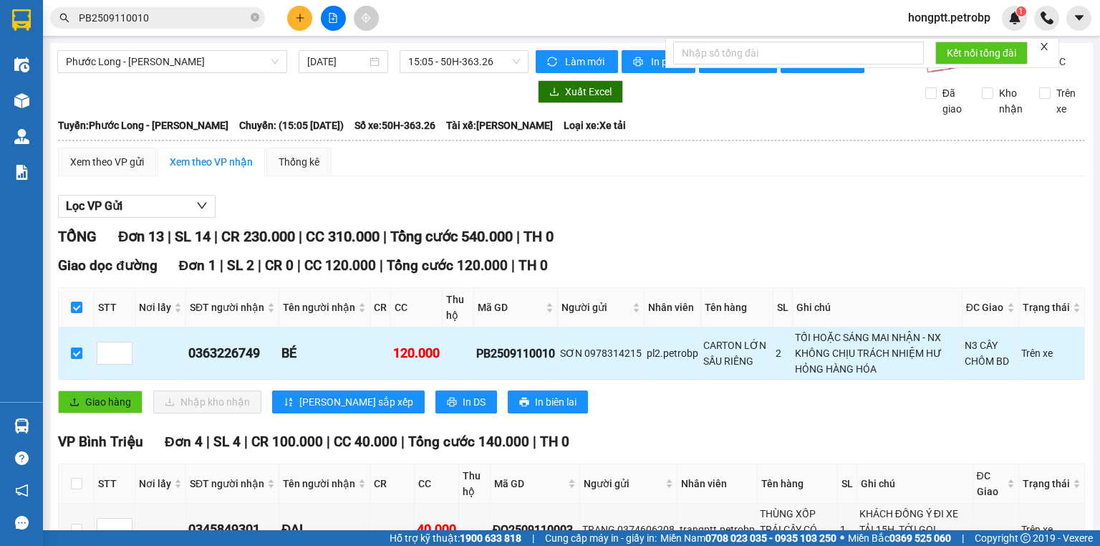
click at [77, 359] on input "checkbox" at bounding box center [76, 352] width 11 height 11
checkbox input "false"
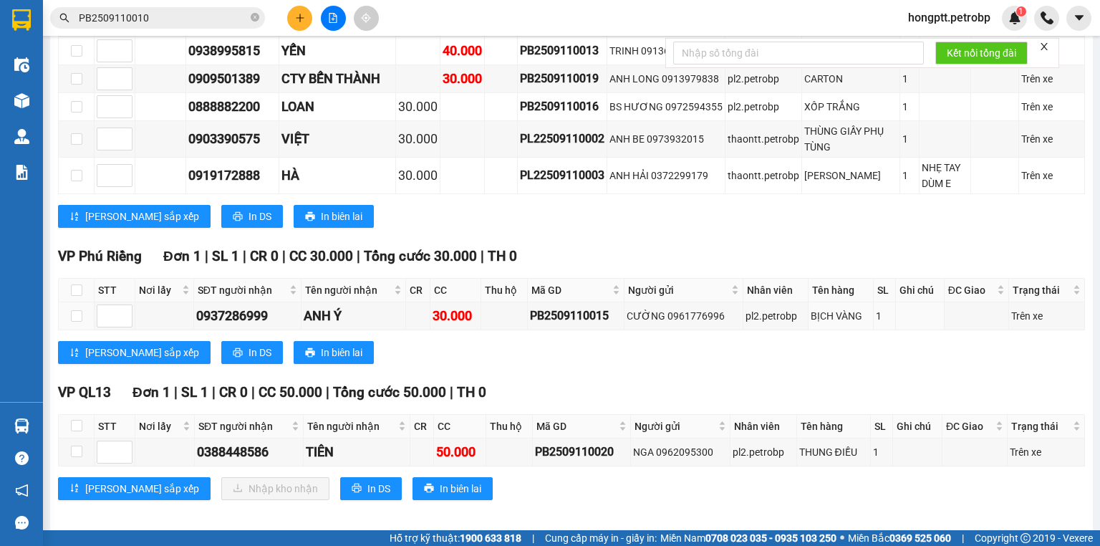
scroll to position [786, 0]
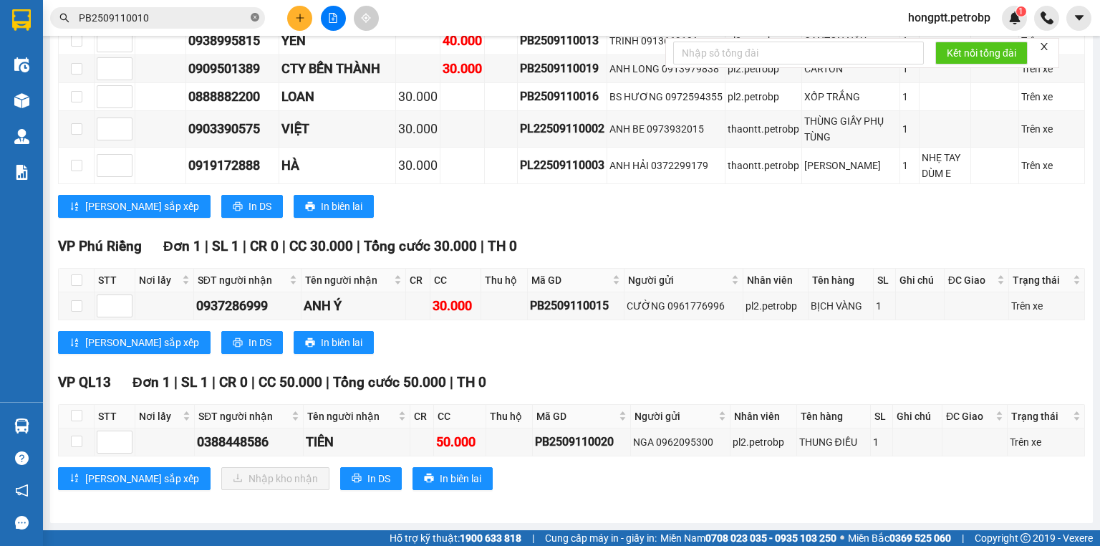
click at [257, 19] on icon "close-circle" at bounding box center [255, 17] width 9 height 9
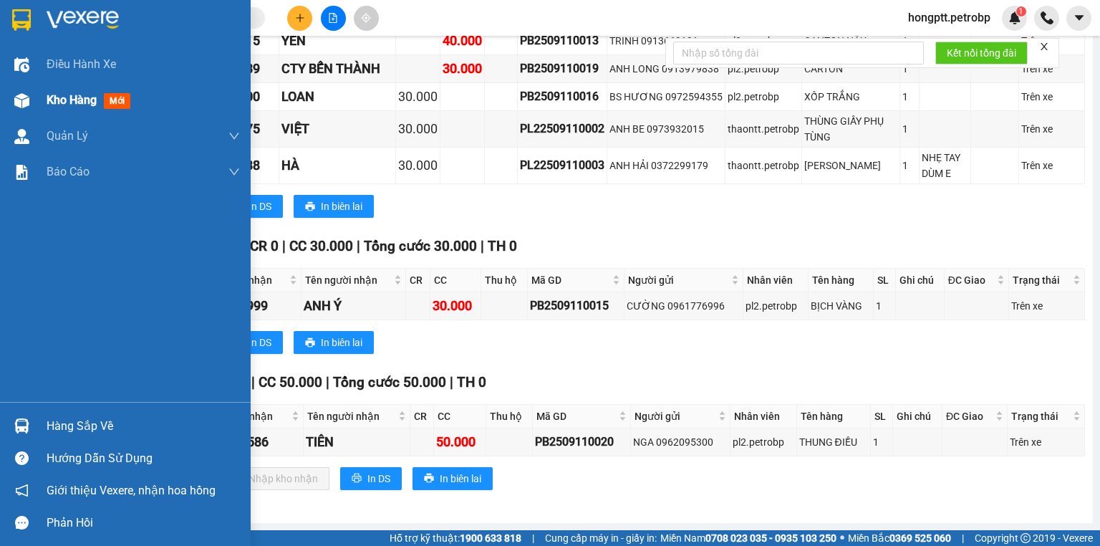
click at [74, 85] on div "Kho hàng mới" at bounding box center [143, 100] width 193 height 36
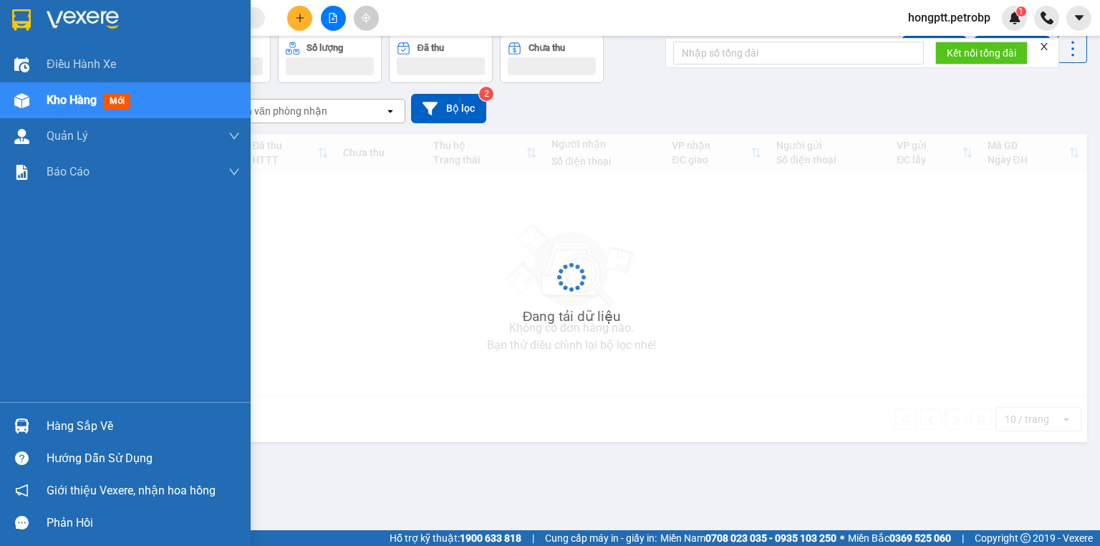
scroll to position [66, 0]
click at [78, 97] on span "Kho hàng" at bounding box center [72, 100] width 50 height 14
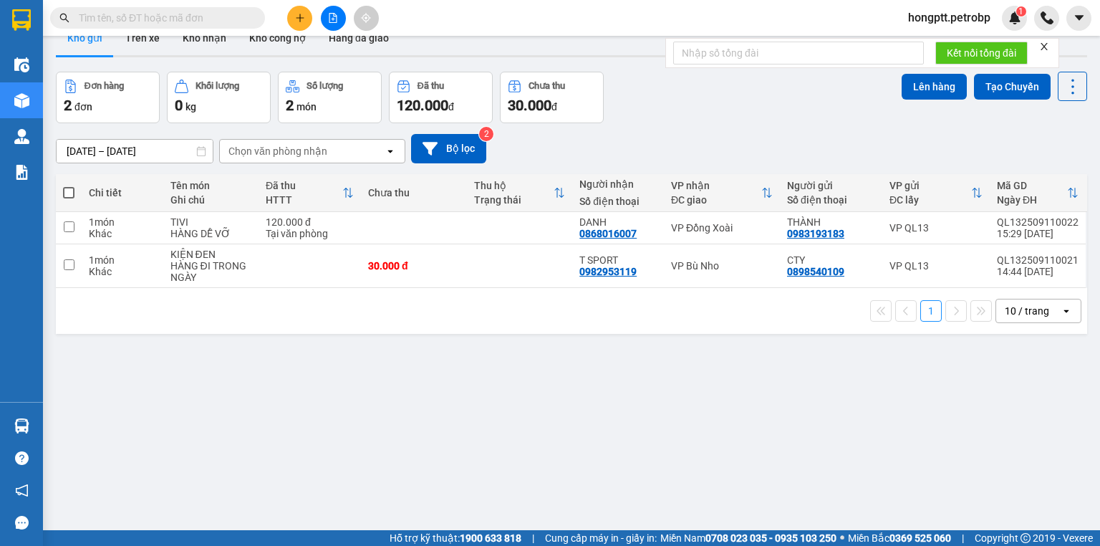
scroll to position [0, 0]
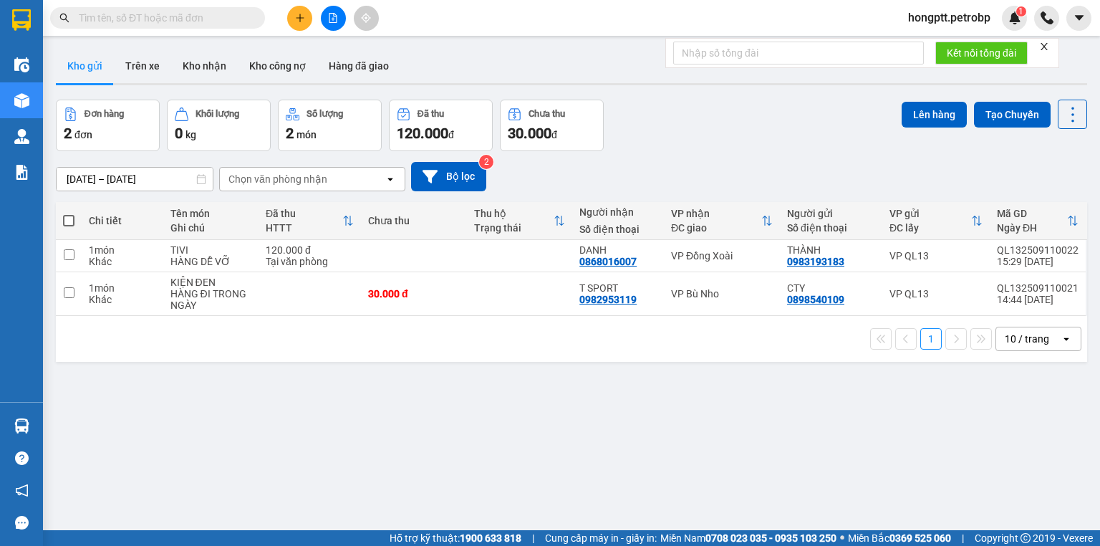
click at [90, 62] on button "Kho gửi" at bounding box center [85, 66] width 58 height 34
click at [238, 17] on input "text" at bounding box center [163, 18] width 169 height 16
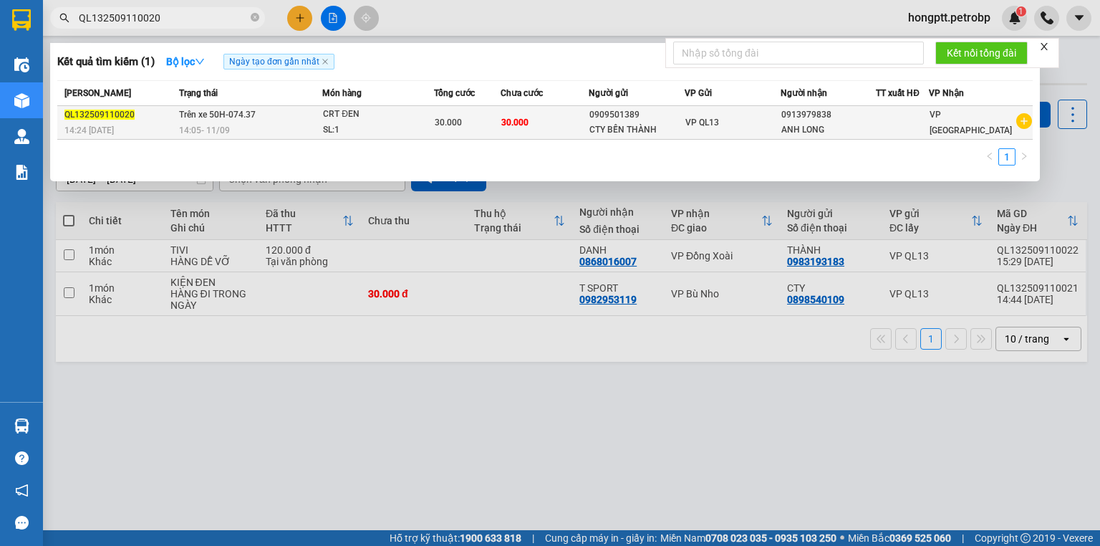
type input "QL132509110020"
click at [325, 123] on div "SL: 1" at bounding box center [376, 130] width 107 height 16
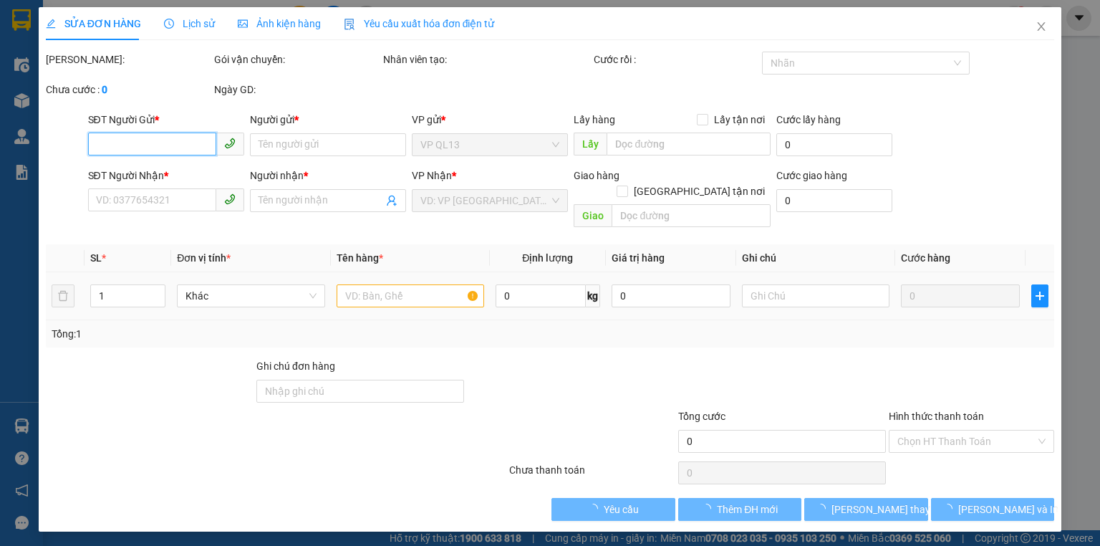
type input "0909501389"
type input "CTY BẾN THÀNH"
type input "0913979838"
type input "ANH LONG"
type input "30.000"
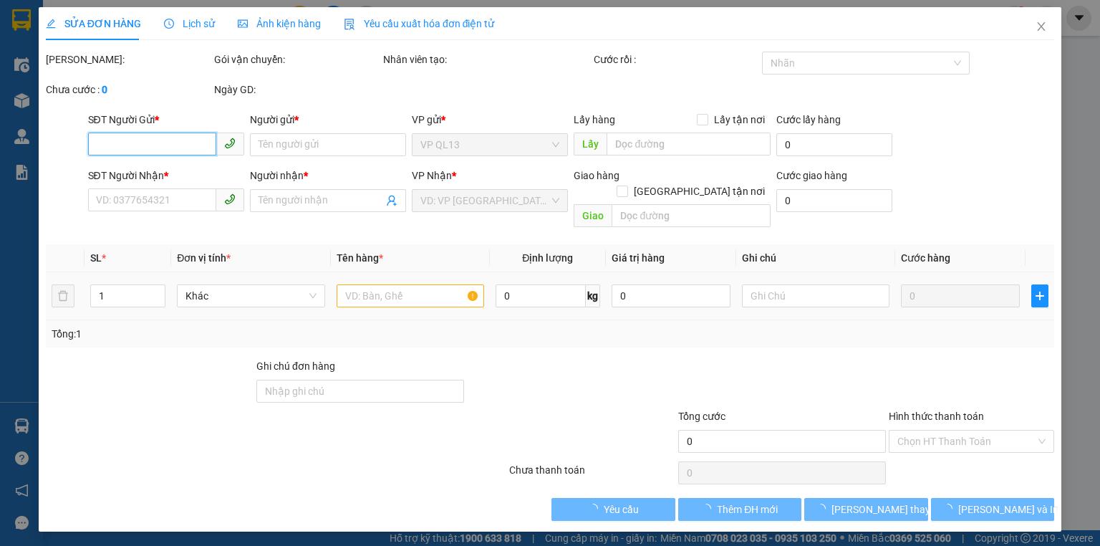
type input "30.000"
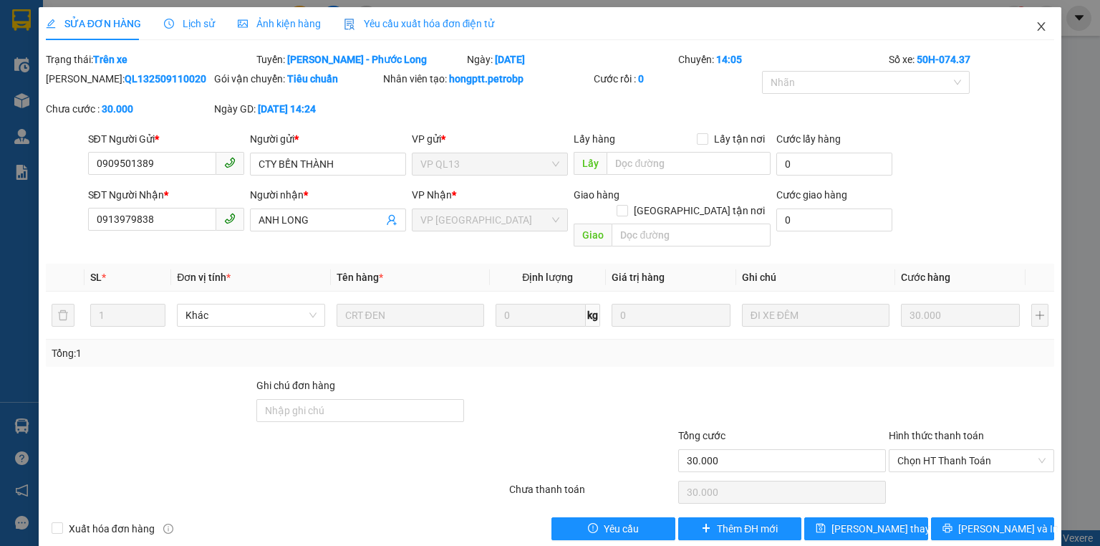
click at [1038, 24] on icon "close" at bounding box center [1042, 26] width 8 height 9
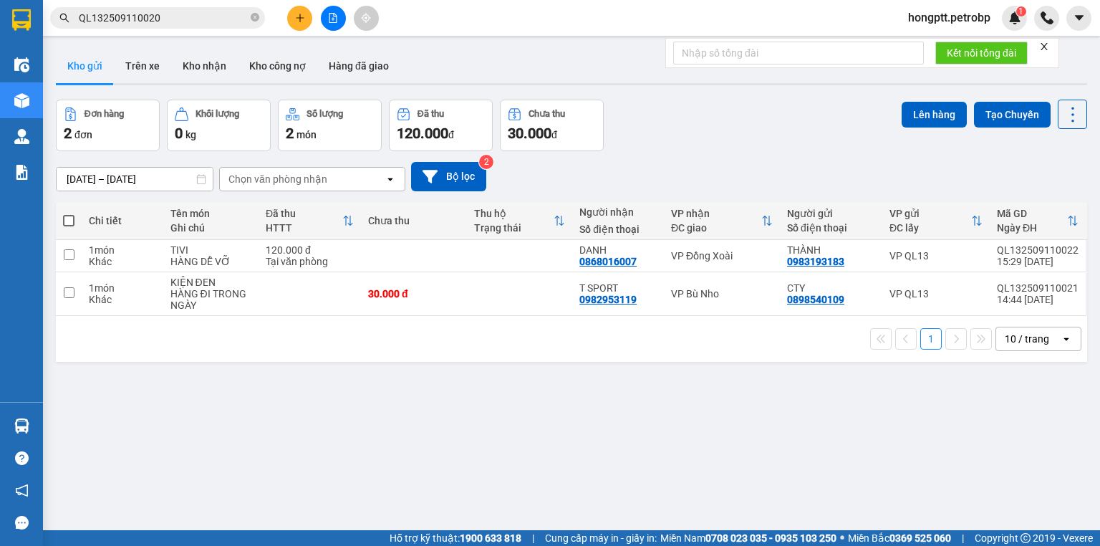
click at [334, 17] on icon "file-add" at bounding box center [333, 18] width 10 height 10
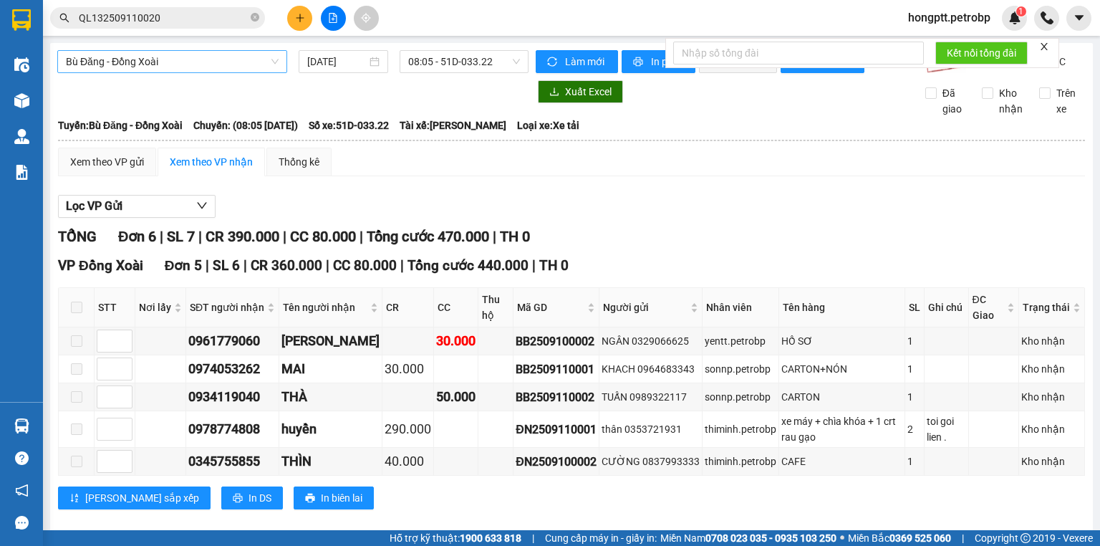
drag, startPoint x: 120, startPoint y: 58, endPoint x: 120, endPoint y: 66, distance: 7.9
click at [120, 57] on span "Bù Đăng - Đồng Xoài" at bounding box center [172, 61] width 213 height 21
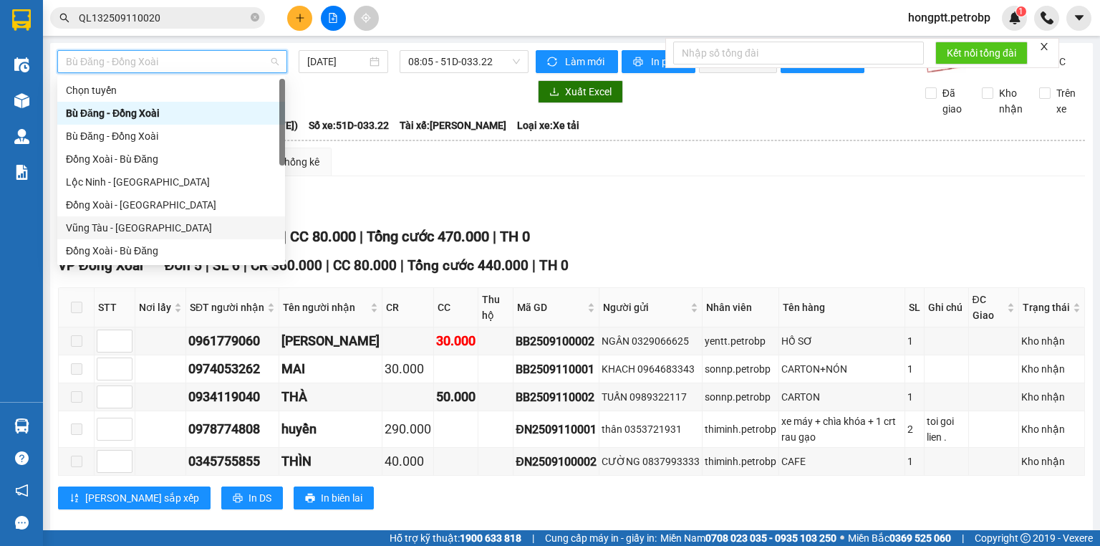
scroll to position [229, 0]
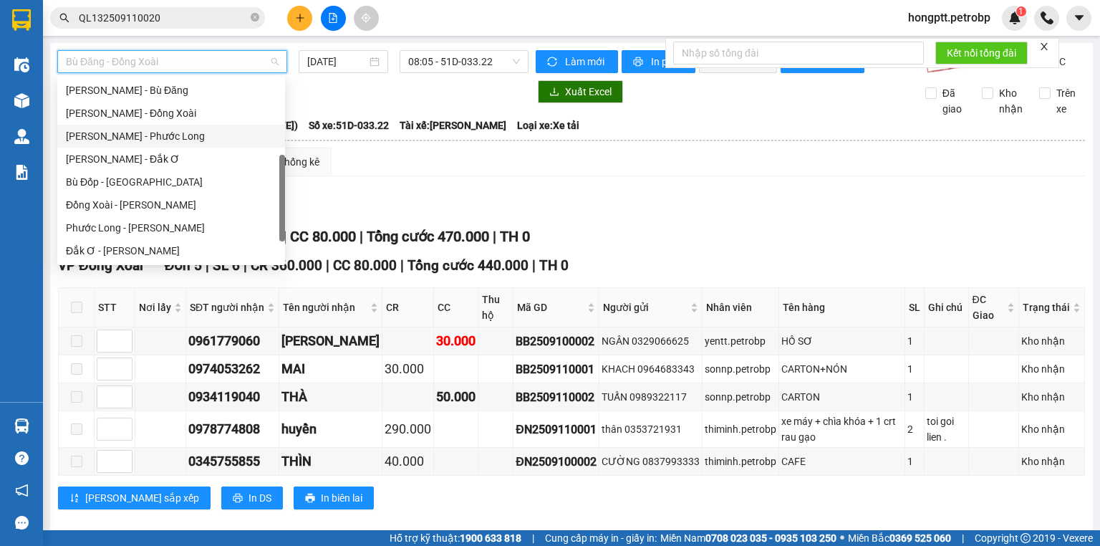
click at [169, 128] on div "[PERSON_NAME] - Phước Long" at bounding box center [171, 136] width 211 height 16
type input "[DATE]"
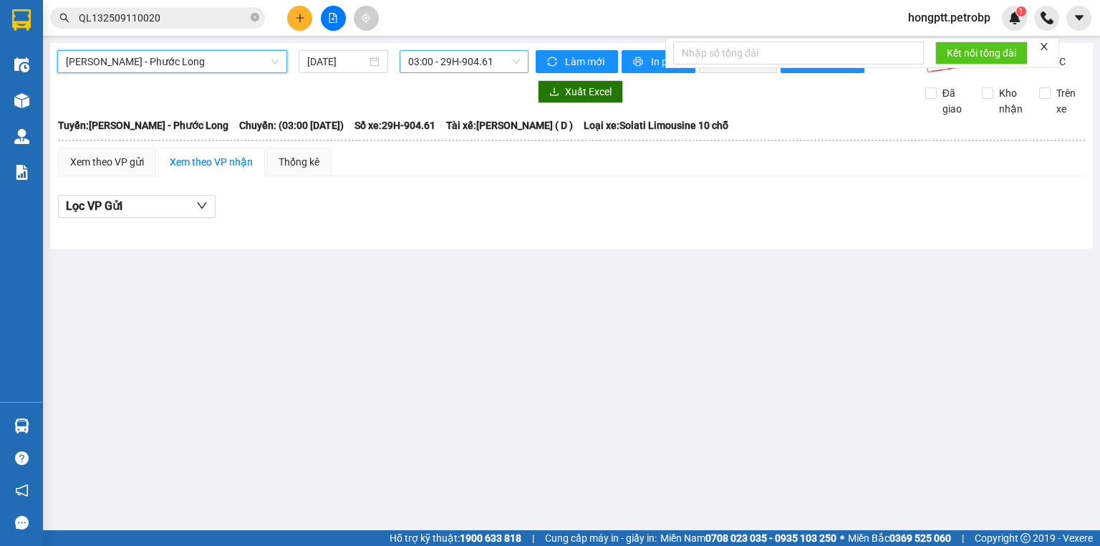
click at [475, 54] on span "03:00 - 29H-904.61" at bounding box center [464, 61] width 112 height 21
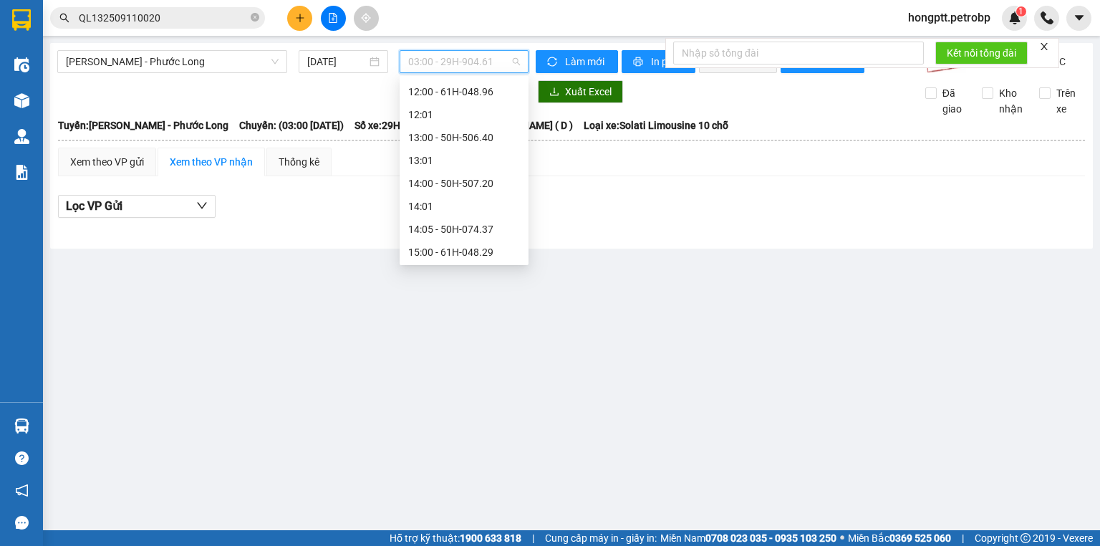
scroll to position [458, 0]
click at [448, 226] on div "14:05 - 50H-074.37" at bounding box center [464, 228] width 112 height 16
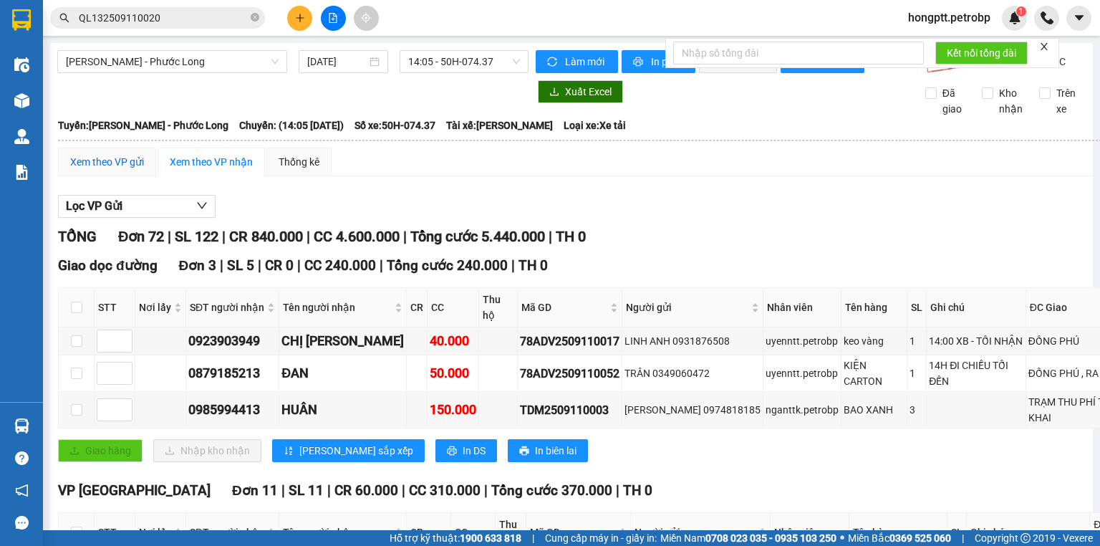
click at [125, 170] on div "Xem theo VP gửi" at bounding box center [107, 162] width 74 height 16
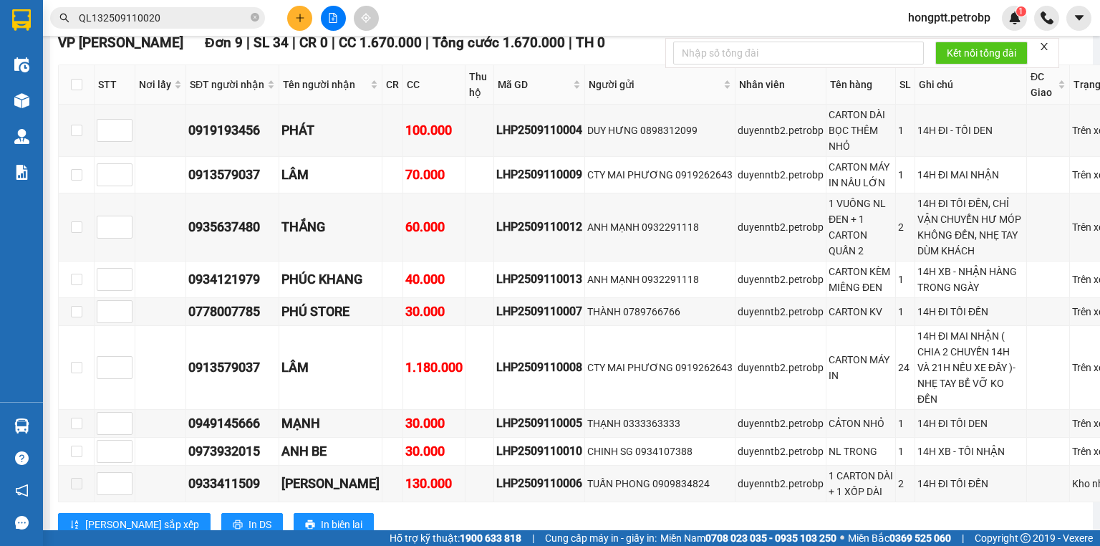
scroll to position [3724, 0]
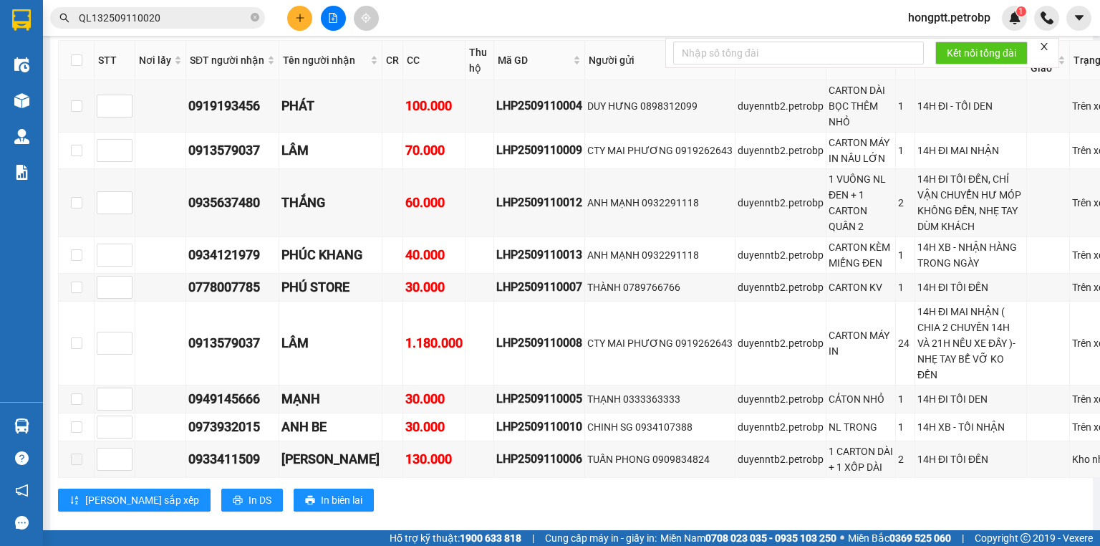
checkbox input "true"
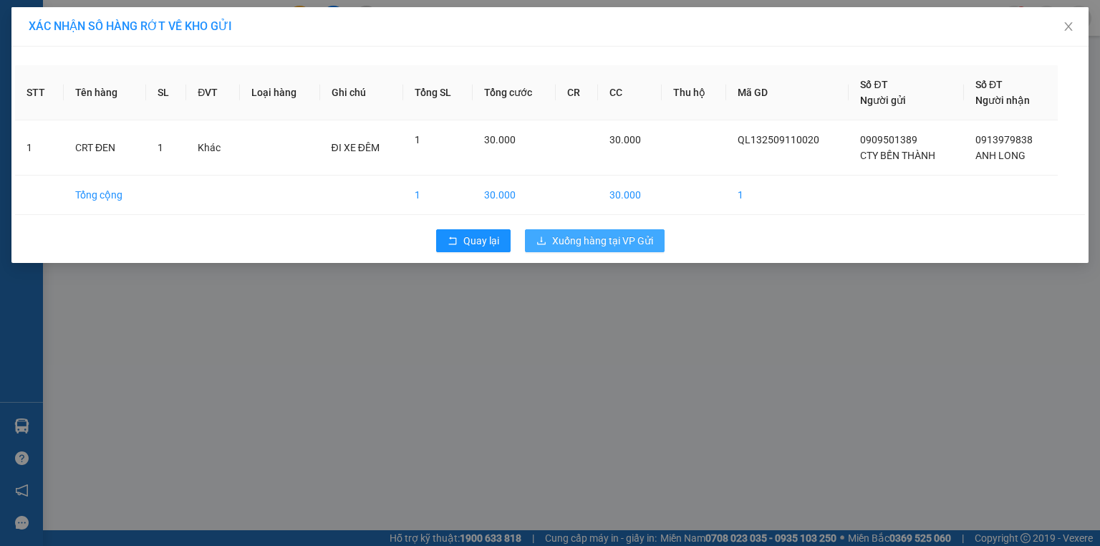
click at [549, 233] on button "Xuống hàng tại VP Gửi" at bounding box center [595, 240] width 140 height 23
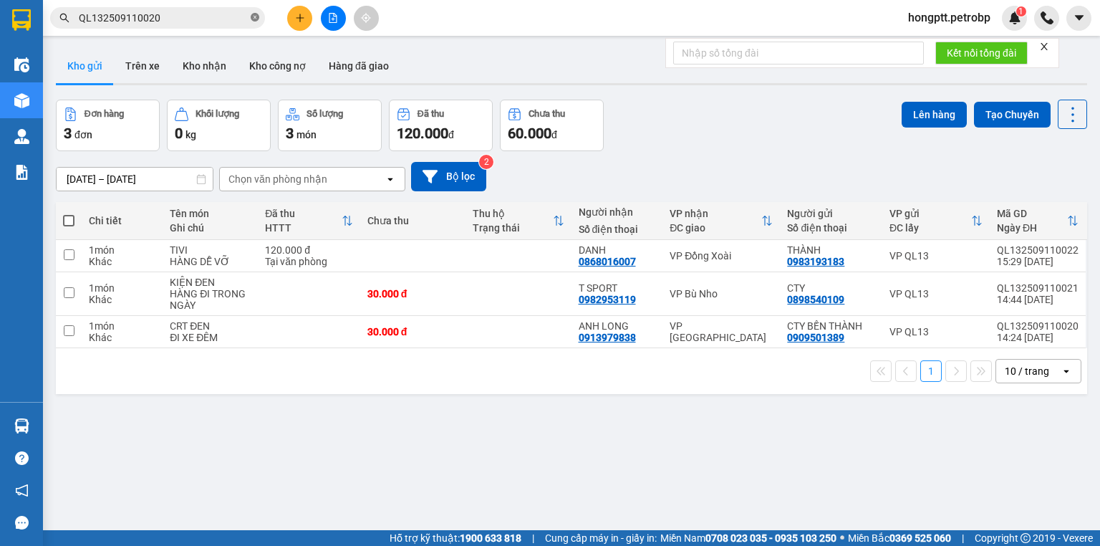
click at [254, 17] on icon "close-circle" at bounding box center [255, 17] width 9 height 9
click at [254, 17] on span at bounding box center [255, 18] width 9 height 16
click at [243, 17] on input "text" at bounding box center [163, 18] width 169 height 16
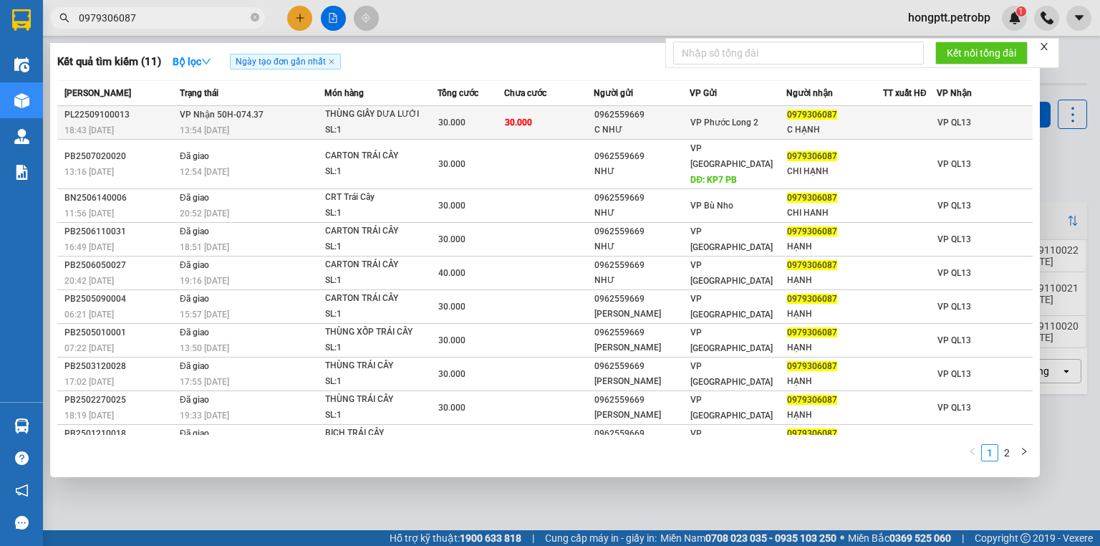
type input "0979306087"
click at [551, 111] on td "30.000" at bounding box center [548, 123] width 89 height 34
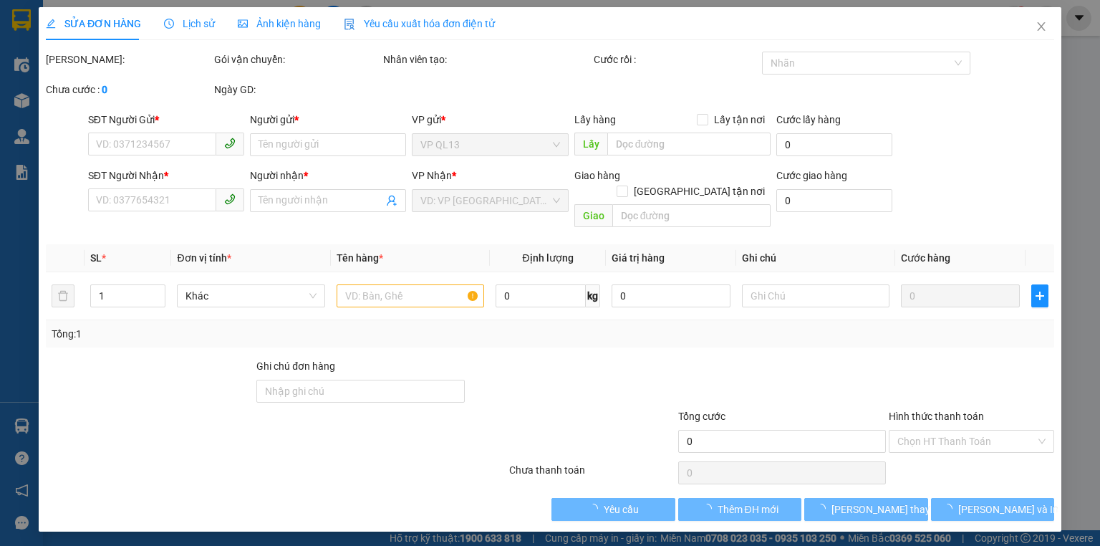
type input "0962559669"
type input "C NHƯ"
type input "0979306087"
type input "C HẠNH"
type input "30.000"
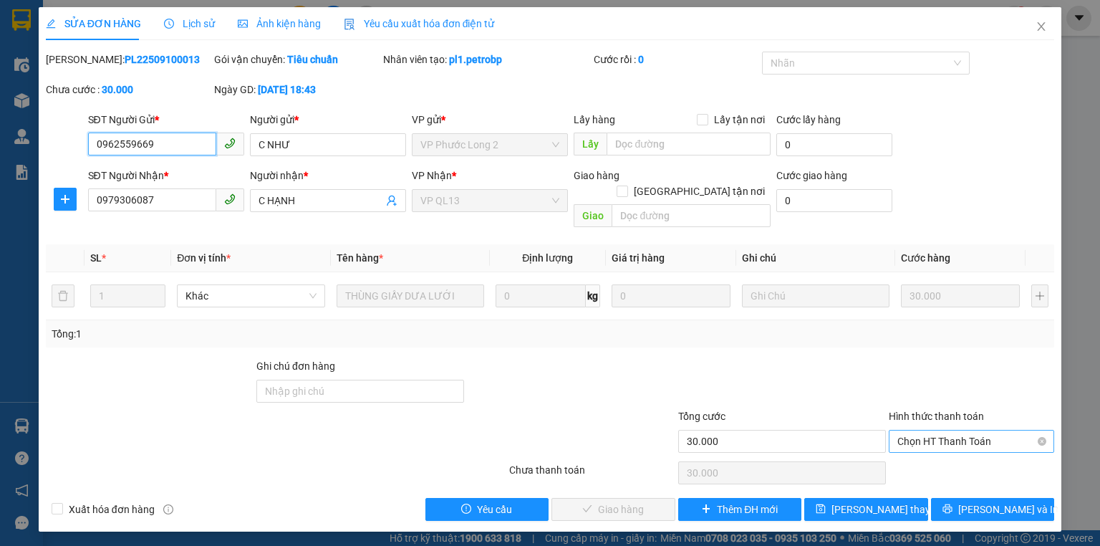
click at [895, 430] on div "Chọn HT Thanh Toán" at bounding box center [971, 441] width 165 height 23
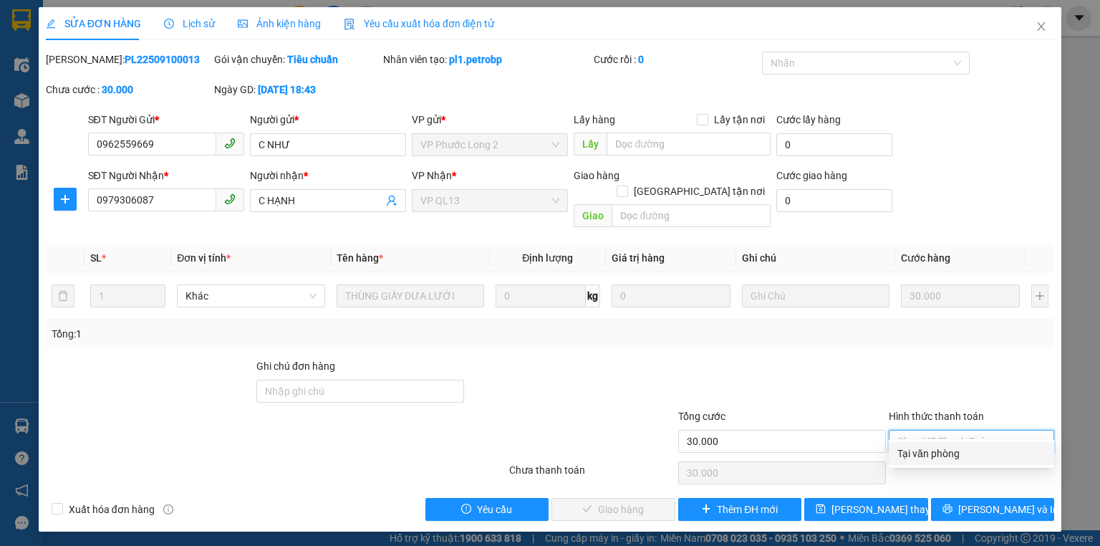
click at [907, 448] on div "Tại văn phòng" at bounding box center [971, 453] width 148 height 16
type input "0"
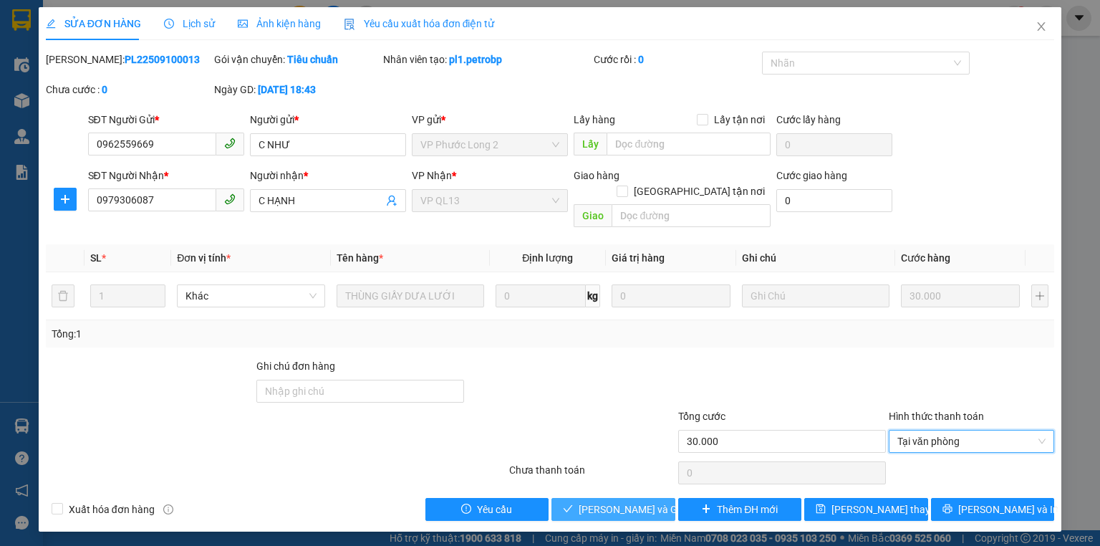
click at [631, 501] on span "[PERSON_NAME] và Giao hàng" at bounding box center [647, 509] width 137 height 16
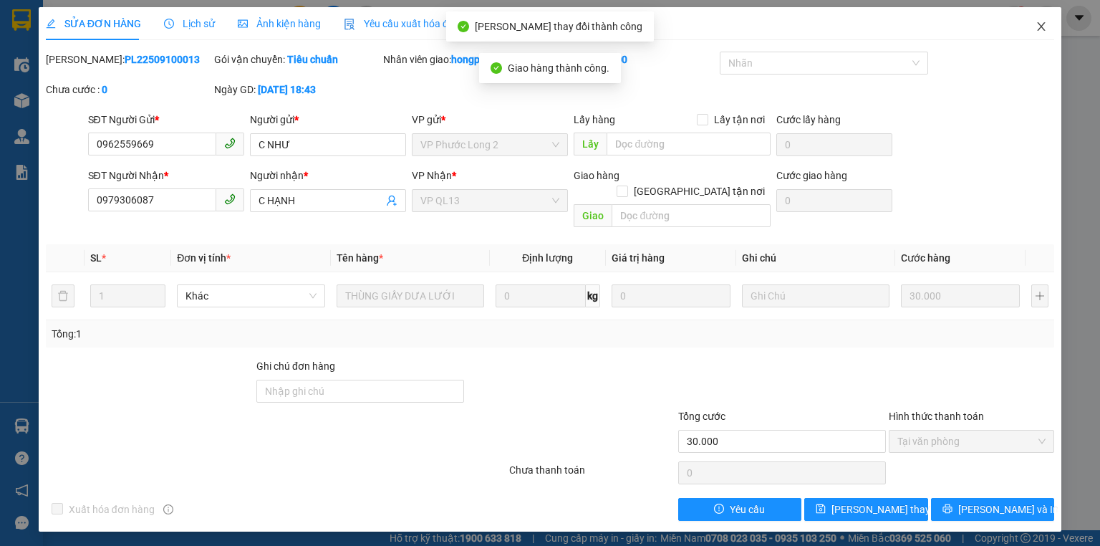
click at [1040, 26] on icon "close" at bounding box center [1042, 26] width 8 height 9
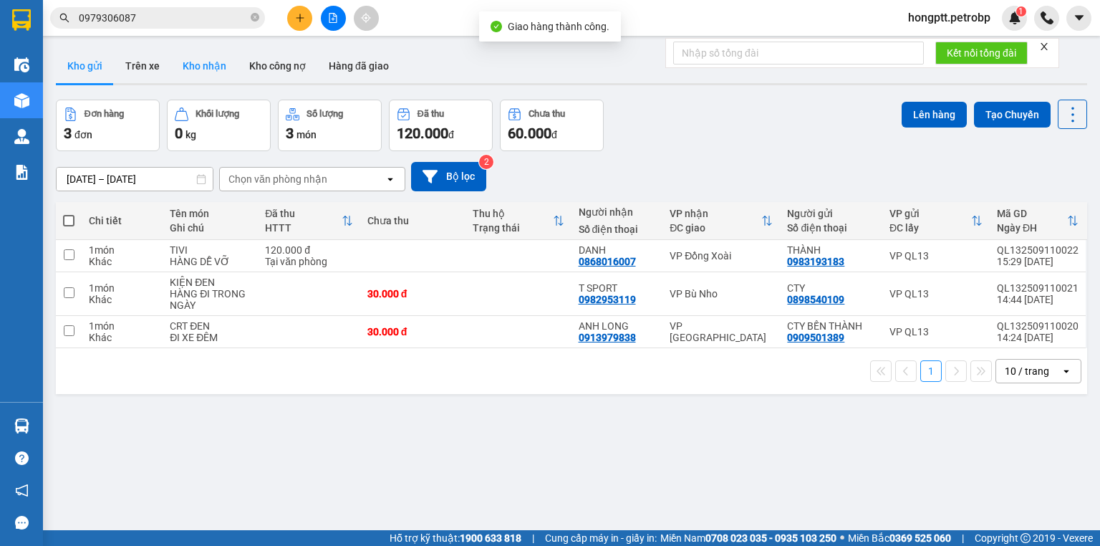
click at [200, 70] on button "Kho nhận" at bounding box center [204, 66] width 67 height 34
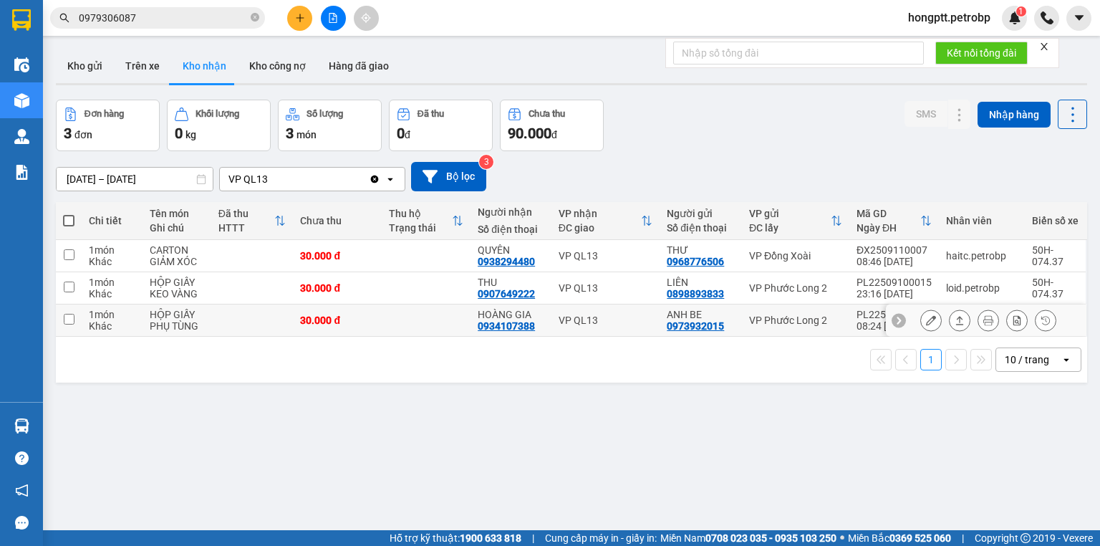
click at [162, 188] on div "ver 1.8.143 Kho gửi Trên xe Kho nhận Kho công nợ Hàng đã giao Đơn hàng 3 đơn Kh…" at bounding box center [571, 316] width 1043 height 546
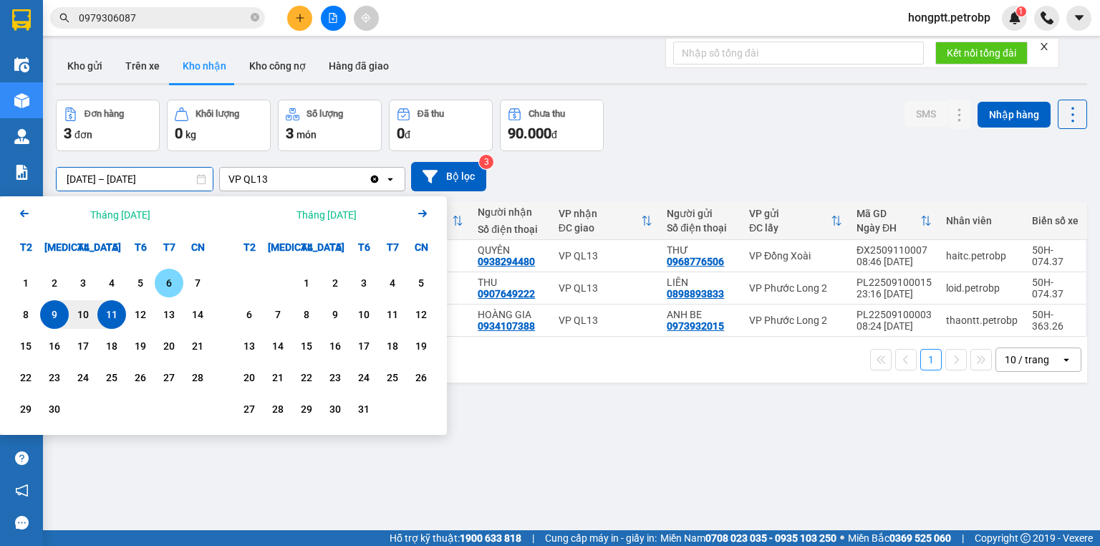
click at [310, 292] on div "1" at bounding box center [306, 283] width 29 height 29
type input "01/10/2025 – / /"
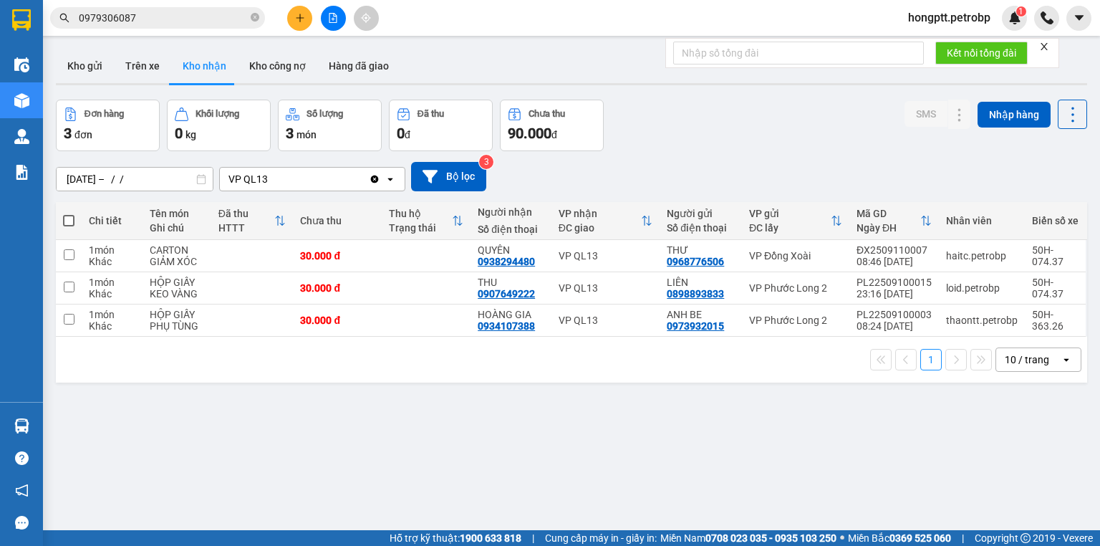
click at [362, 493] on div "ver 1.8.143 Kho gửi Trên xe Kho nhận Kho công nợ Hàng đã giao Đơn hàng 3 đơn Kh…" at bounding box center [571, 316] width 1043 height 546
click at [246, 398] on div "ver 1.8.143 Kho gửi Trên xe Kho nhận Kho công nợ Hàng đã giao Đơn hàng 3 đơn Kh…" at bounding box center [571, 316] width 1043 height 546
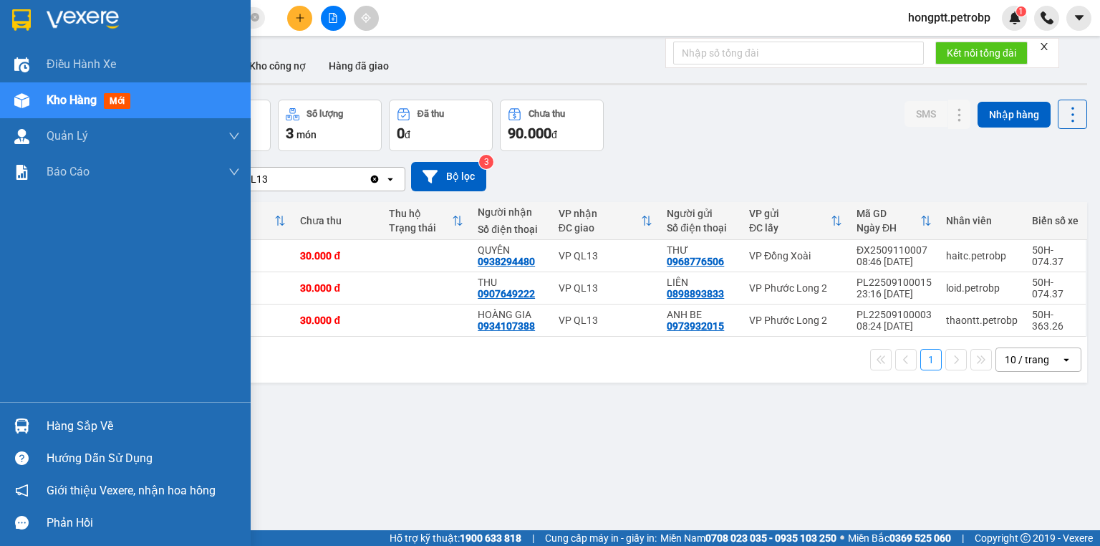
click at [0, 264] on div "Điều hành xe Kho hàng mới Quản Lý Quản lý chuyến Quản lý khách hàng Quản lý khá…" at bounding box center [125, 224] width 251 height 355
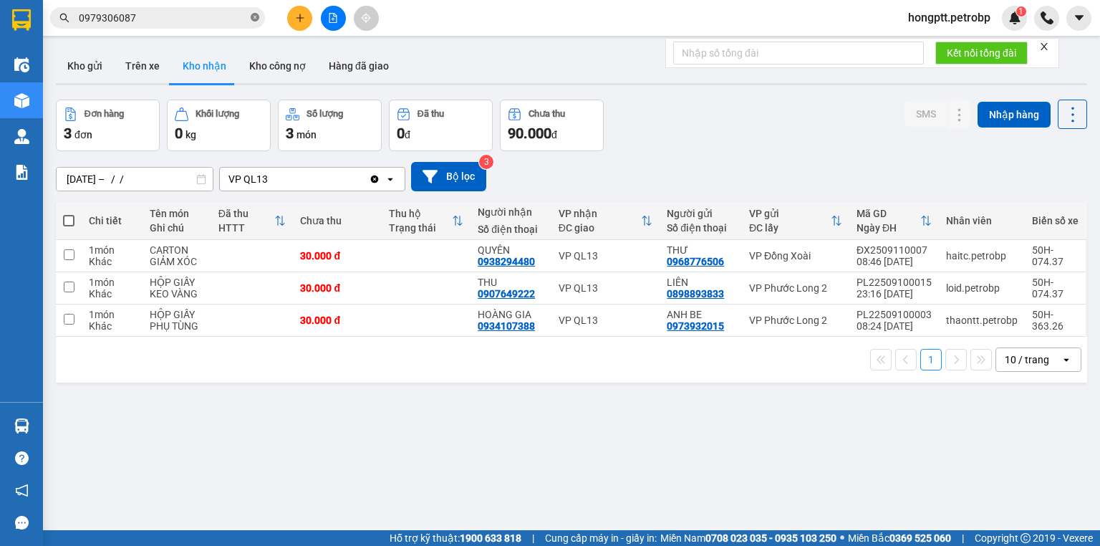
click at [251, 18] on icon "close-circle" at bounding box center [255, 17] width 9 height 9
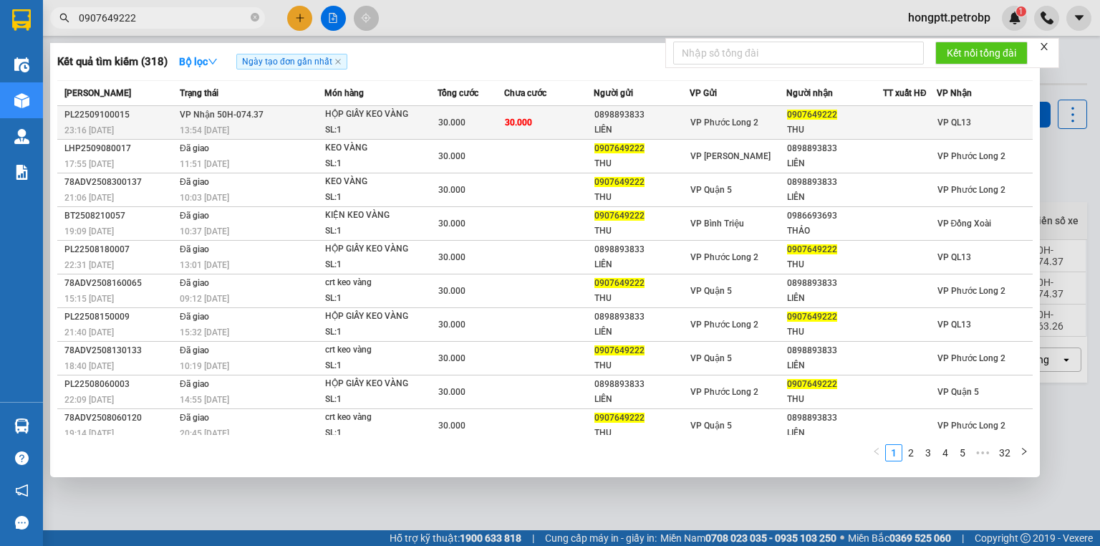
type input "0907649222"
click at [561, 127] on td "30.000" at bounding box center [548, 123] width 89 height 34
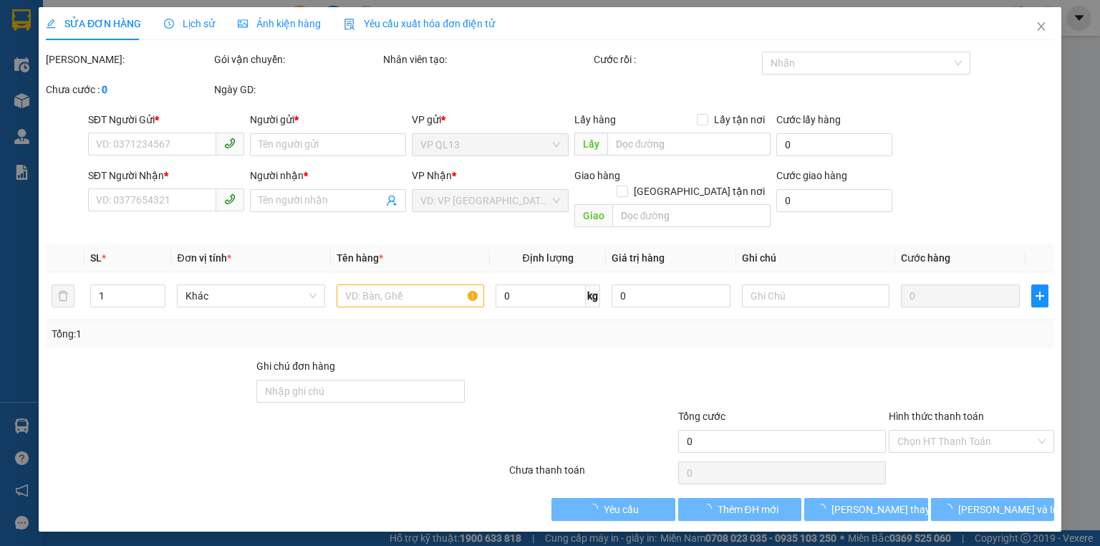
type input "0898893833"
type input "LIÊN"
type input "0907649222"
type input "THU"
type input "30.000"
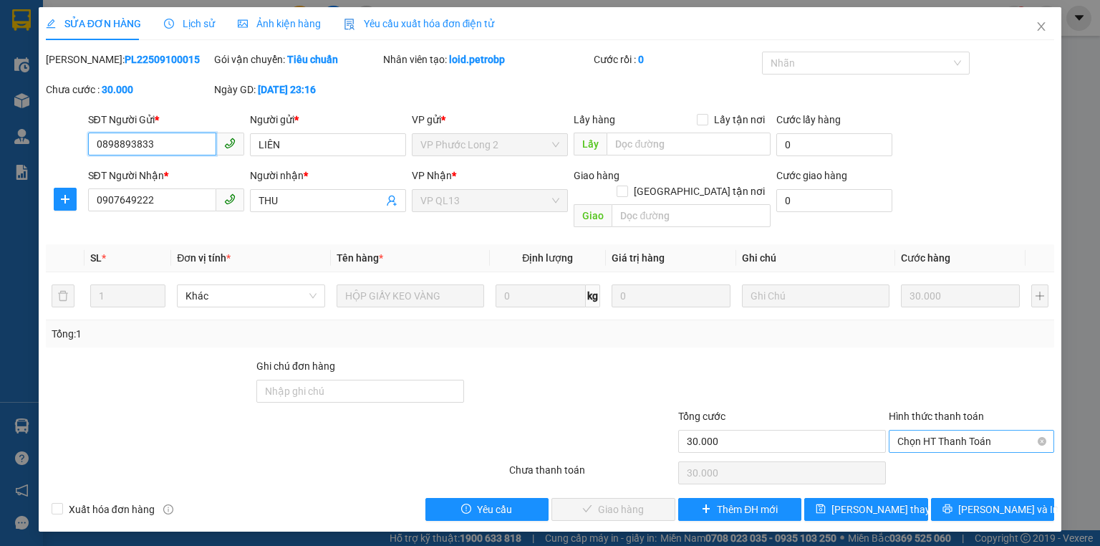
click at [929, 430] on span "Chọn HT Thanh Toán" at bounding box center [971, 440] width 148 height 21
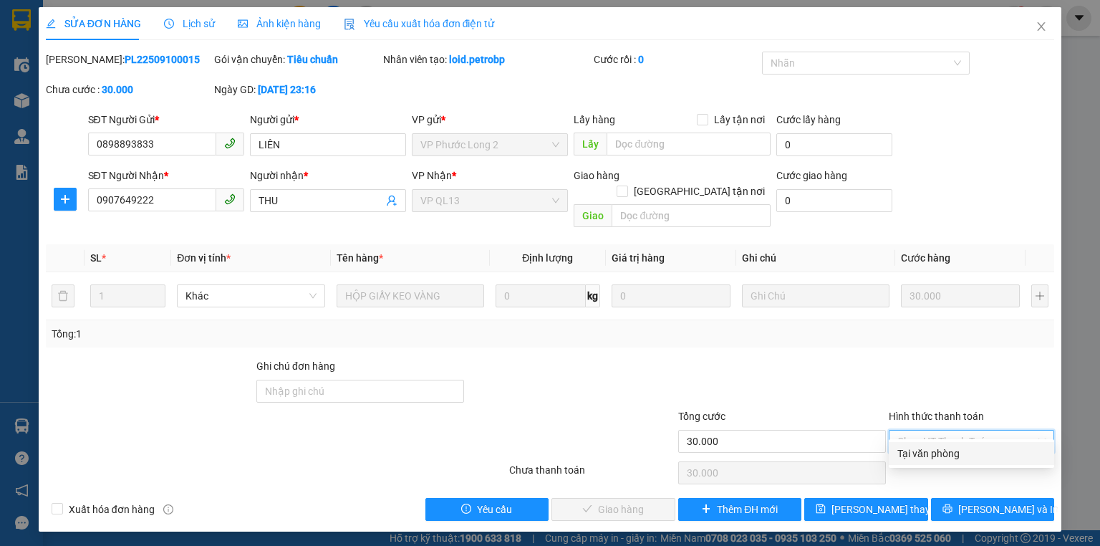
click at [917, 460] on div "Tại văn phòng" at bounding box center [971, 453] width 148 height 16
type input "0"
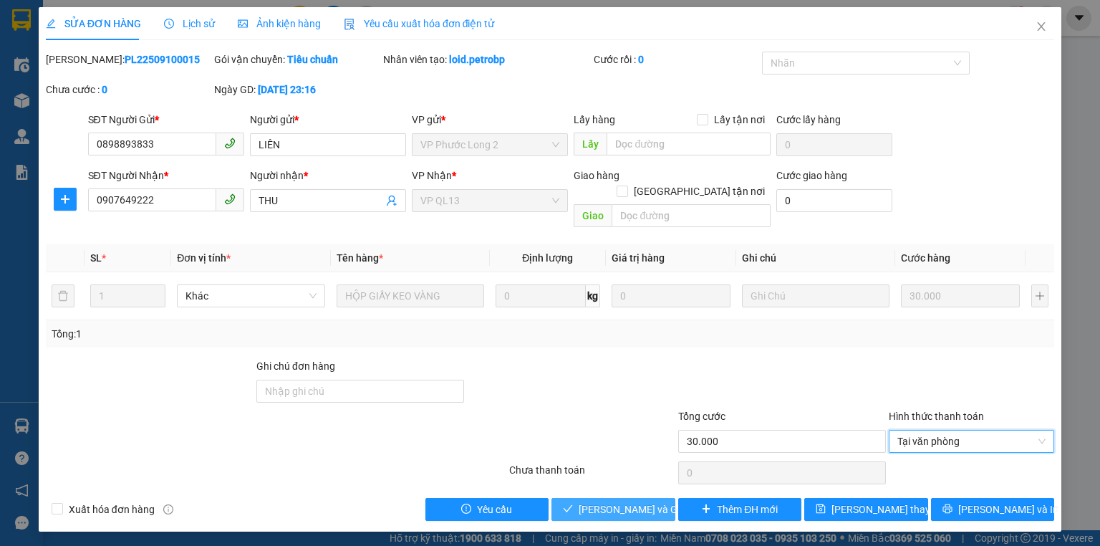
click at [625, 501] on span "[PERSON_NAME] và Giao hàng" at bounding box center [647, 509] width 137 height 16
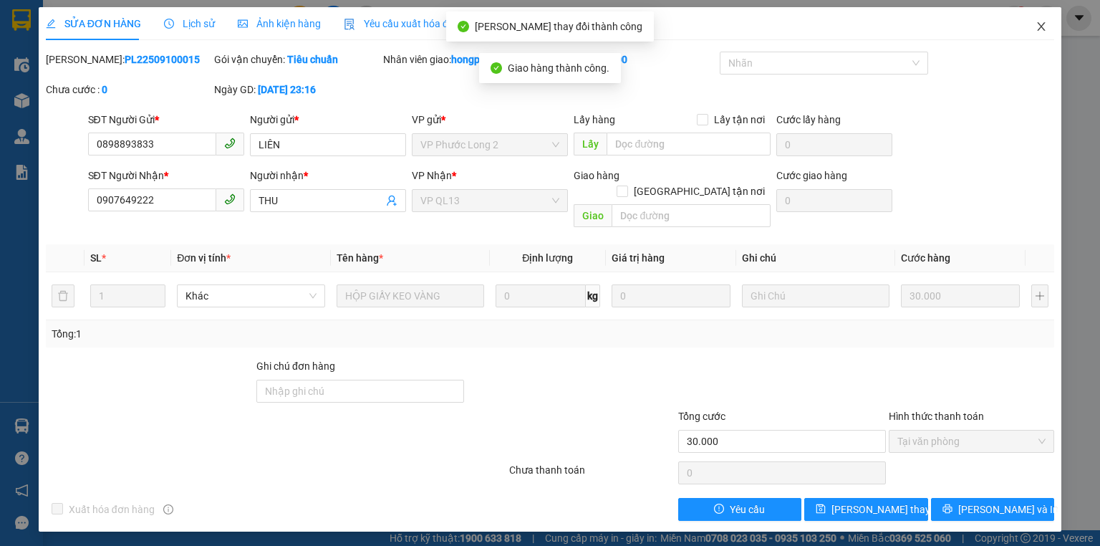
click at [1041, 26] on icon "close" at bounding box center [1042, 26] width 8 height 9
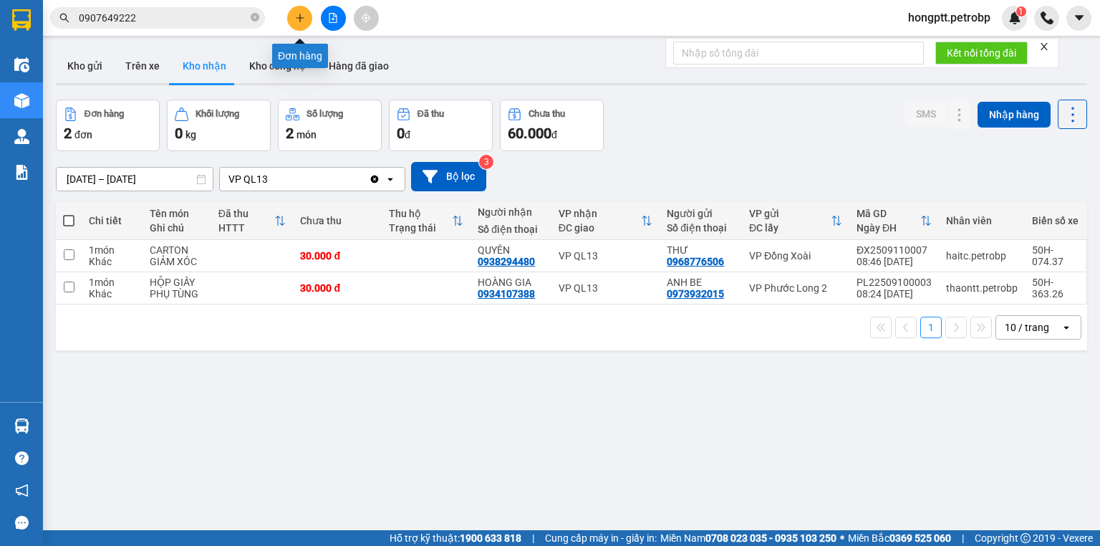
click at [293, 13] on button at bounding box center [299, 18] width 25 height 25
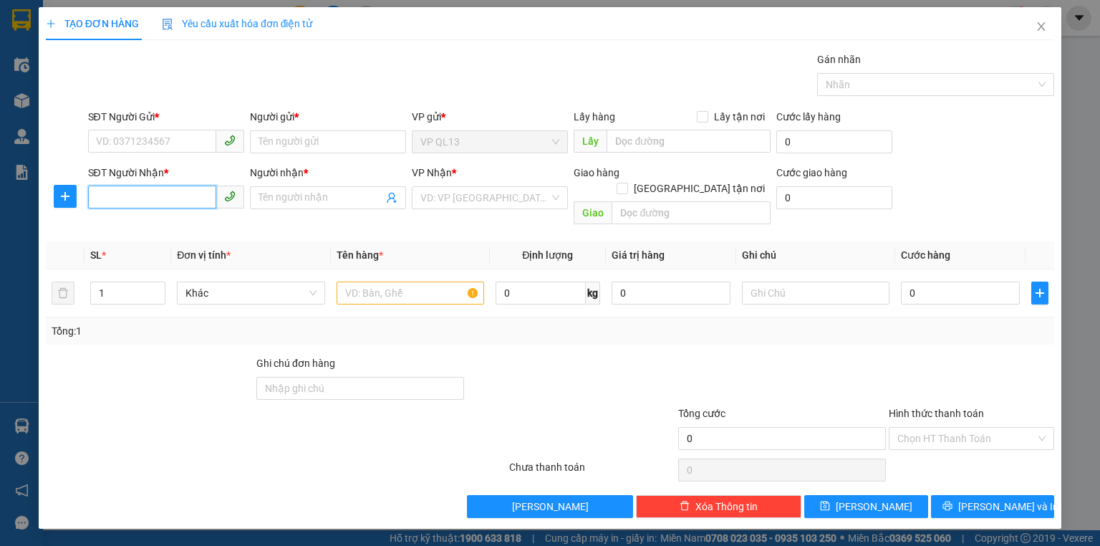
click at [160, 193] on input "SĐT Người Nhận *" at bounding box center [152, 196] width 128 height 23
click at [157, 142] on input "SĐT Người Gửi *" at bounding box center [152, 141] width 128 height 23
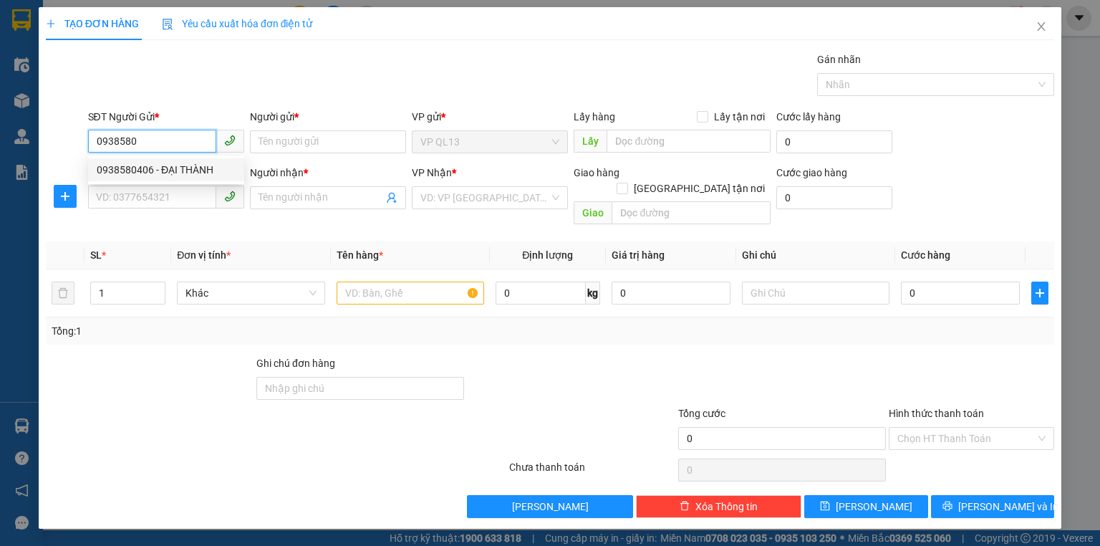
click at [147, 175] on div "0938580406 - ĐẠI THÀNH" at bounding box center [166, 170] width 139 height 16
type input "0938580406"
type input "ĐẠI THÀNH"
type input "0908992231"
type input "C NGỌC"
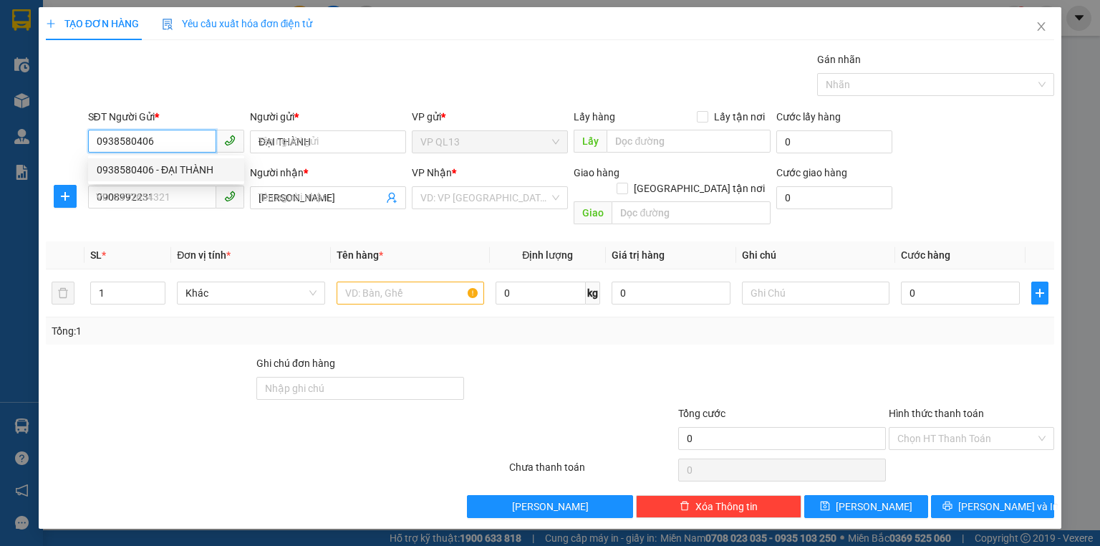
type input "40.000"
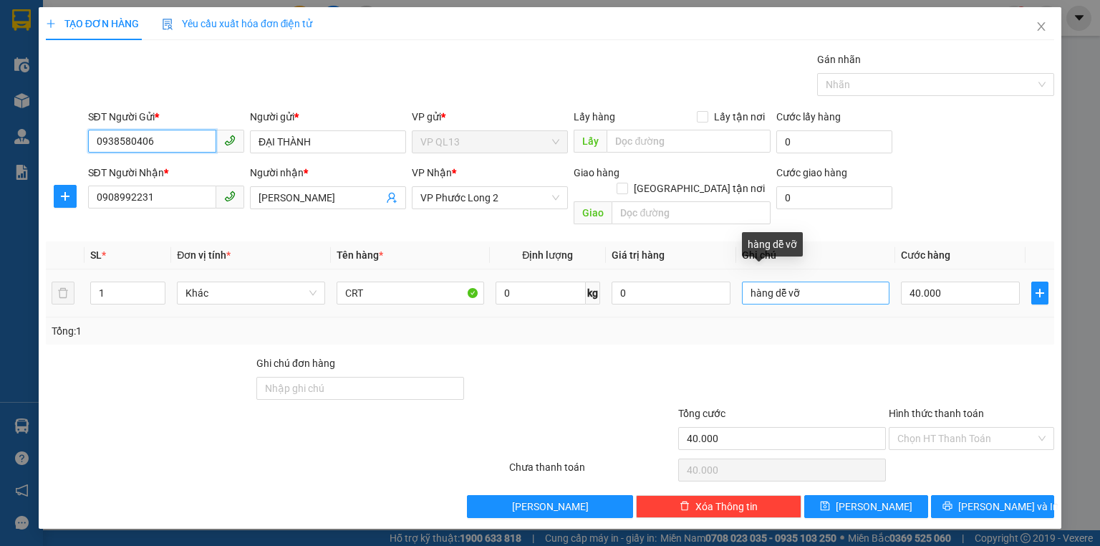
type input "0938580406"
click at [821, 281] on input "hàng dễ vỡ" at bounding box center [816, 292] width 148 height 23
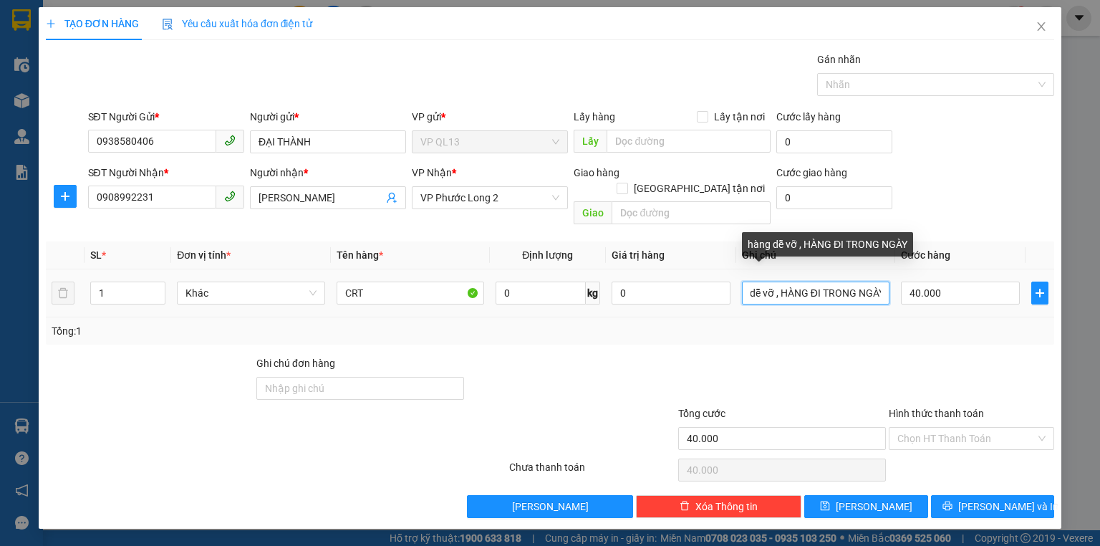
scroll to position [0, 31]
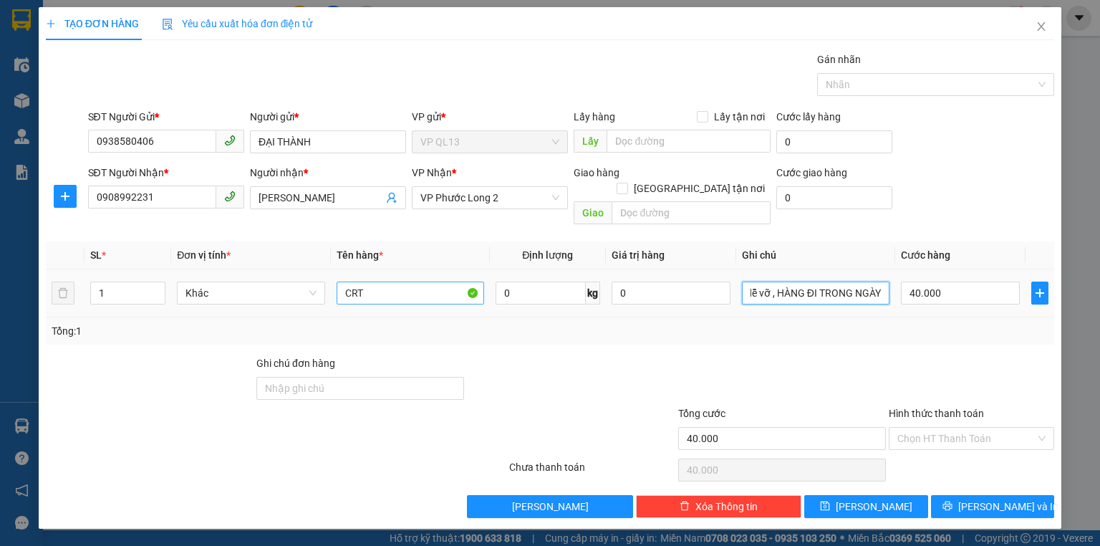
type input "hàng dễ vỡ , HÀNG ĐI TRONG NGÀY"
click at [388, 281] on input "CRT" at bounding box center [411, 292] width 148 height 23
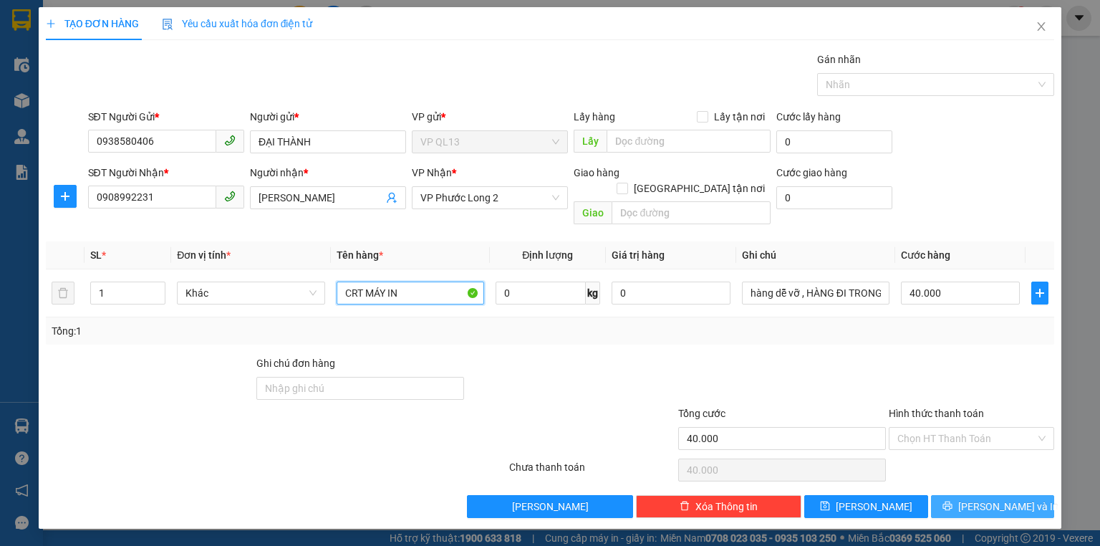
type input "CRT MÁY IN"
click at [963, 495] on button "[PERSON_NAME] và In" at bounding box center [993, 506] width 124 height 23
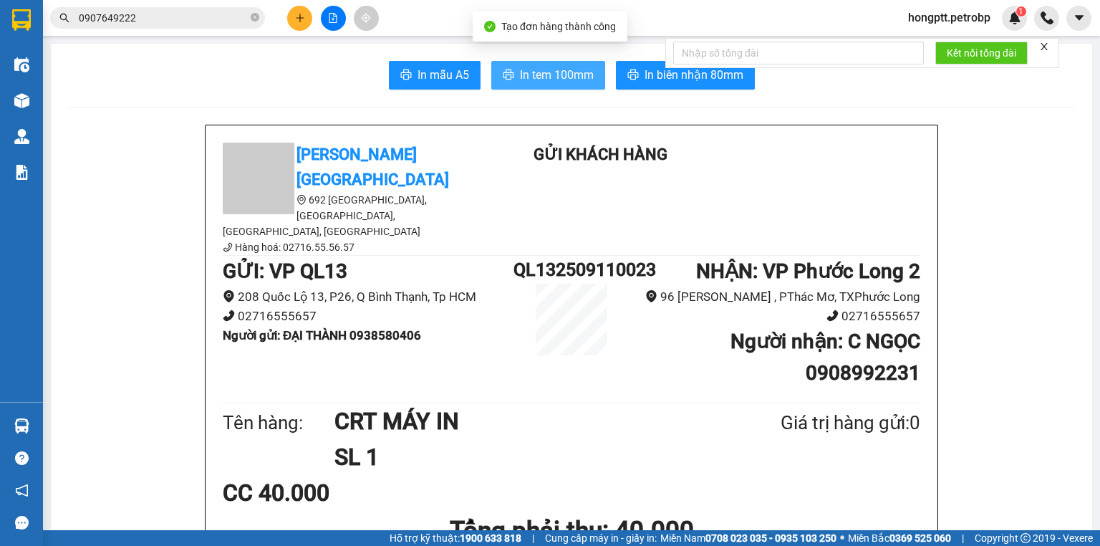
click at [581, 86] on button "In tem 100mm" at bounding box center [548, 75] width 114 height 29
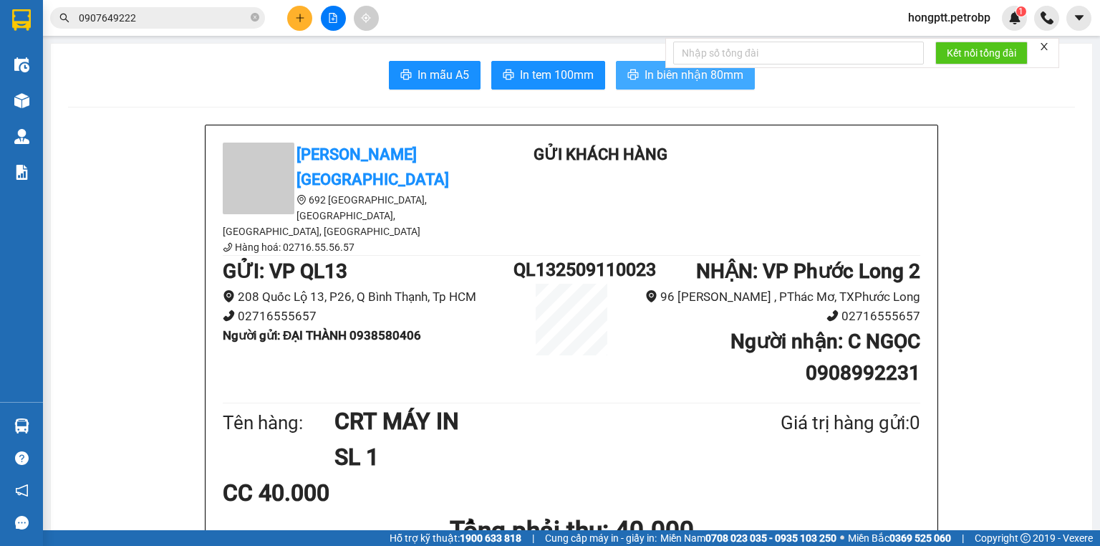
click at [627, 72] on icon "printer" at bounding box center [632, 74] width 11 height 11
